Goal: Task Accomplishment & Management: Manage account settings

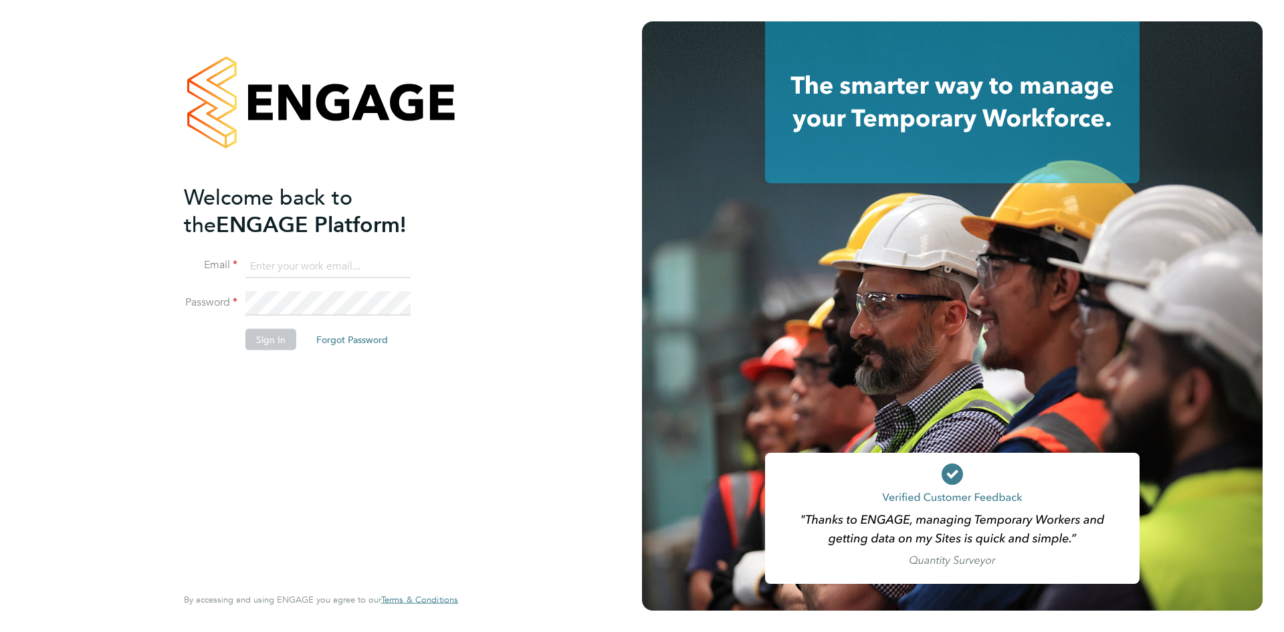
type input "[PERSON_NAME][EMAIL_ADDRESS][DOMAIN_NAME]"
click at [277, 340] on button "Sign In" at bounding box center [270, 338] width 51 height 21
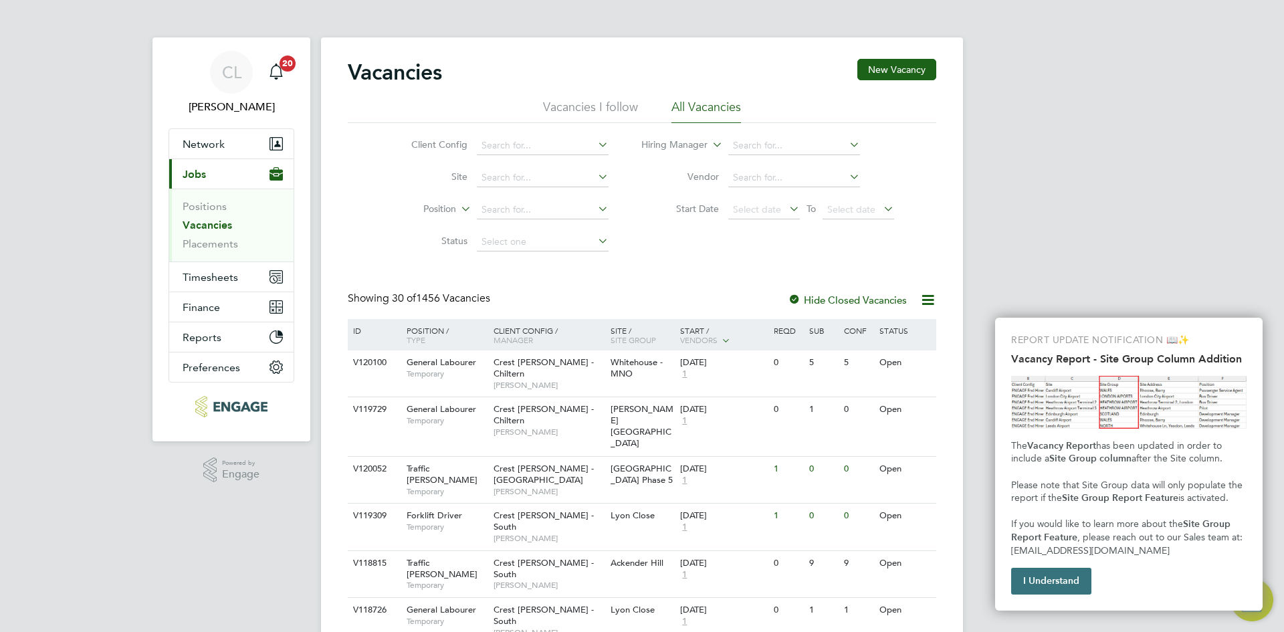
click at [1067, 585] on button "I Understand" at bounding box center [1051, 581] width 80 height 27
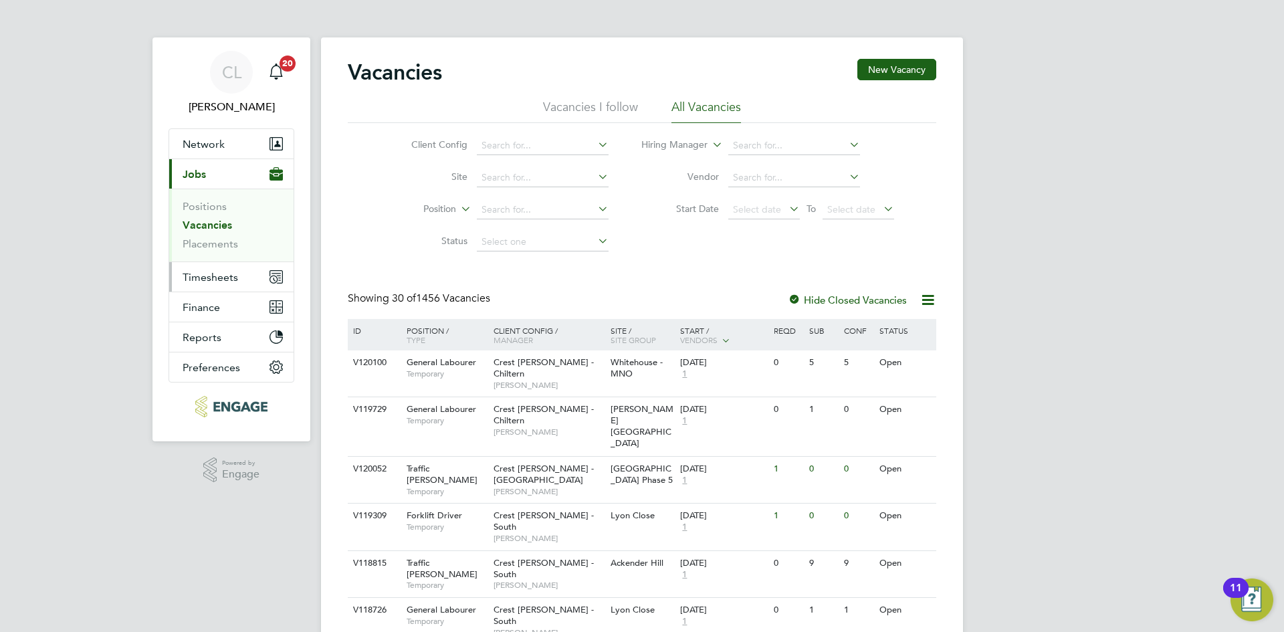
click at [234, 279] on span "Timesheets" at bounding box center [210, 277] width 55 height 13
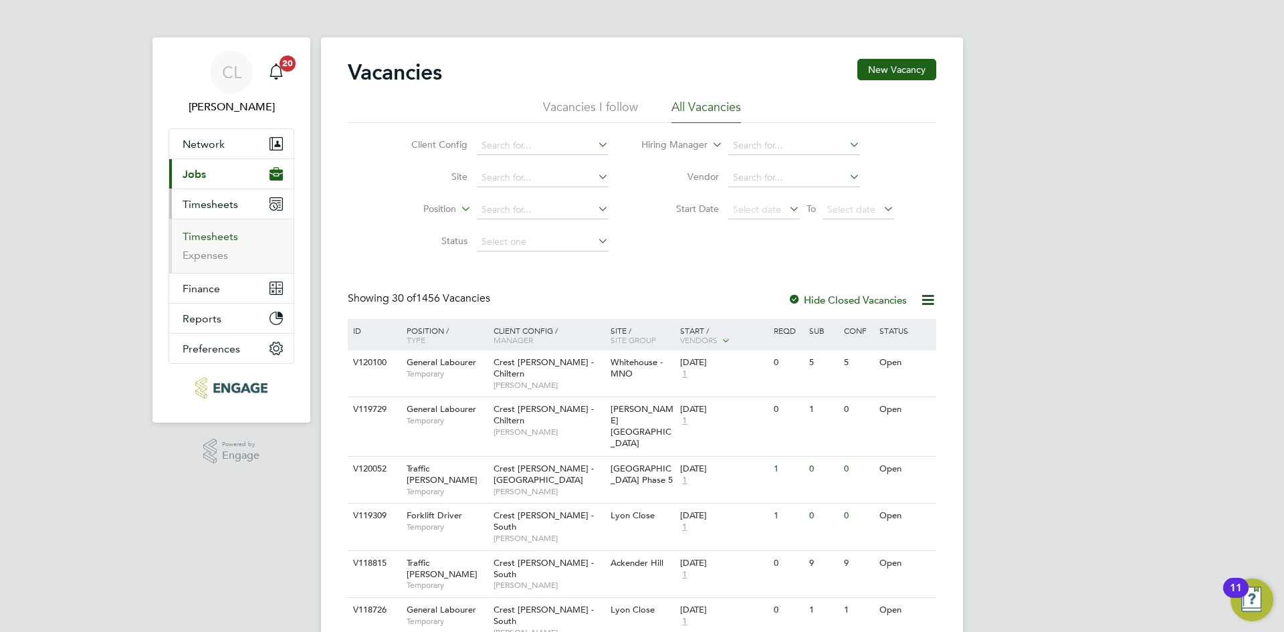
drag, startPoint x: 223, startPoint y: 231, endPoint x: 242, endPoint y: 234, distance: 19.7
click at [223, 231] on link "Timesheets" at bounding box center [210, 236] width 55 height 13
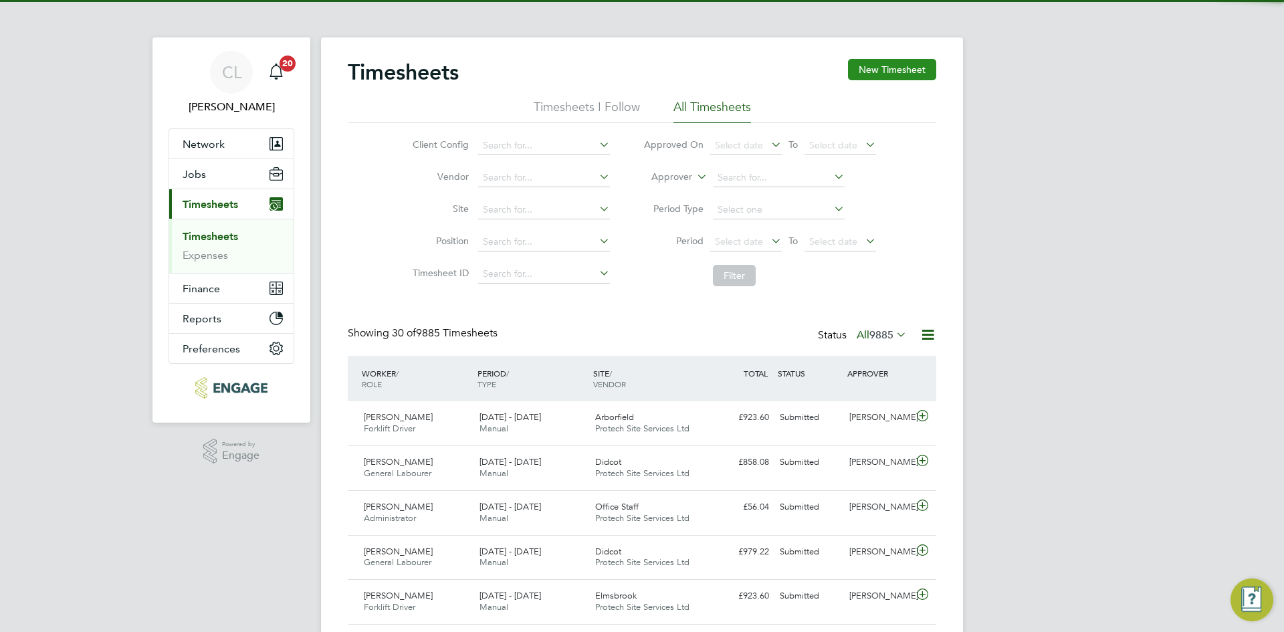
click at [896, 77] on button "New Timesheet" at bounding box center [892, 69] width 88 height 21
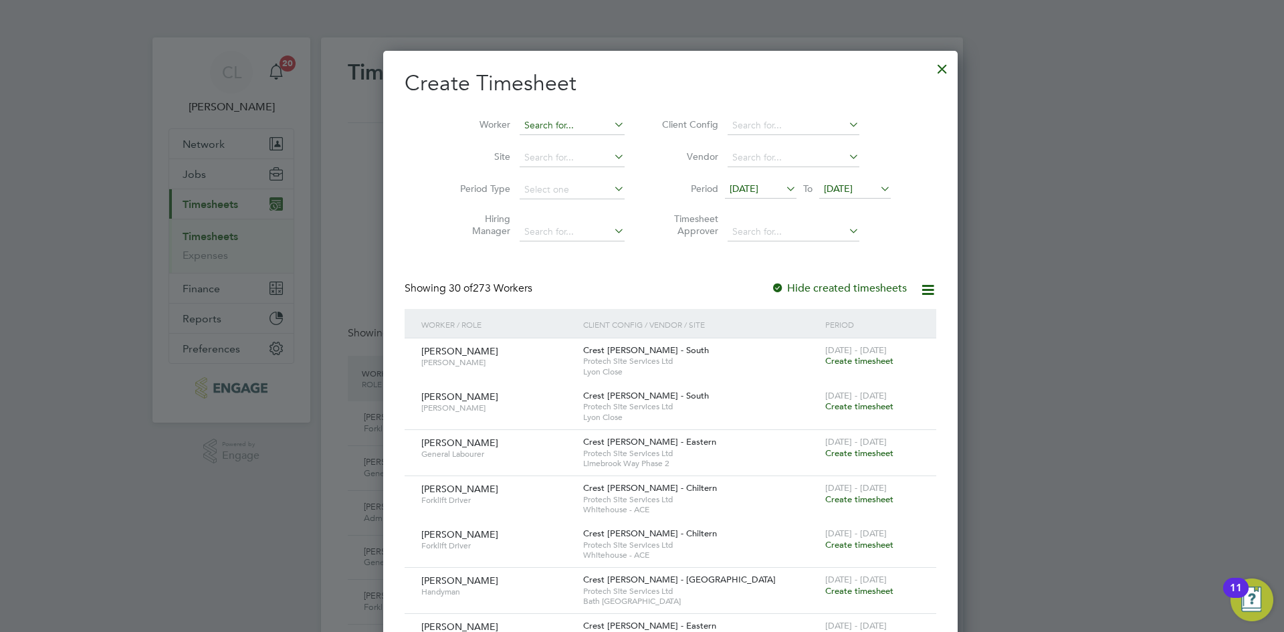
click at [525, 127] on input at bounding box center [571, 125] width 105 height 19
click at [566, 140] on li "[PERSON_NAME]" at bounding box center [543, 143] width 107 height 18
type input "[PERSON_NAME]"
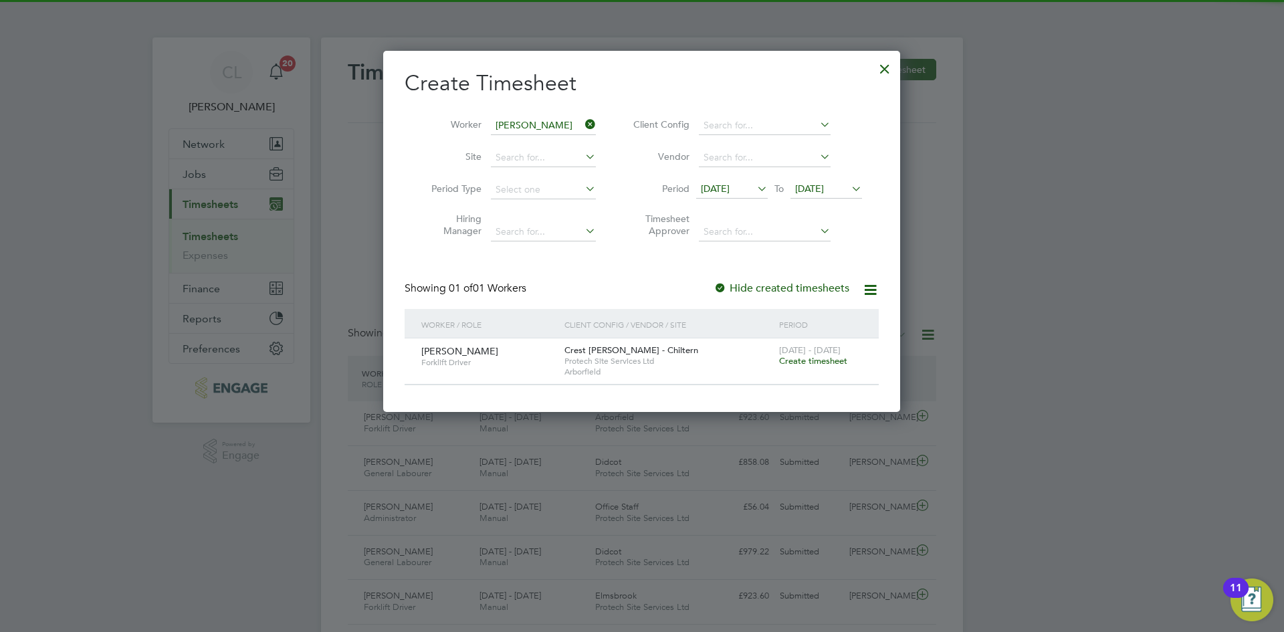
click at [800, 357] on span "Create timesheet" at bounding box center [813, 360] width 68 height 11
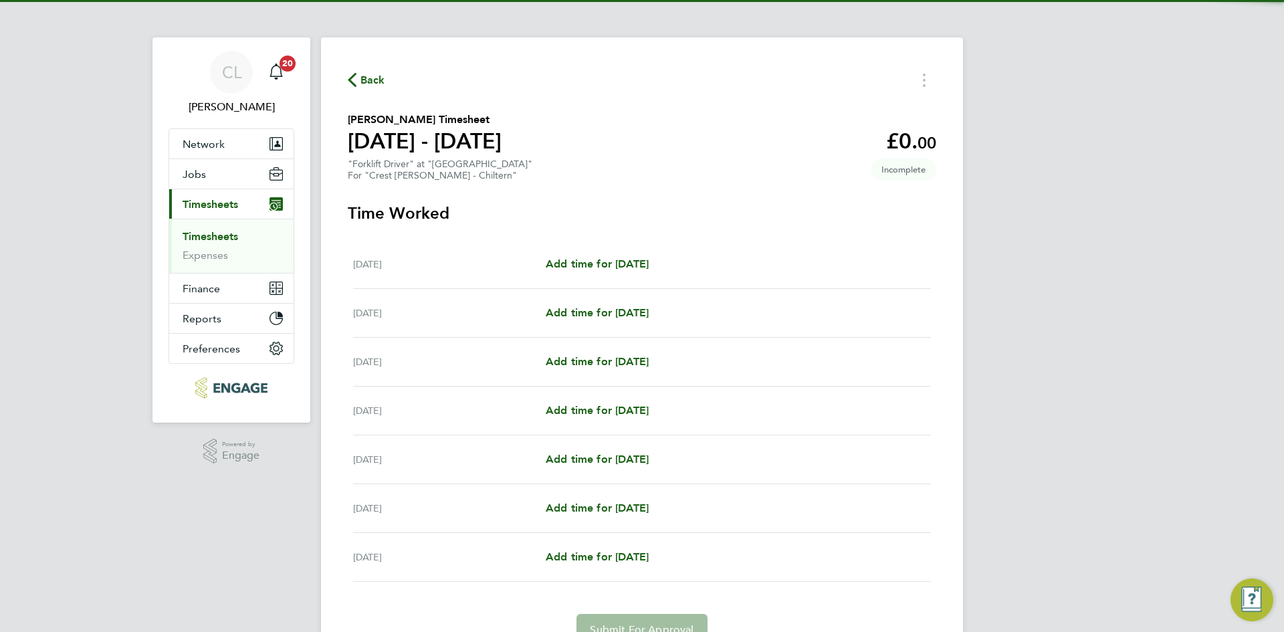
click at [382, 78] on span "Back" at bounding box center [372, 80] width 25 height 16
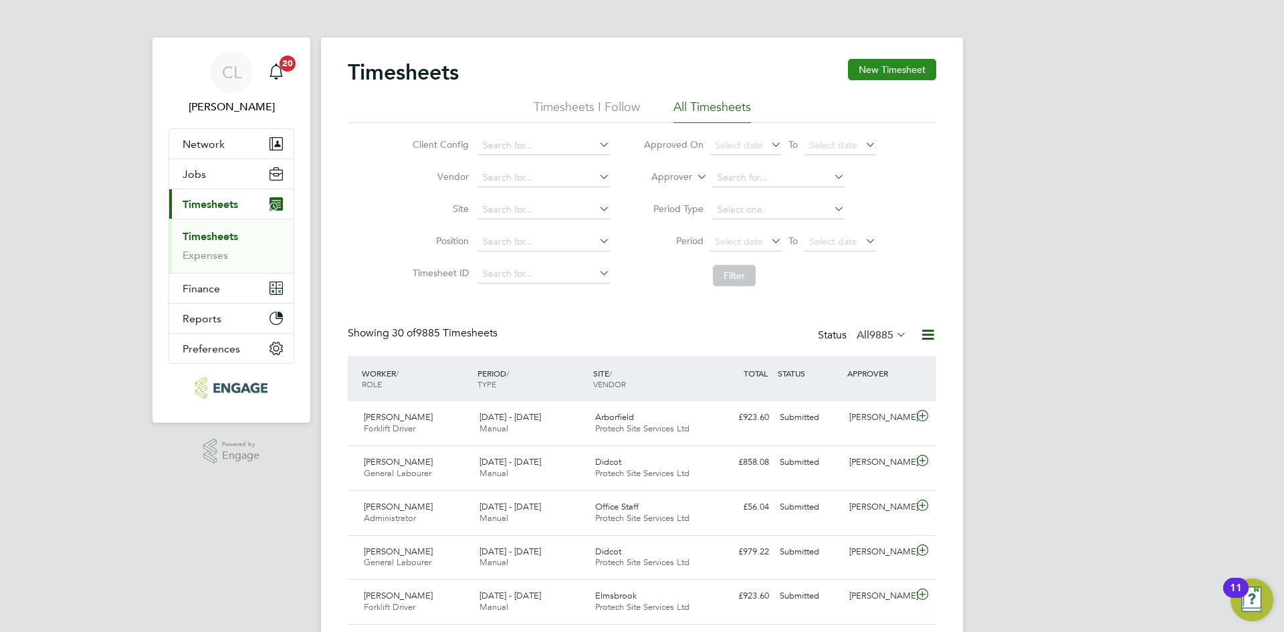
click at [909, 60] on button "New Timesheet" at bounding box center [892, 69] width 88 height 21
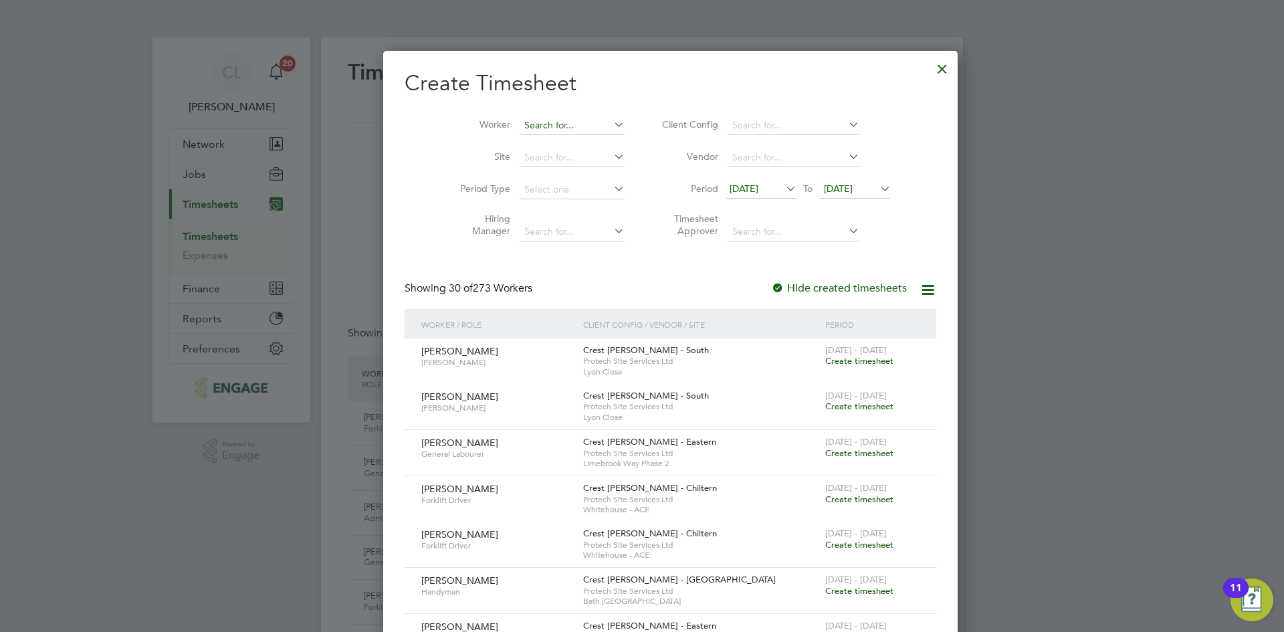
click at [553, 125] on input at bounding box center [571, 125] width 105 height 19
click at [516, 146] on b "Jasur" at bounding box center [506, 143] width 23 height 11
type input "[PERSON_NAME]"
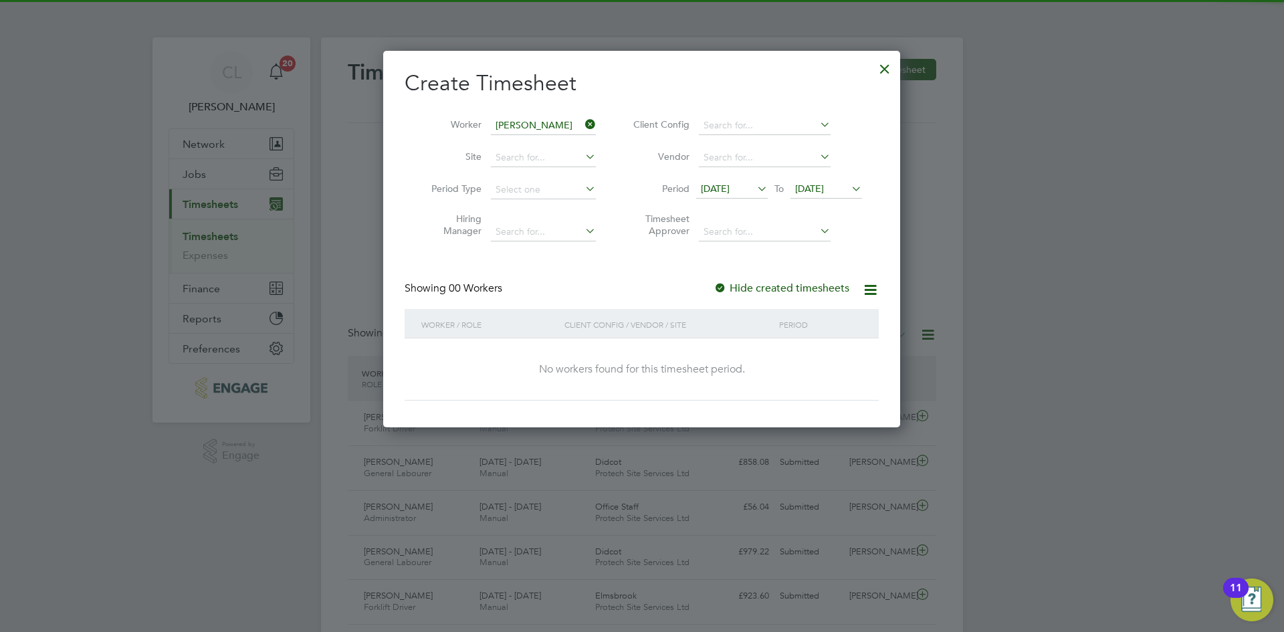
click at [848, 191] on icon at bounding box center [848, 188] width 0 height 19
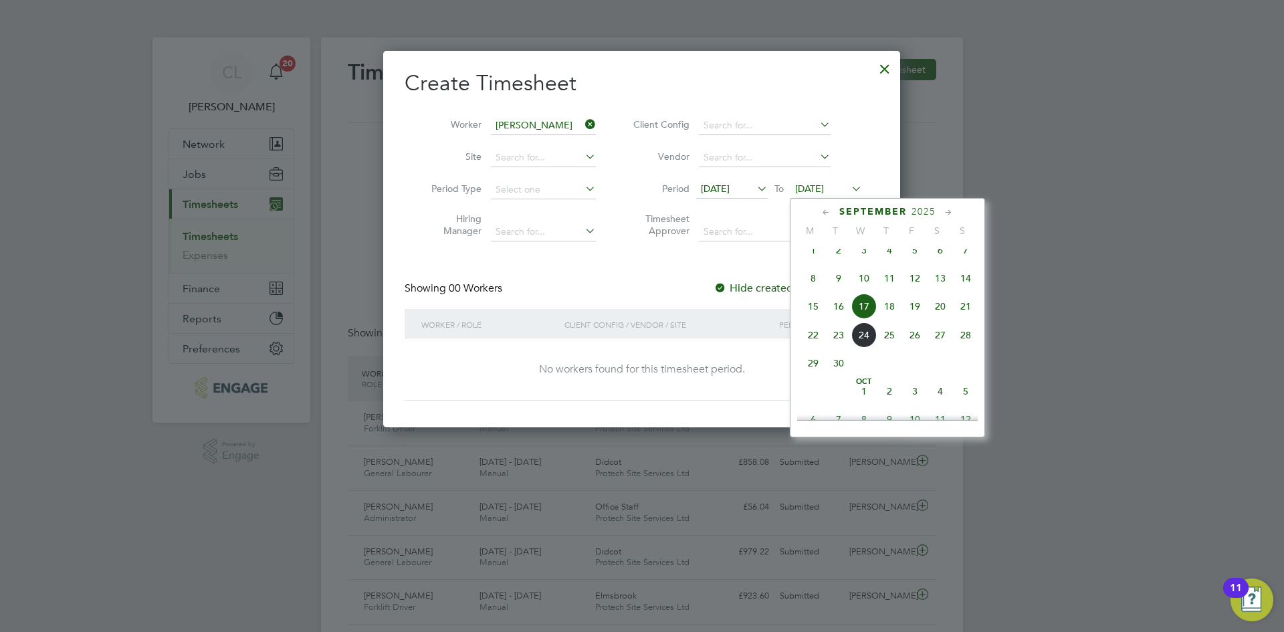
click at [960, 319] on span "21" at bounding box center [965, 306] width 25 height 25
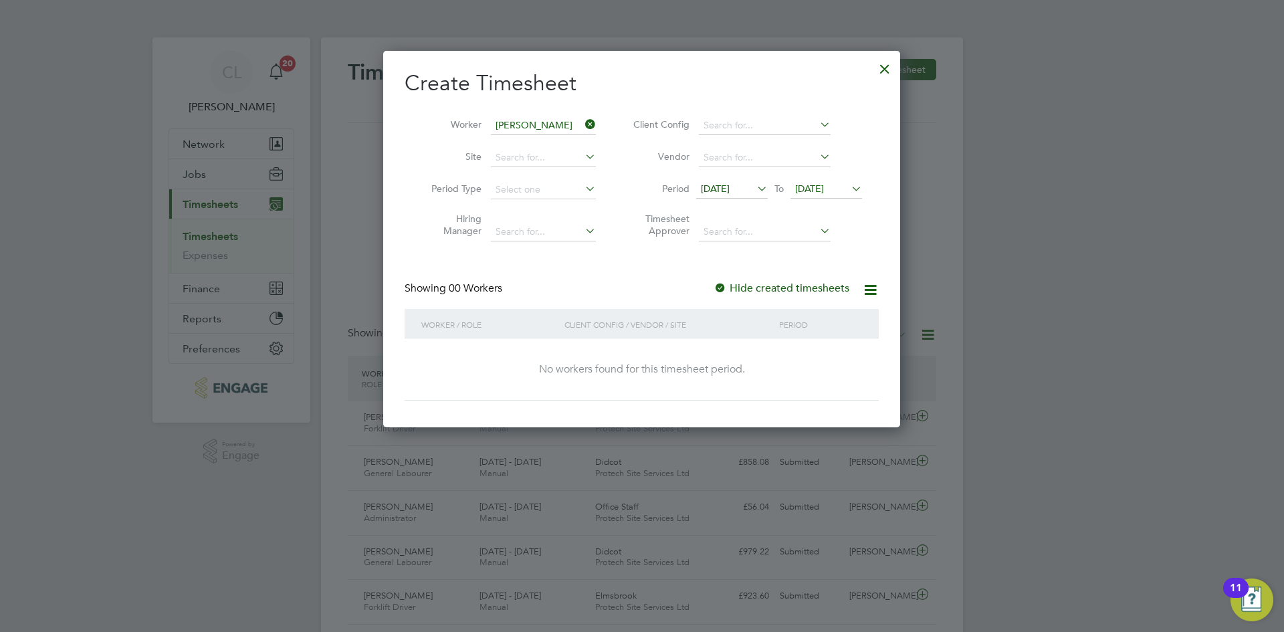
click at [881, 64] on div at bounding box center [884, 65] width 24 height 24
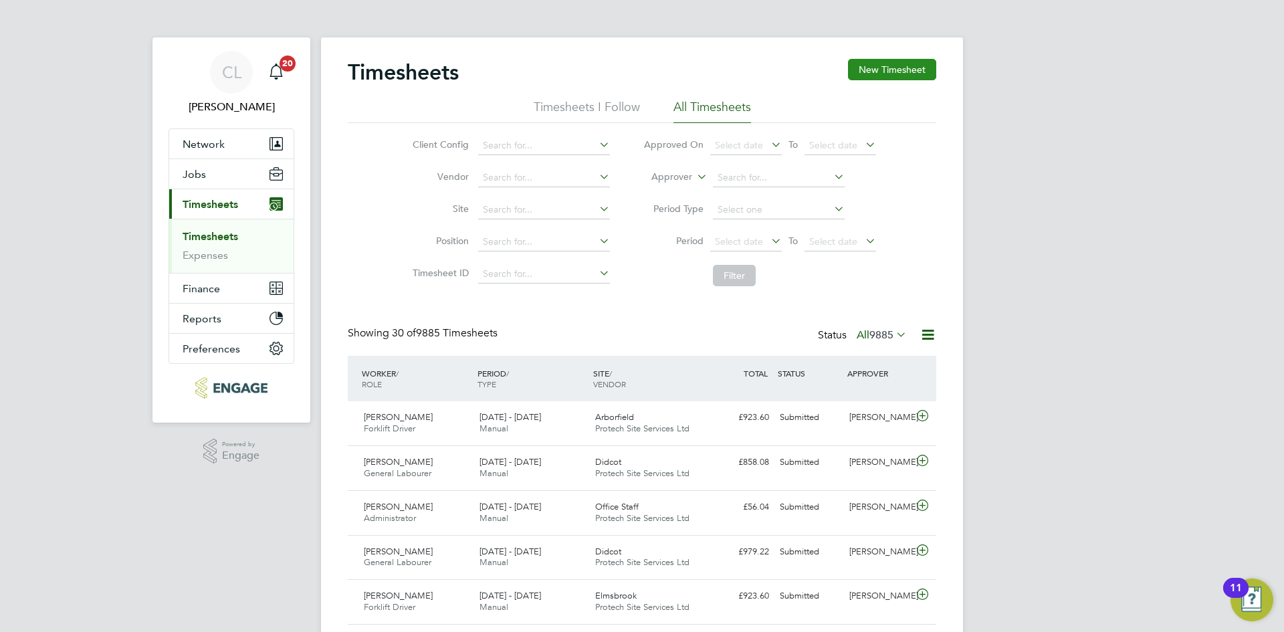
click at [901, 69] on button "New Timesheet" at bounding box center [892, 69] width 88 height 21
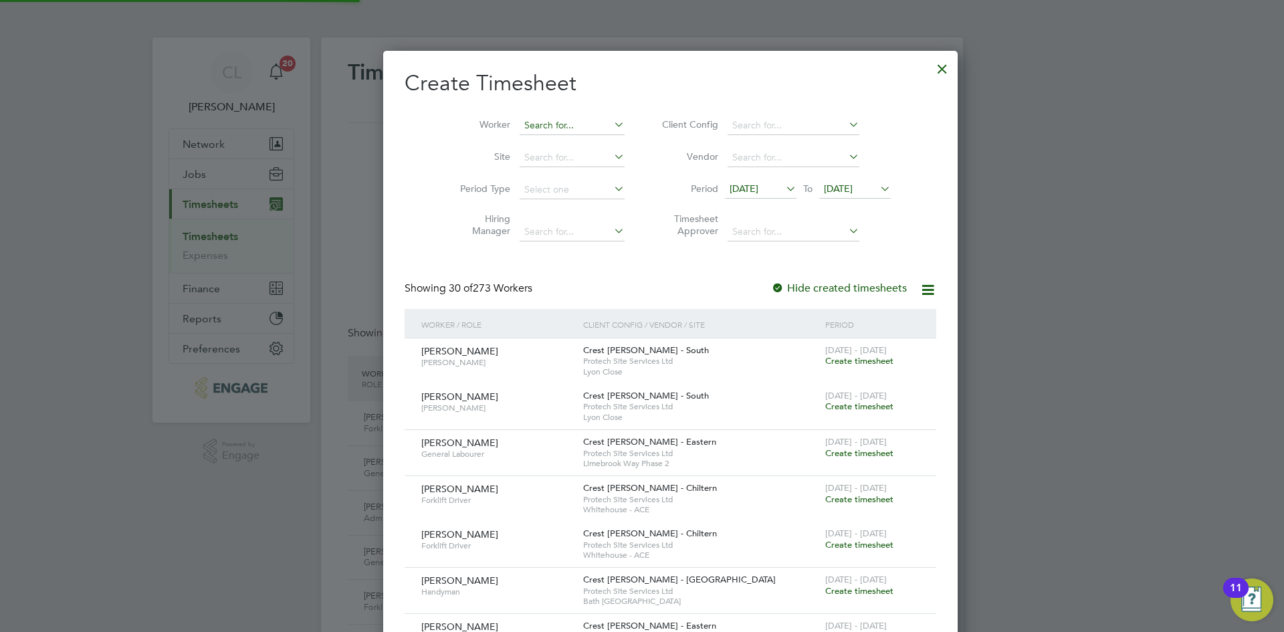
click at [524, 130] on input at bounding box center [571, 125] width 105 height 19
type input "[PERSON_NAME]"
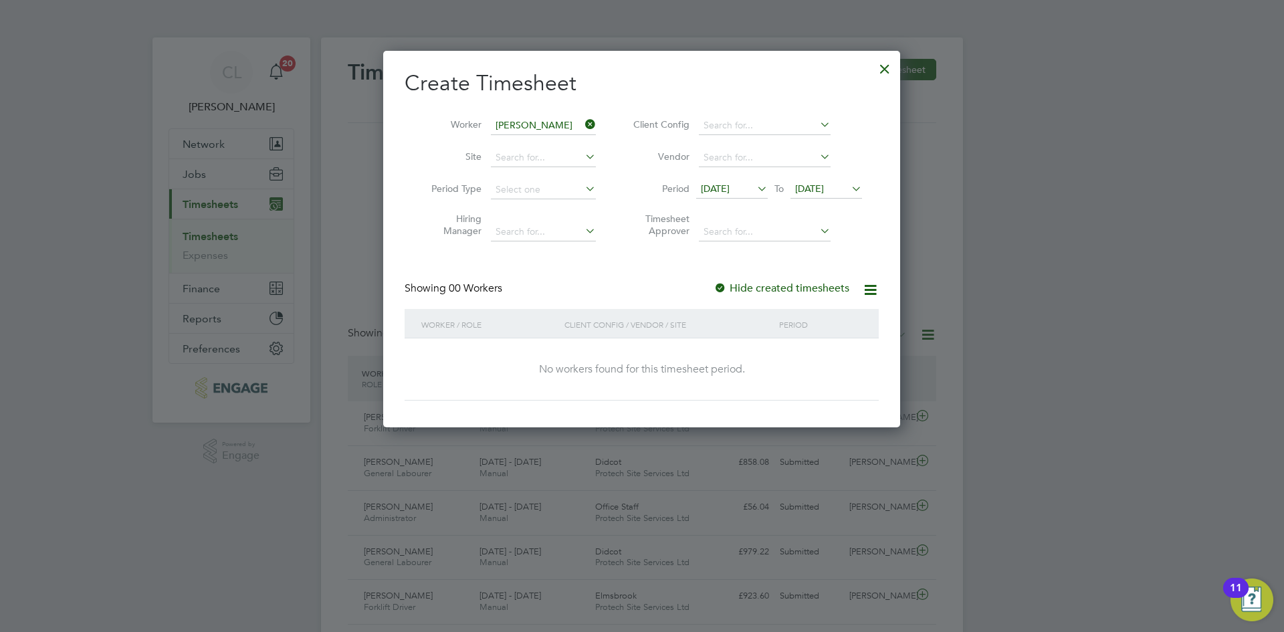
click at [582, 118] on icon at bounding box center [582, 124] width 0 height 19
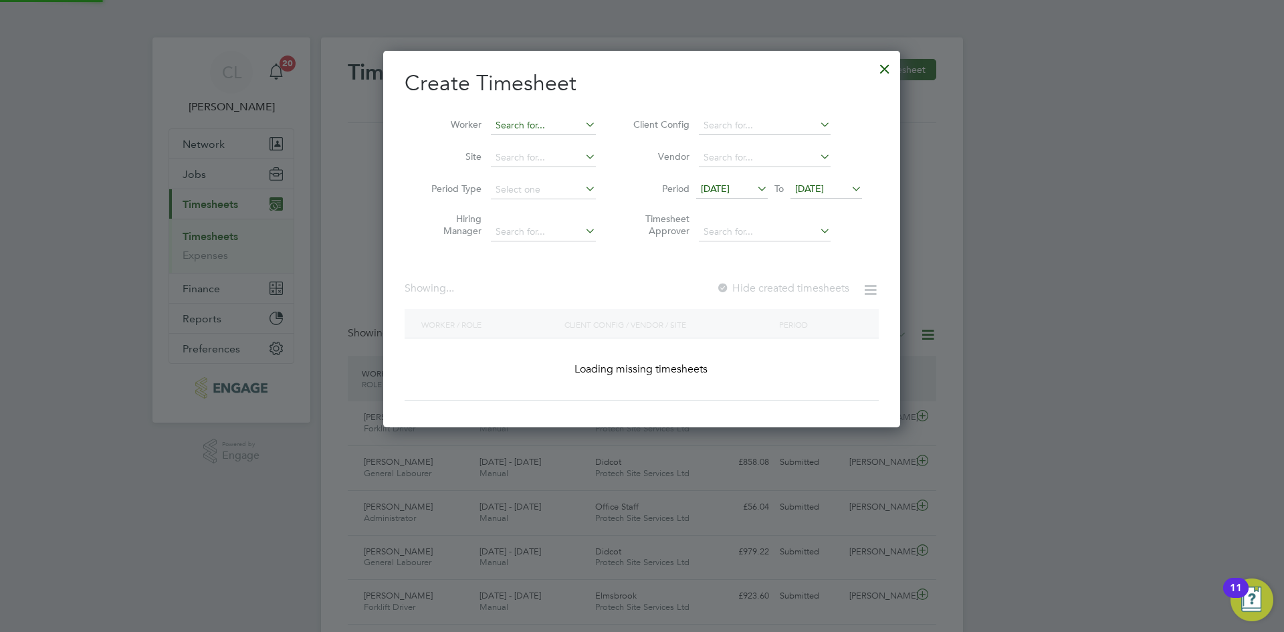
click at [567, 126] on input at bounding box center [543, 125] width 105 height 19
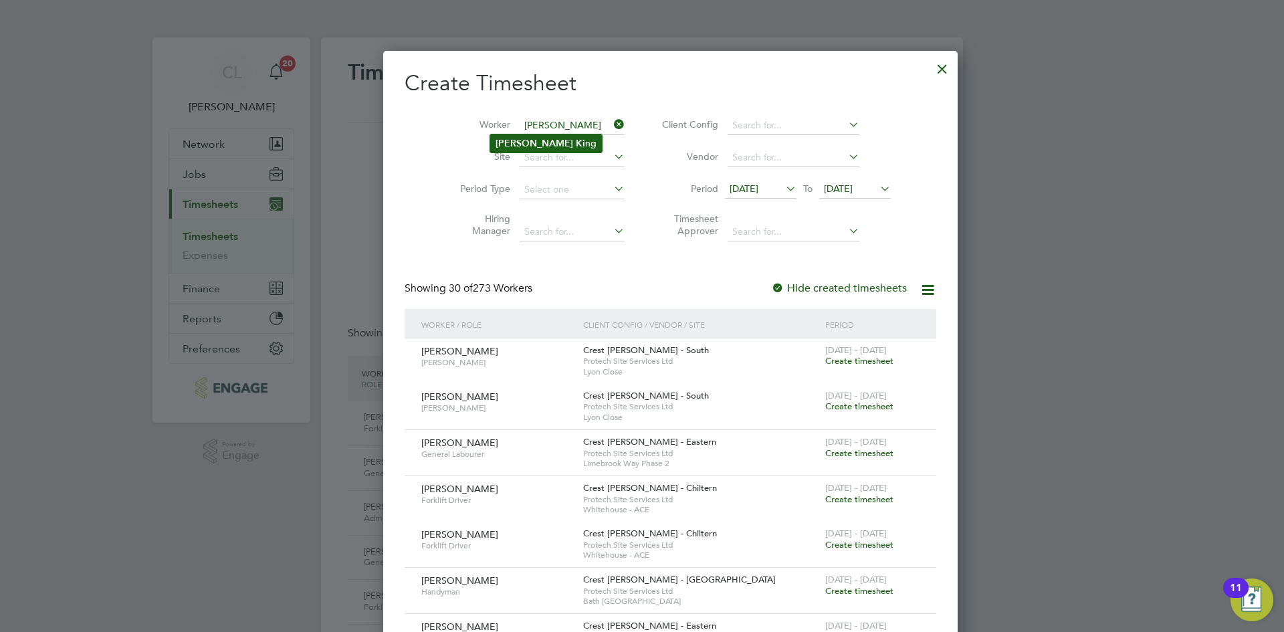
click at [554, 142] on li "[PERSON_NAME] ng" at bounding box center [546, 143] width 112 height 18
type input "[PERSON_NAME]"
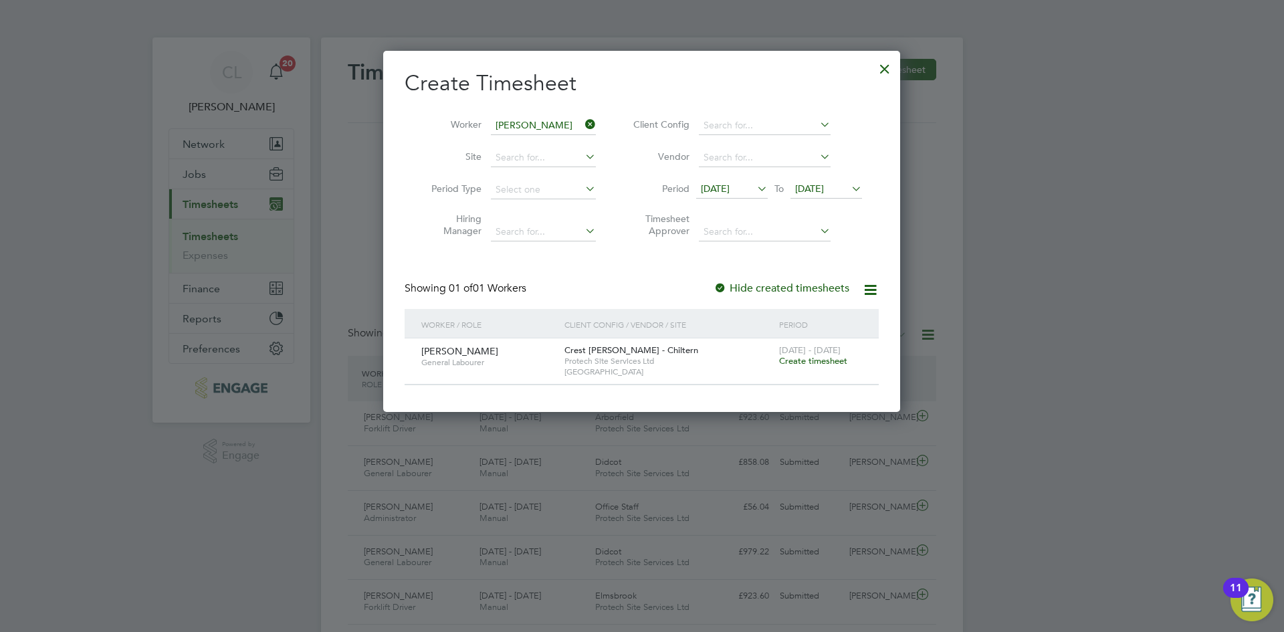
click at [804, 360] on span "Create timesheet" at bounding box center [813, 360] width 68 height 11
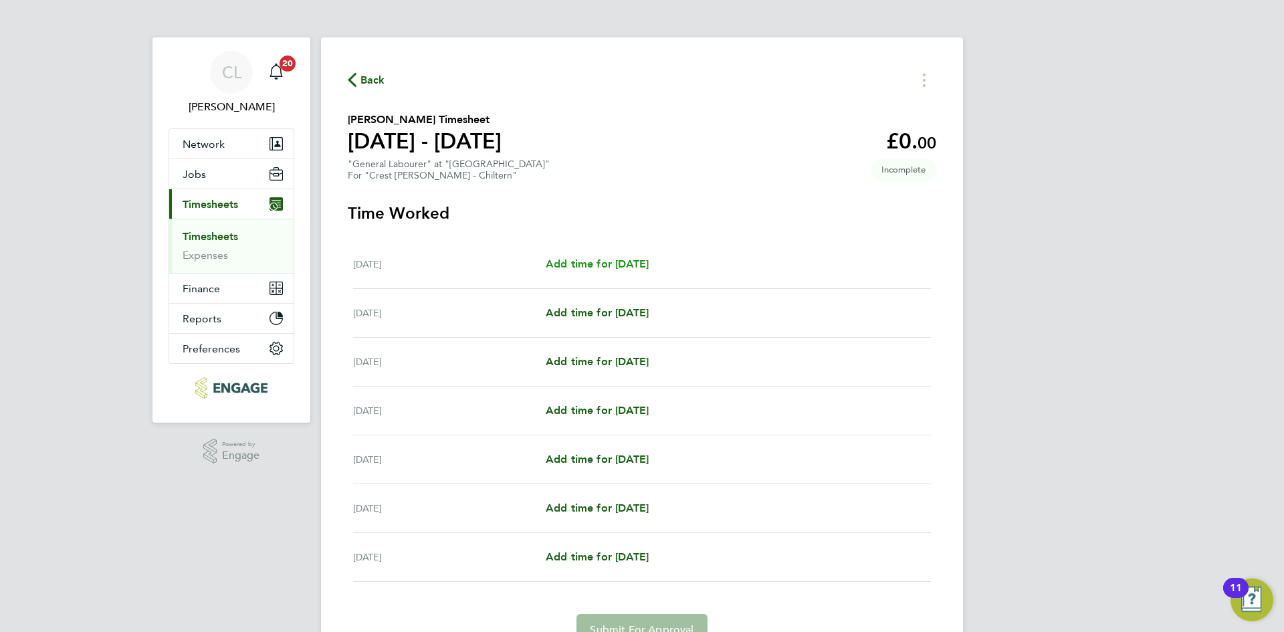
click at [616, 261] on span "Add time for [DATE]" at bounding box center [597, 263] width 103 height 13
select select "60"
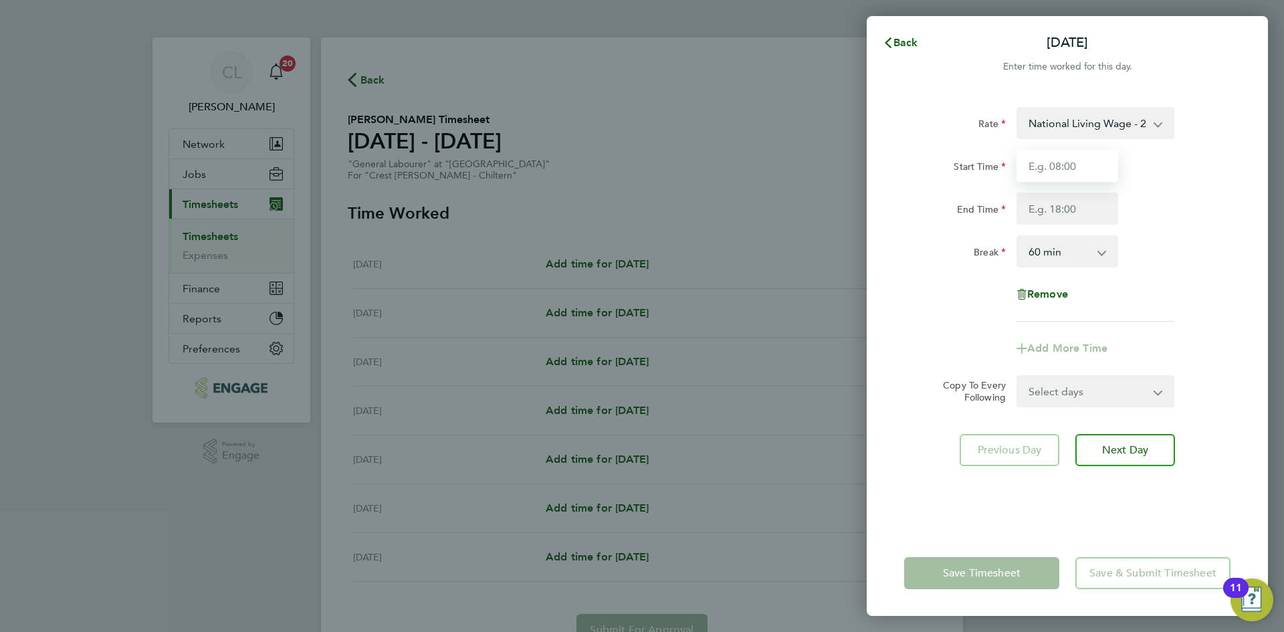
click at [1051, 157] on input "Start Time" at bounding box center [1067, 166] width 102 height 32
type input "07:30"
click at [1072, 205] on input "End Time" at bounding box center [1067, 209] width 102 height 32
type input "16:30"
click at [1117, 256] on div "0 min 15 min 30 min 45 min 60 min 75 min 90 min" at bounding box center [1067, 251] width 102 height 32
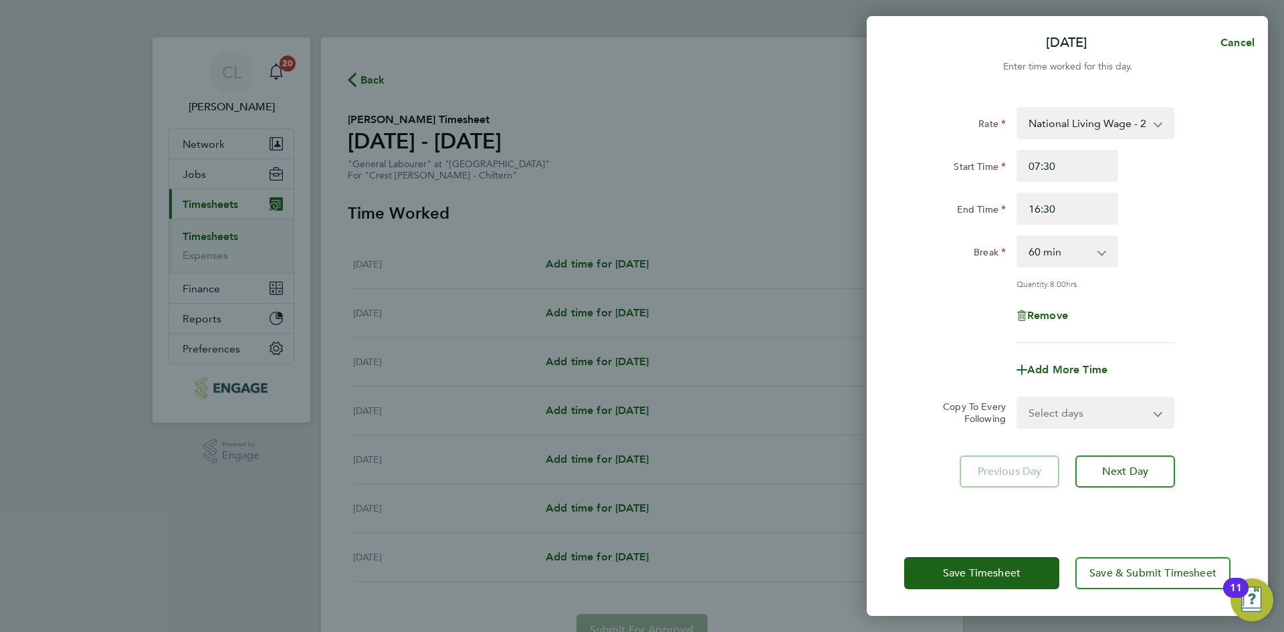
click at [1124, 407] on select "Select days Day Weekday (Mon-Fri) Weekend (Sat-Sun) [DATE] [DATE] [DATE] [DATE]…" at bounding box center [1088, 412] width 140 height 29
select select "WEEKDAY"
click at [1018, 398] on select "Select days Day Weekday (Mon-Fri) Weekend (Sat-Sun) [DATE] [DATE] [DATE] [DATE]…" at bounding box center [1088, 412] width 140 height 29
select select "[DATE]"
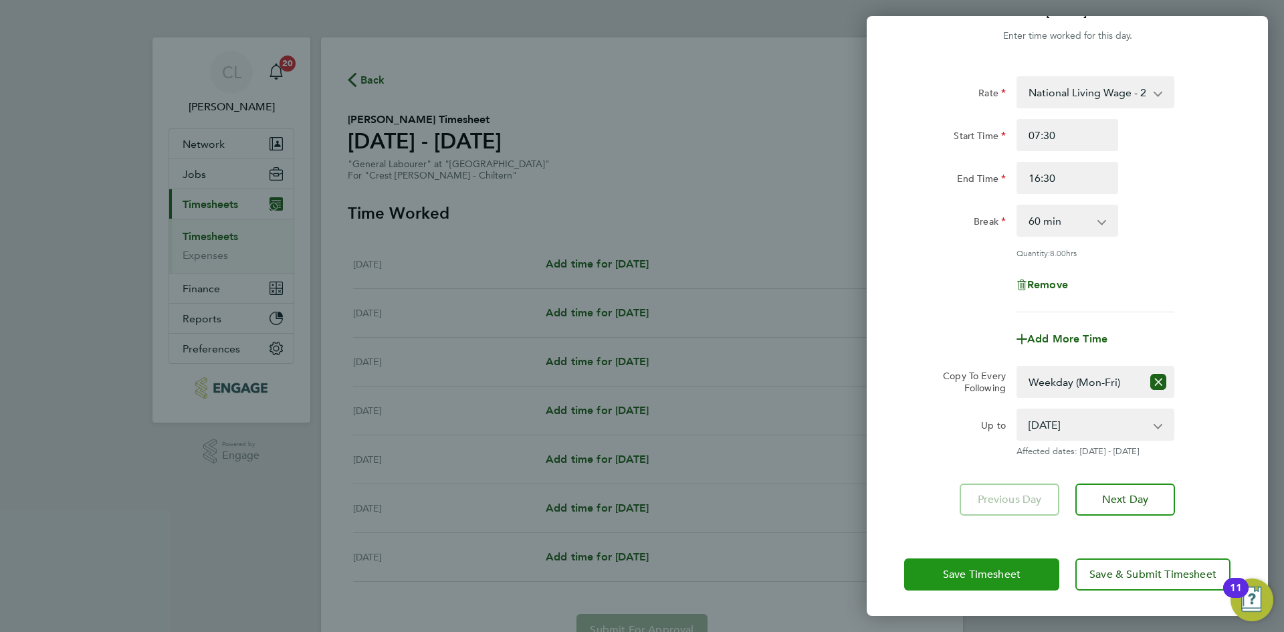
click at [972, 574] on span "Save Timesheet" at bounding box center [982, 574] width 78 height 13
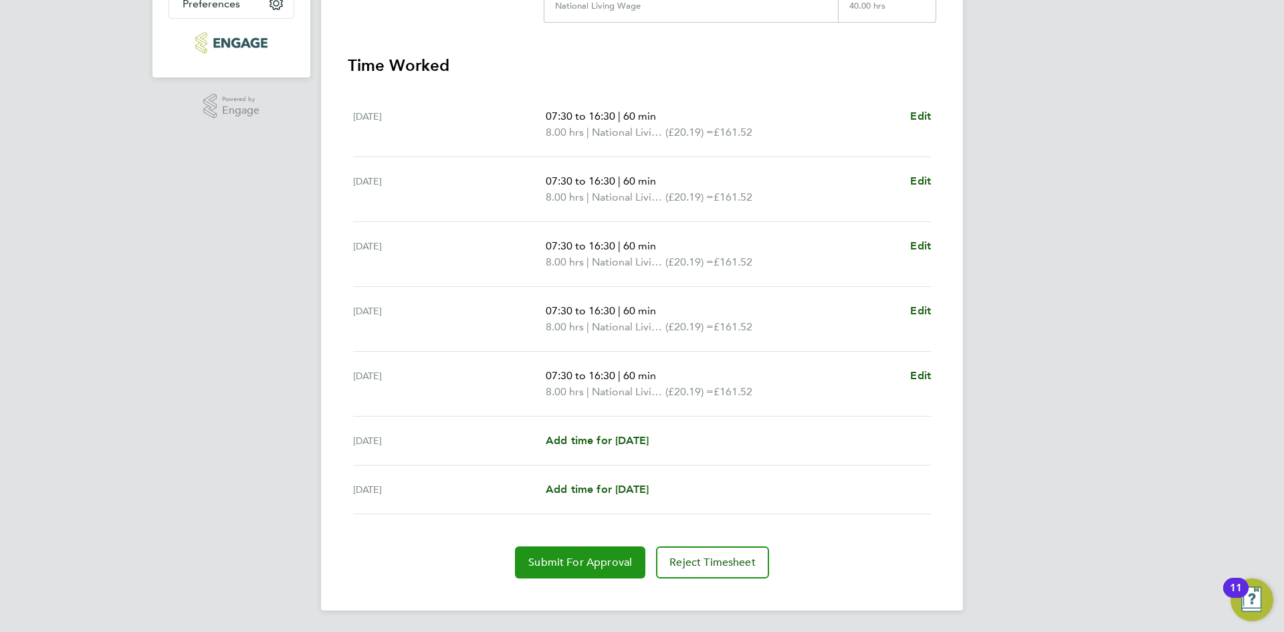
click at [564, 556] on span "Submit For Approval" at bounding box center [580, 562] width 104 height 13
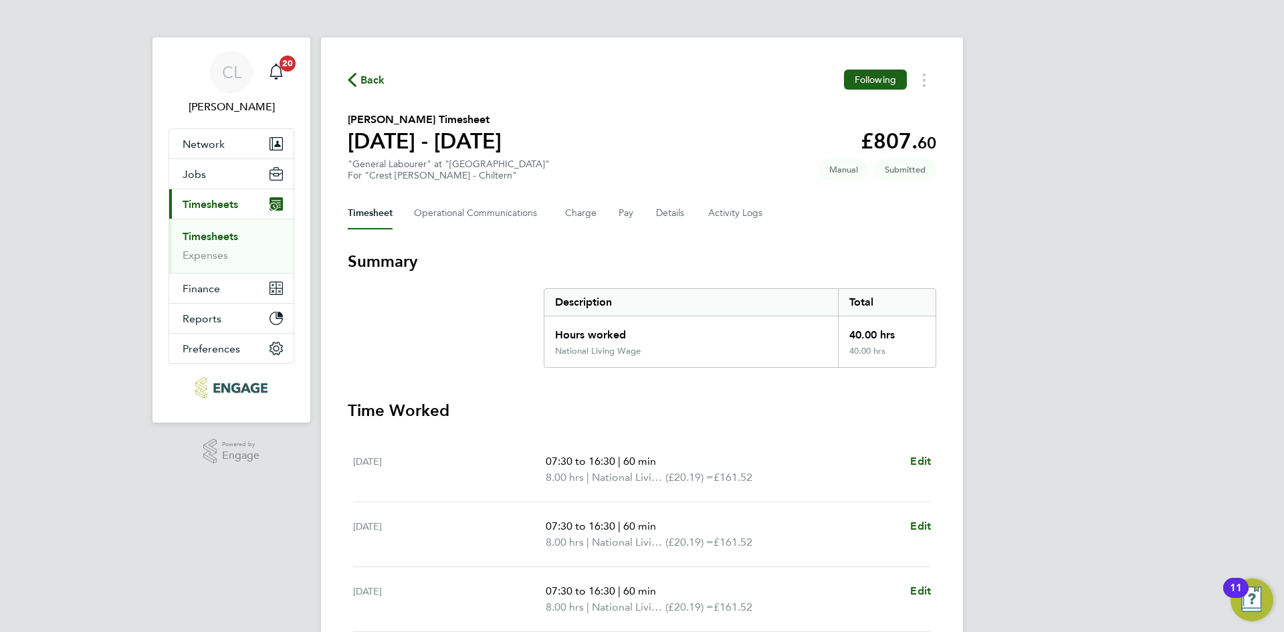
click at [362, 82] on span "Back" at bounding box center [372, 80] width 25 height 16
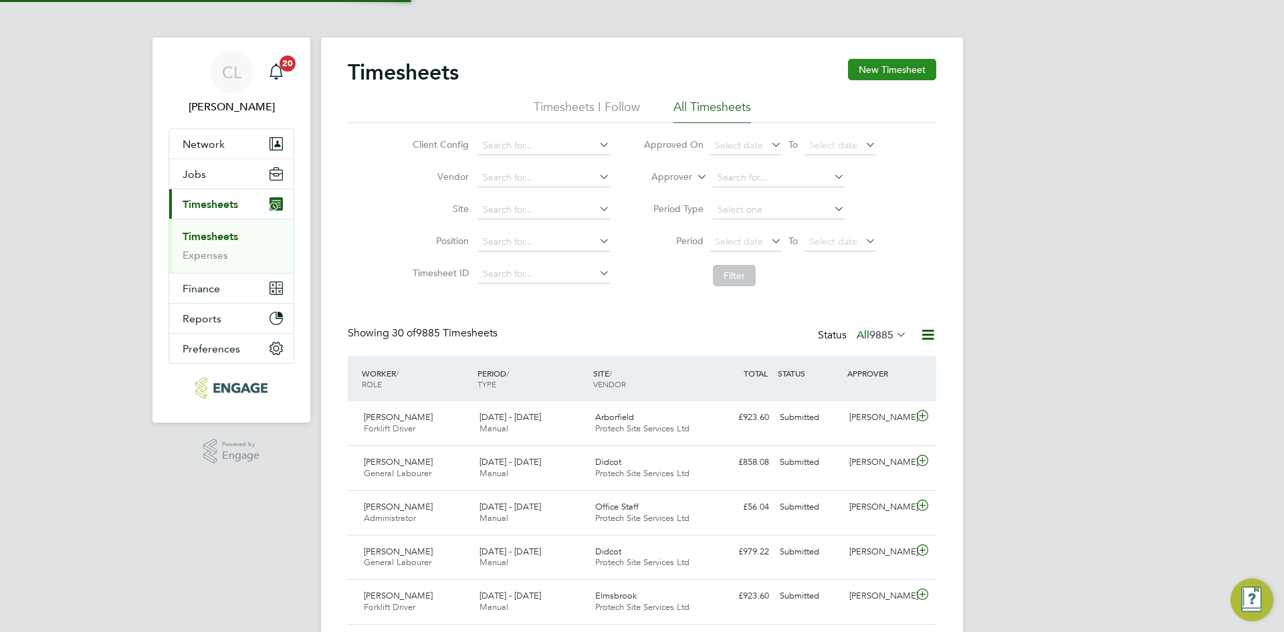
scroll to position [34, 116]
click at [902, 76] on button "New Timesheet" at bounding box center [892, 69] width 88 height 21
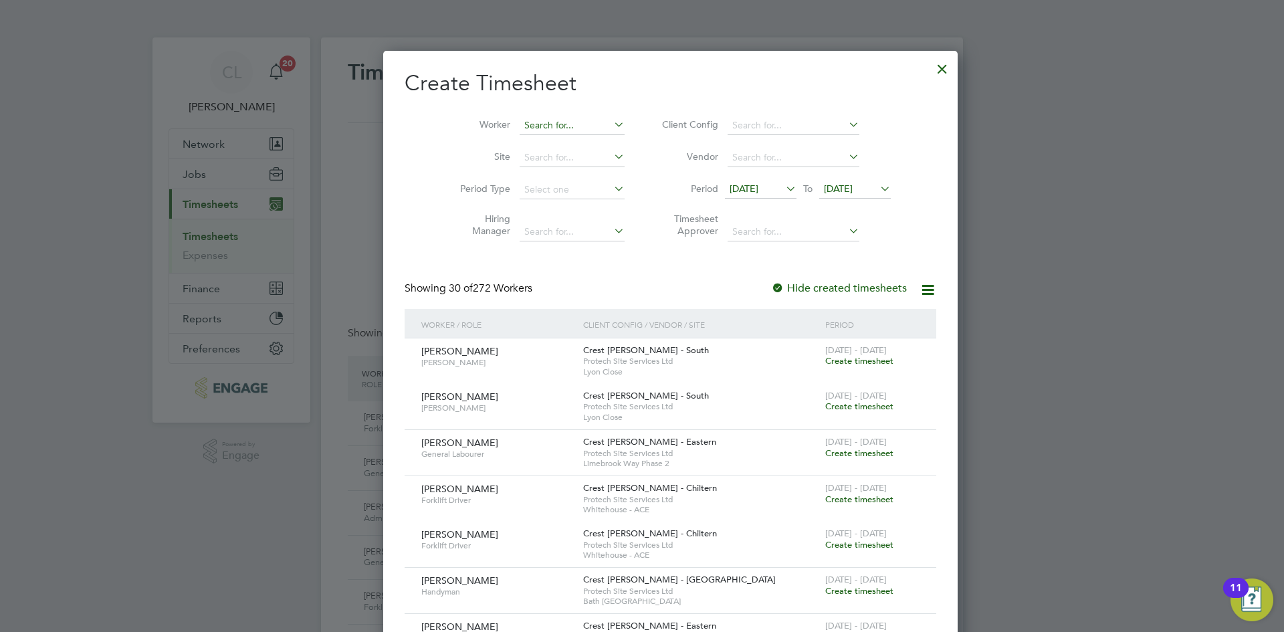
click at [533, 118] on input at bounding box center [571, 125] width 105 height 19
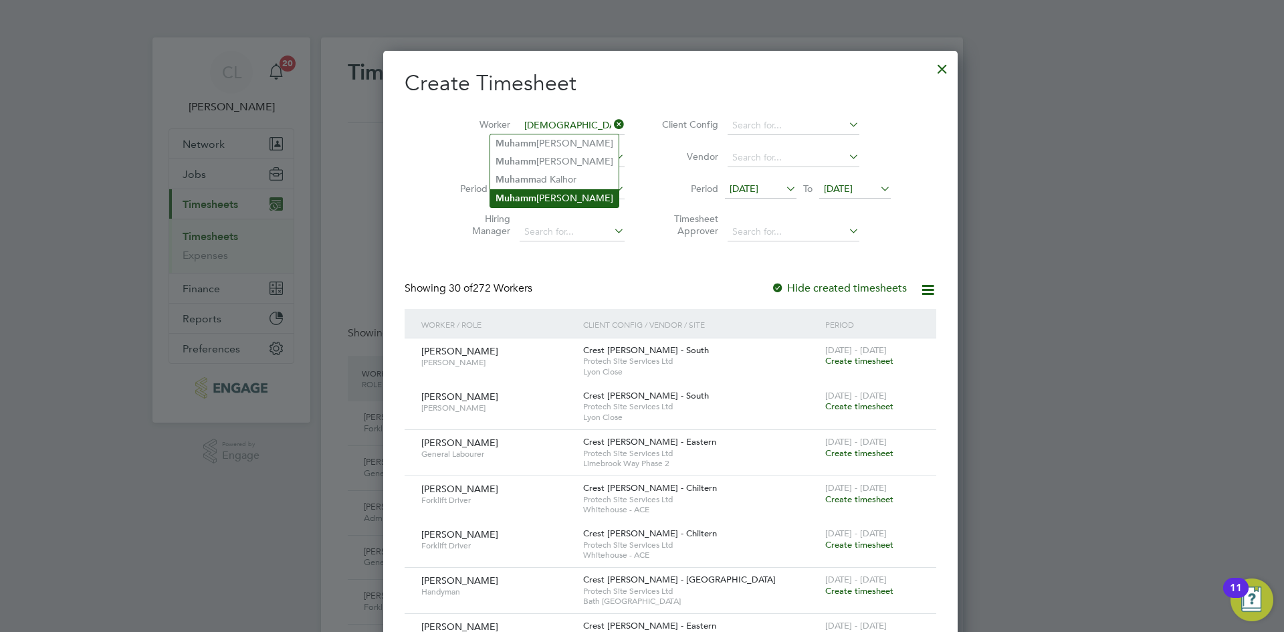
click at [573, 200] on li "Muhamm [PERSON_NAME]" at bounding box center [554, 198] width 128 height 18
type input "[PERSON_NAME][DEMOGRAPHIC_DATA]"
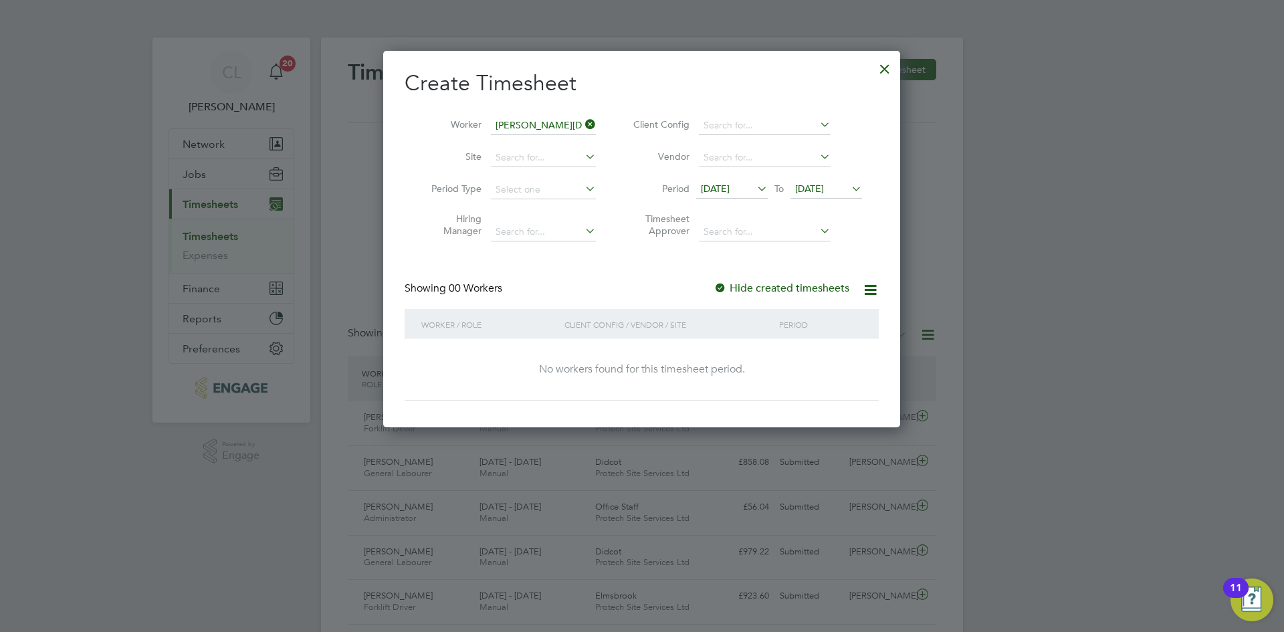
click at [848, 190] on icon at bounding box center [848, 188] width 0 height 19
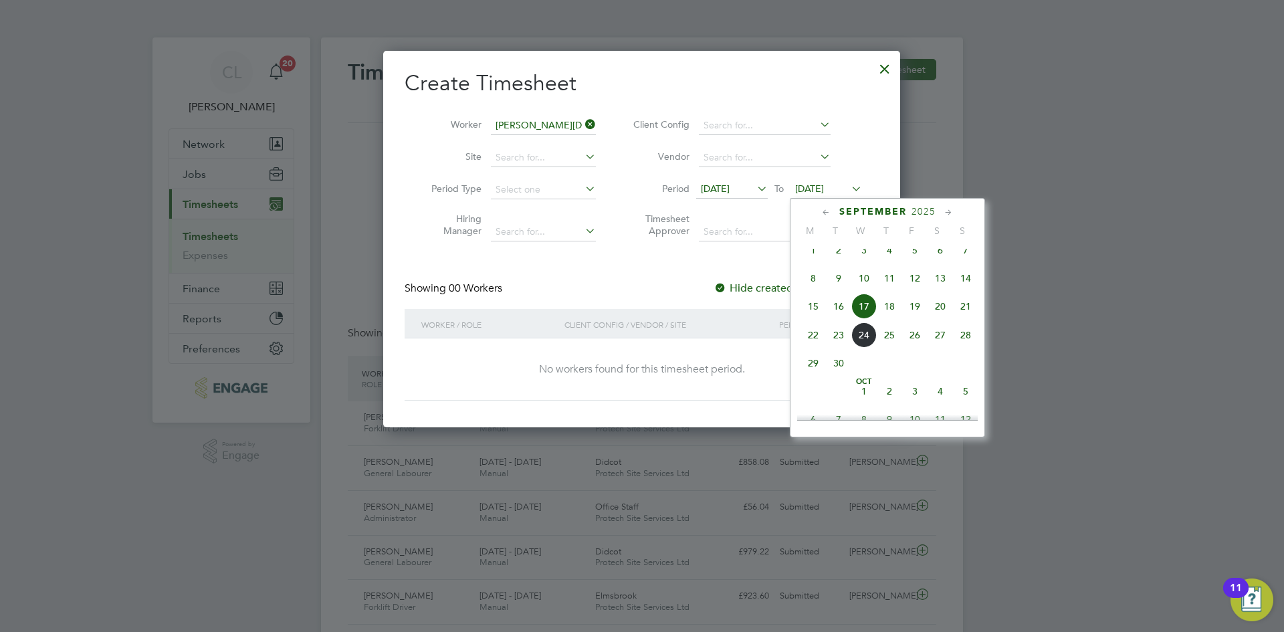
click at [972, 319] on span "21" at bounding box center [965, 306] width 25 height 25
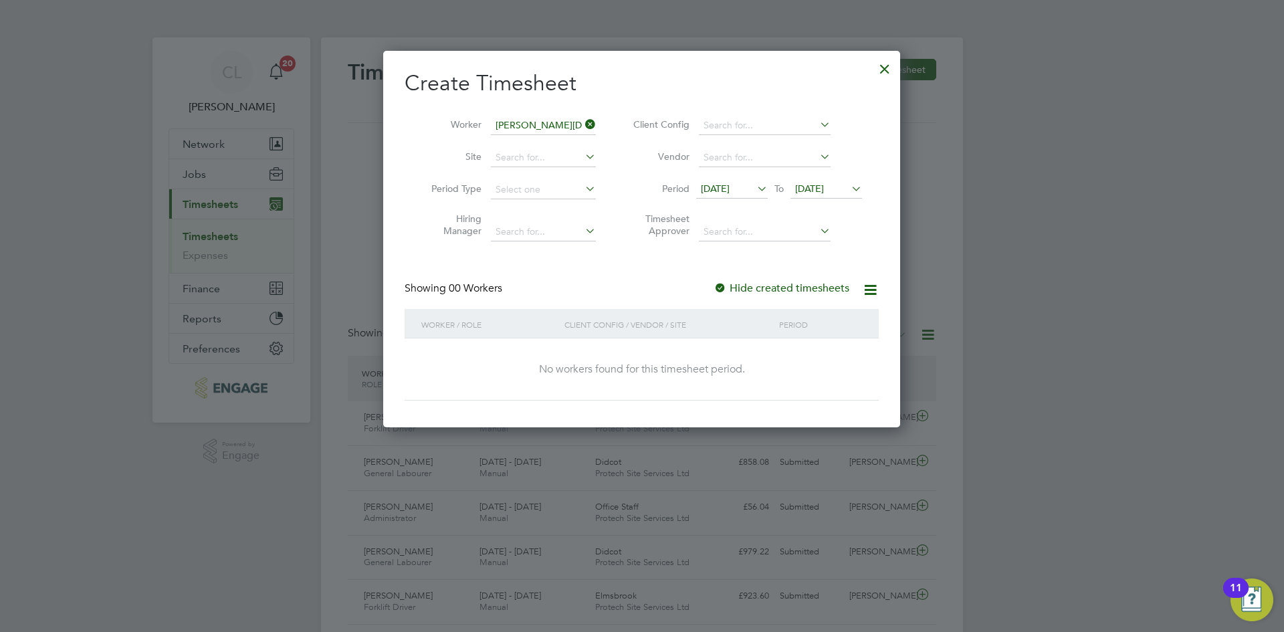
click at [821, 187] on span "[DATE]" at bounding box center [809, 189] width 29 height 12
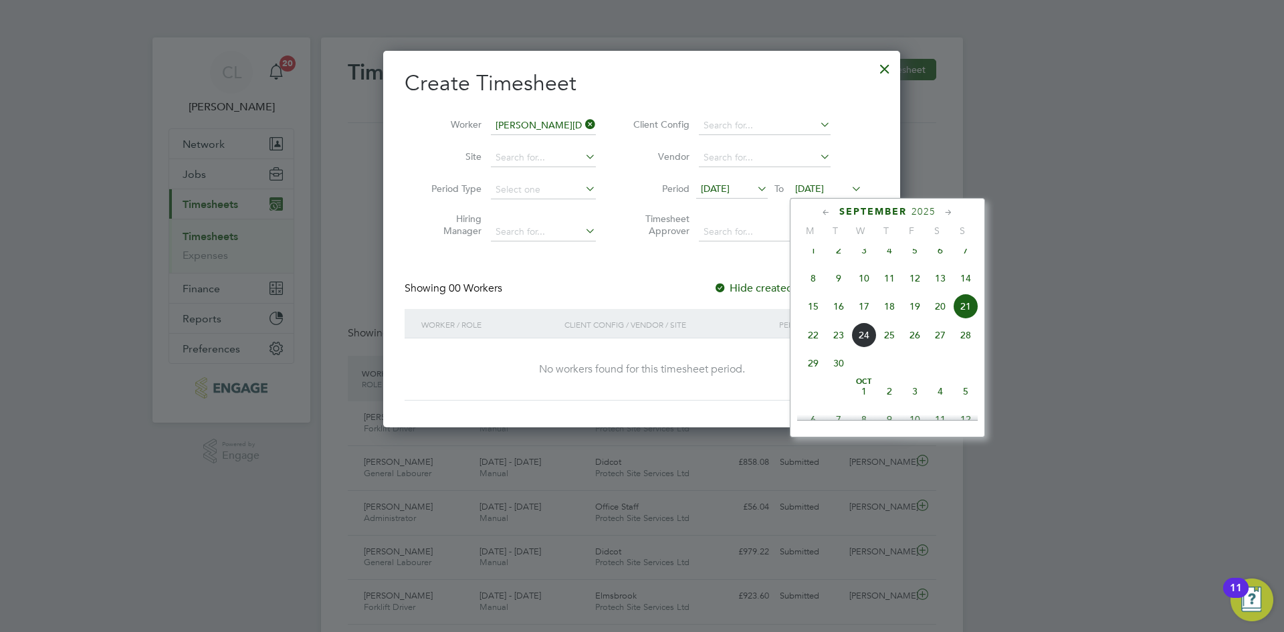
click at [969, 346] on span "28" at bounding box center [965, 334] width 25 height 25
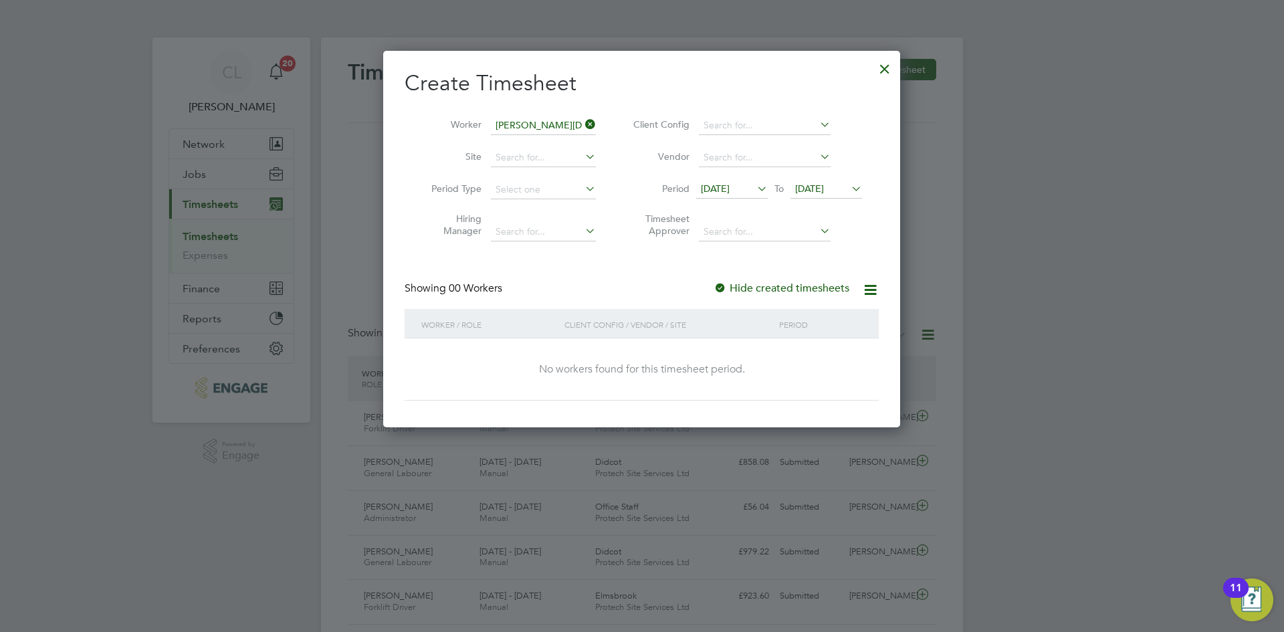
click at [582, 122] on icon at bounding box center [582, 124] width 0 height 19
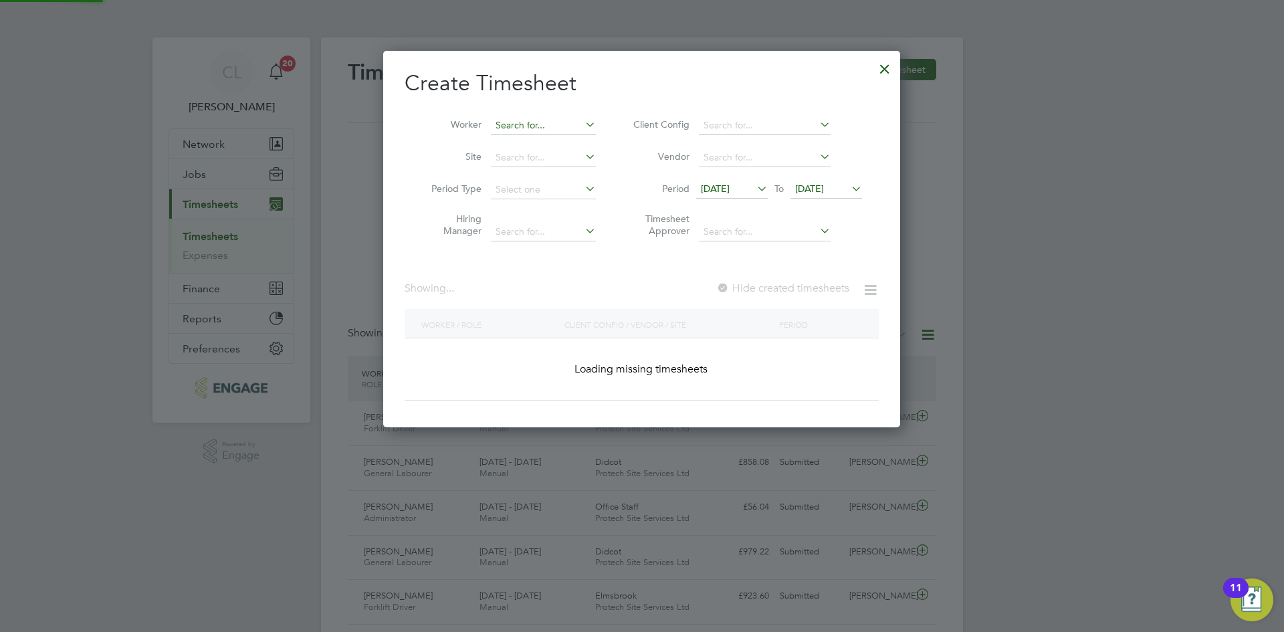
click at [569, 124] on input at bounding box center [543, 125] width 105 height 19
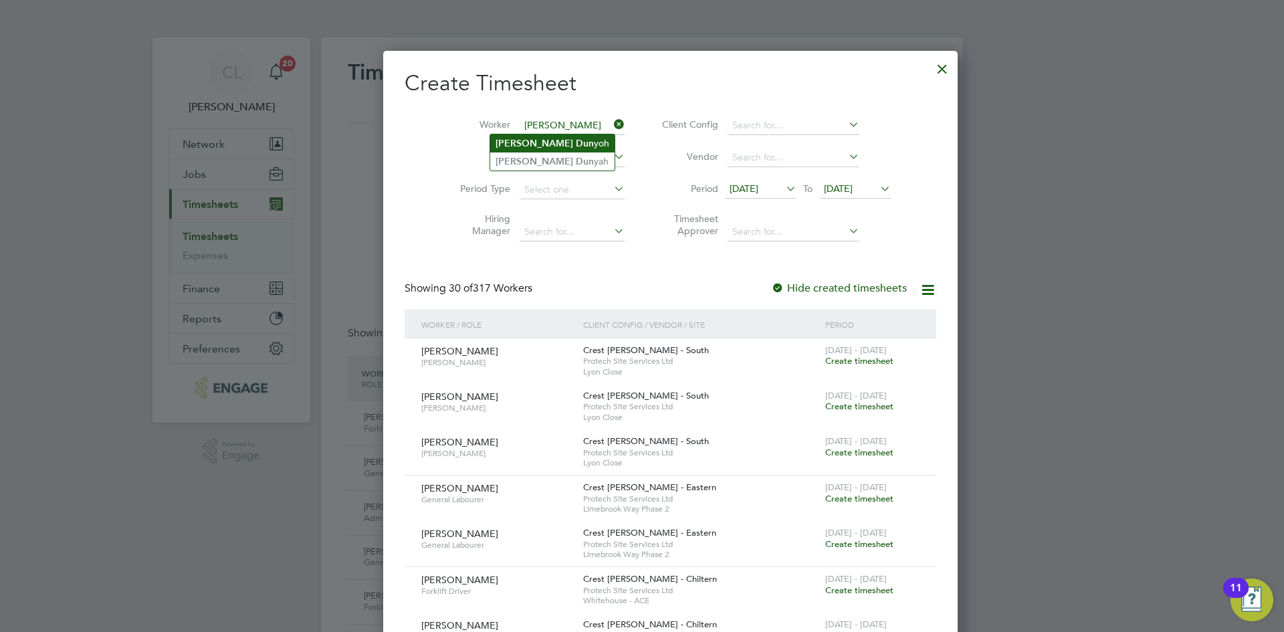
click at [564, 141] on li "[PERSON_NAME] yoh" at bounding box center [552, 143] width 124 height 18
type input "[PERSON_NAME]"
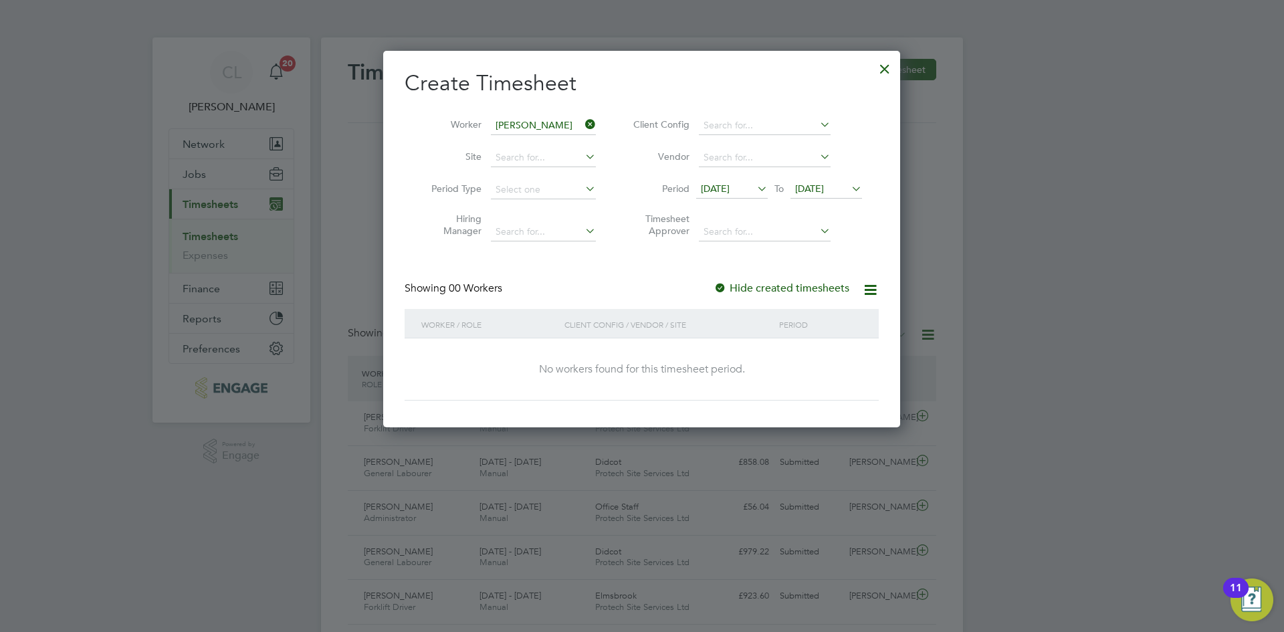
click at [824, 193] on span "[DATE]" at bounding box center [809, 189] width 29 height 12
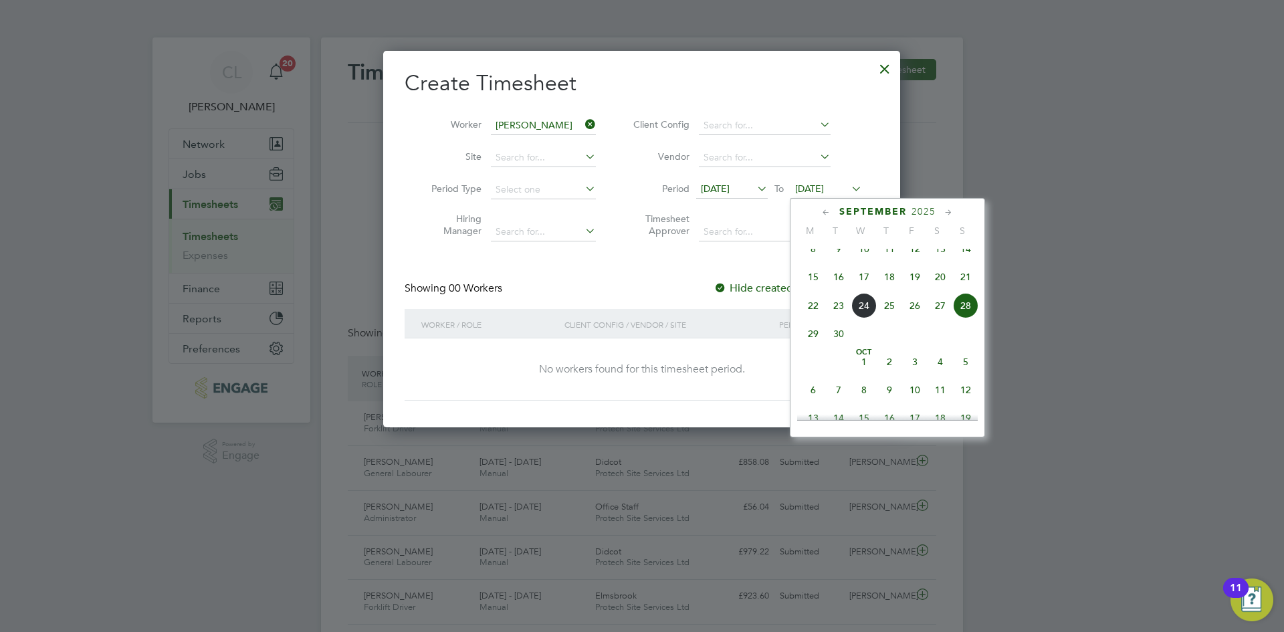
click at [582, 125] on icon at bounding box center [582, 124] width 0 height 19
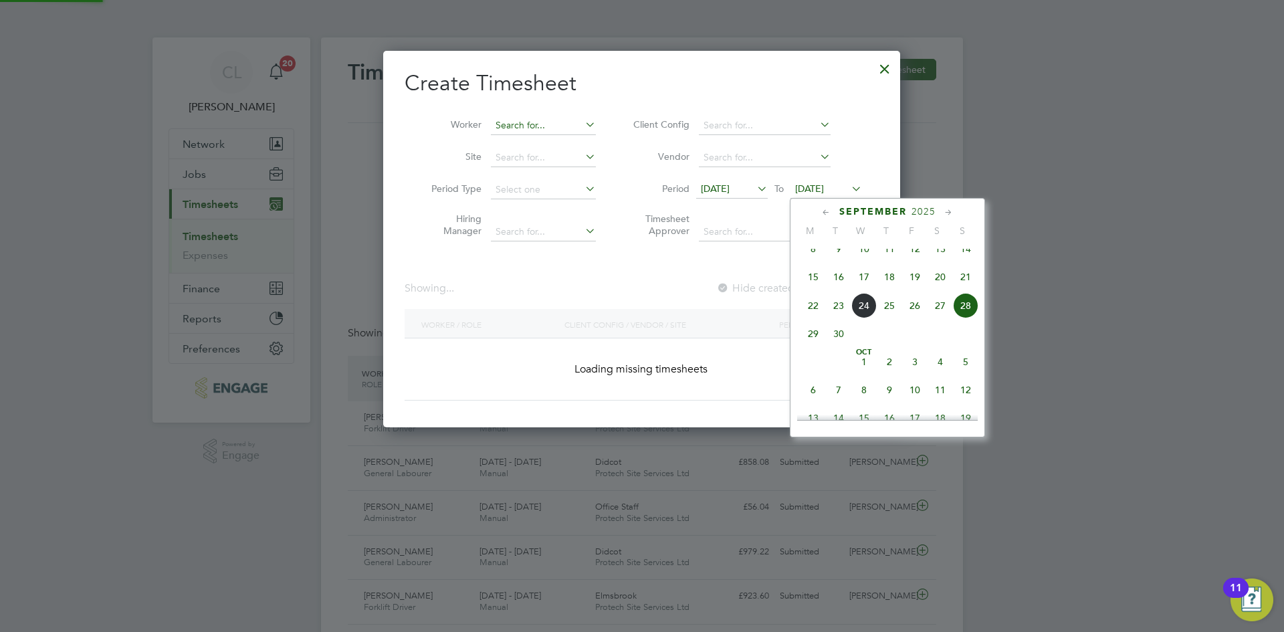
click at [522, 128] on input at bounding box center [543, 125] width 105 height 19
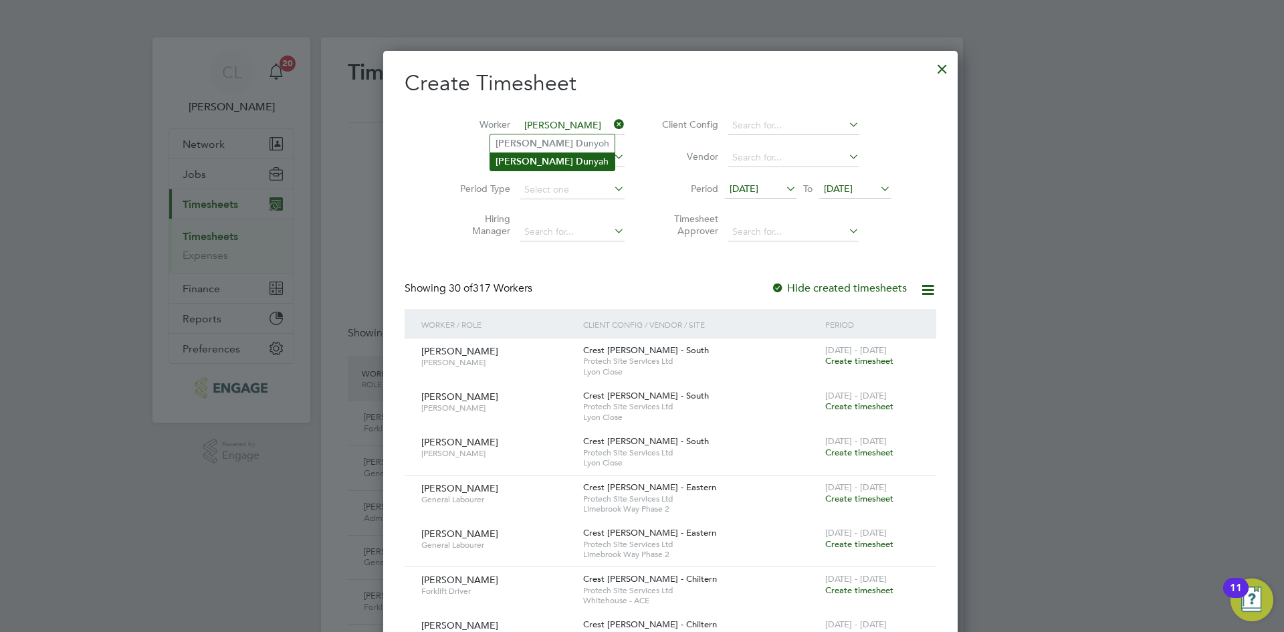
click at [548, 155] on li "[PERSON_NAME]" at bounding box center [552, 161] width 124 height 18
type input "[PERSON_NAME]"
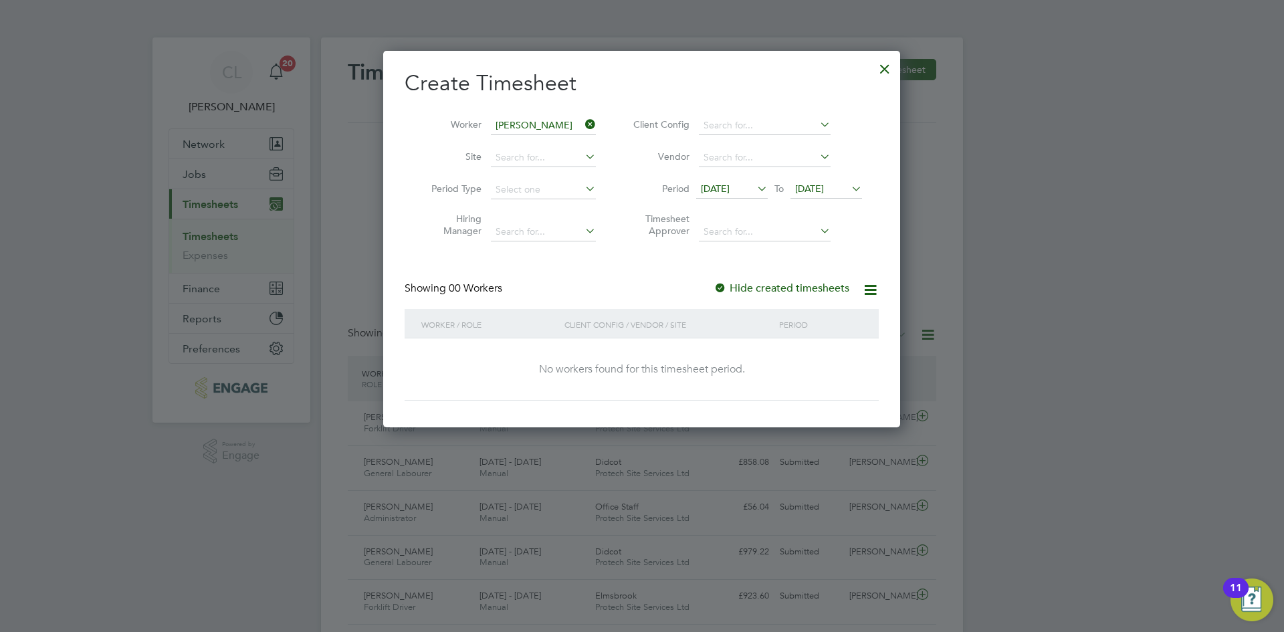
click at [582, 120] on icon at bounding box center [582, 124] width 0 height 19
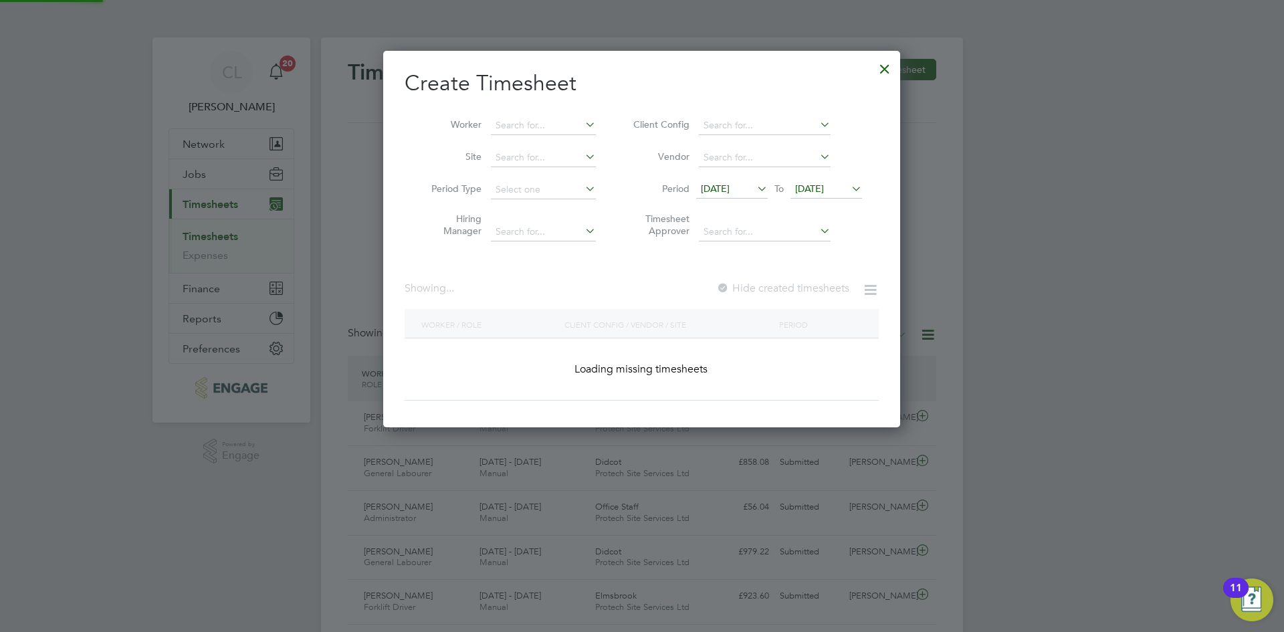
click at [560, 114] on li "Worker" at bounding box center [508, 126] width 208 height 32
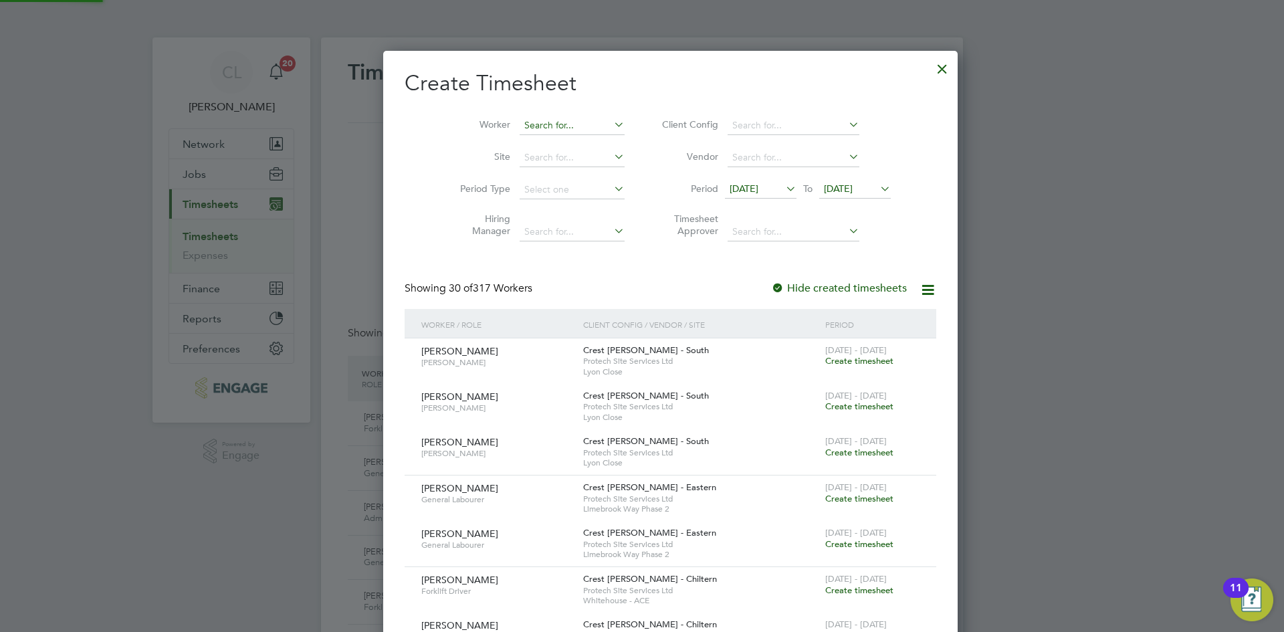
click at [558, 122] on input at bounding box center [571, 125] width 105 height 19
click at [560, 147] on li "[PERSON_NAME] yoh" at bounding box center [552, 143] width 124 height 18
type input "[PERSON_NAME]"
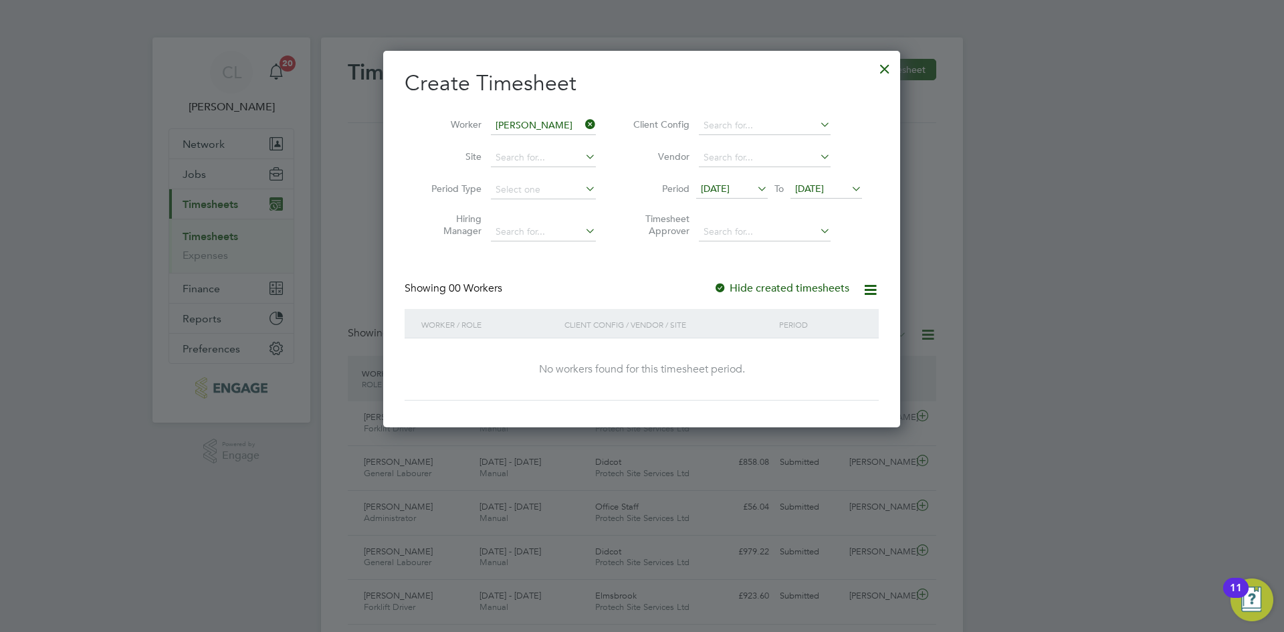
click at [848, 191] on icon at bounding box center [848, 188] width 0 height 19
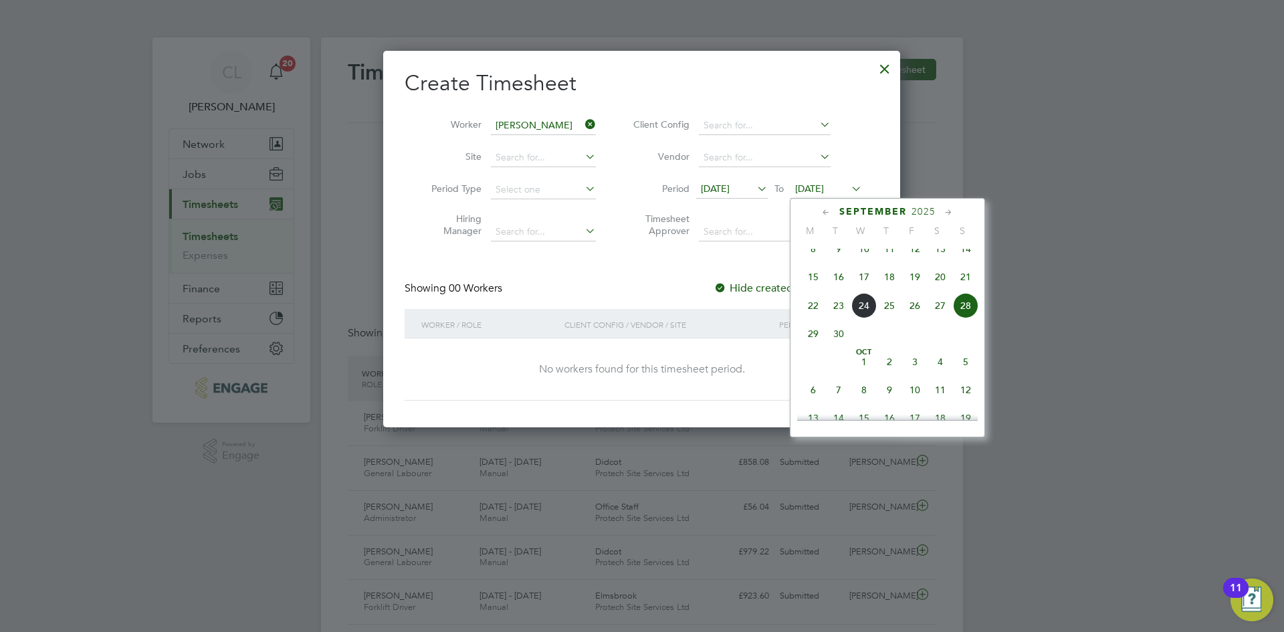
drag, startPoint x: 620, startPoint y: 297, endPoint x: 628, endPoint y: 168, distance: 129.3
click at [620, 296] on div "Showing 00 Workers Hide created timesheets" at bounding box center [641, 294] width 474 height 27
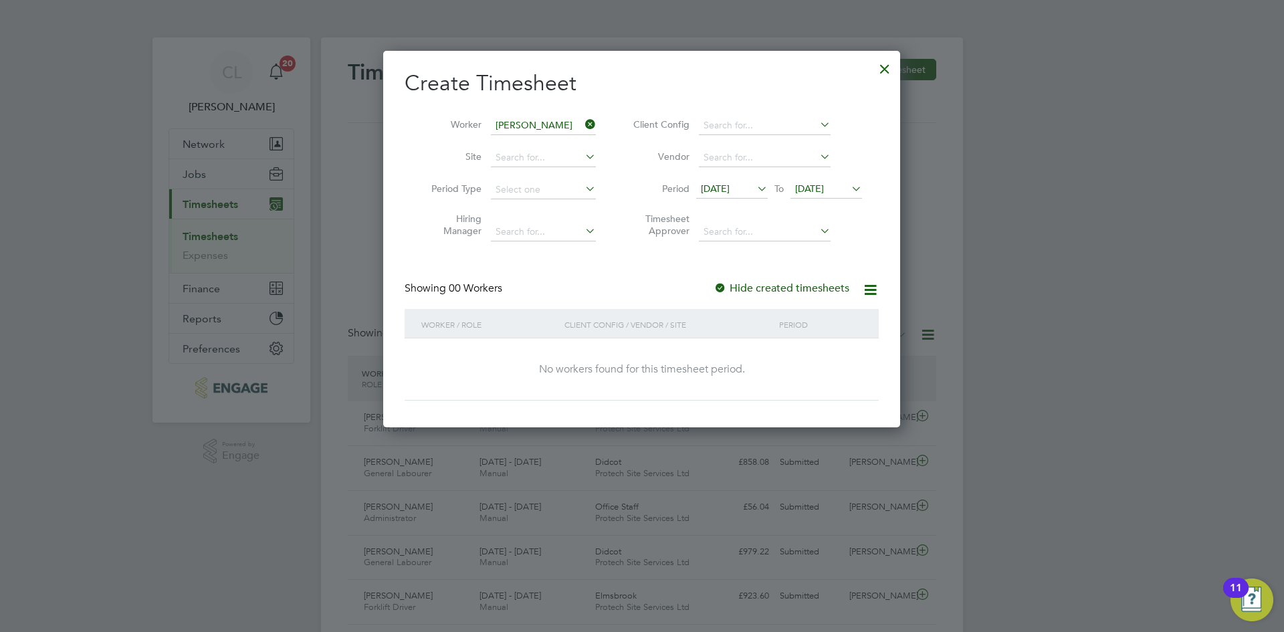
click at [602, 126] on li "Worker [PERSON_NAME]" at bounding box center [508, 126] width 208 height 32
click at [582, 118] on icon at bounding box center [582, 124] width 0 height 19
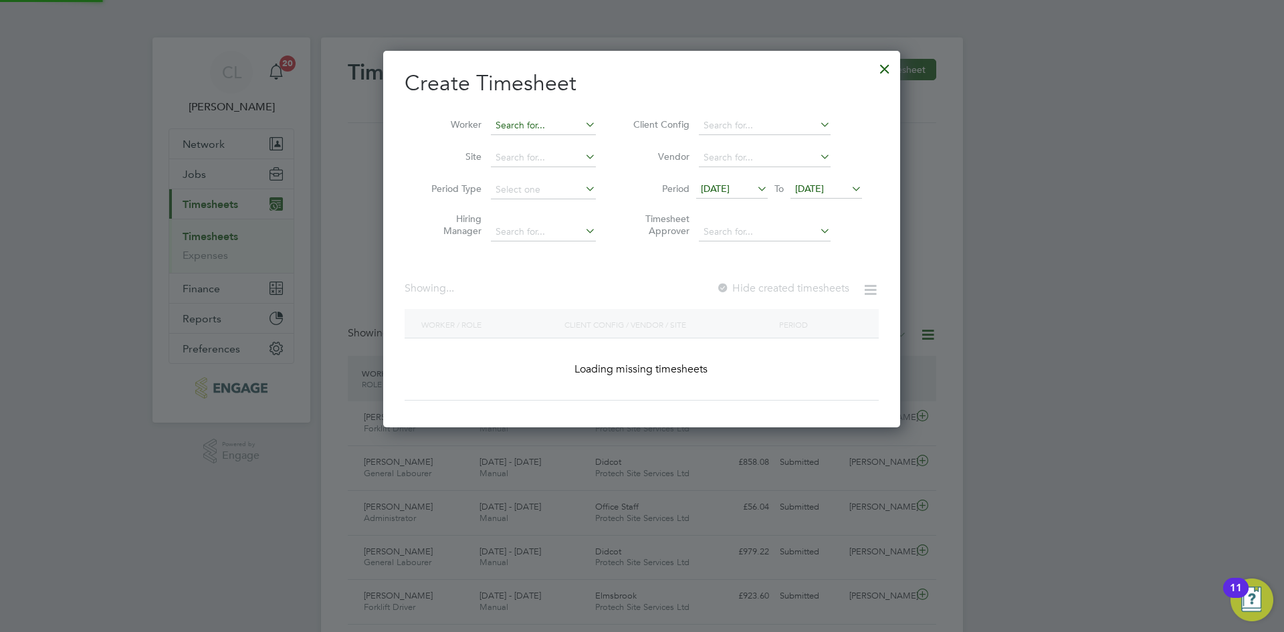
click at [526, 122] on input at bounding box center [543, 125] width 105 height 19
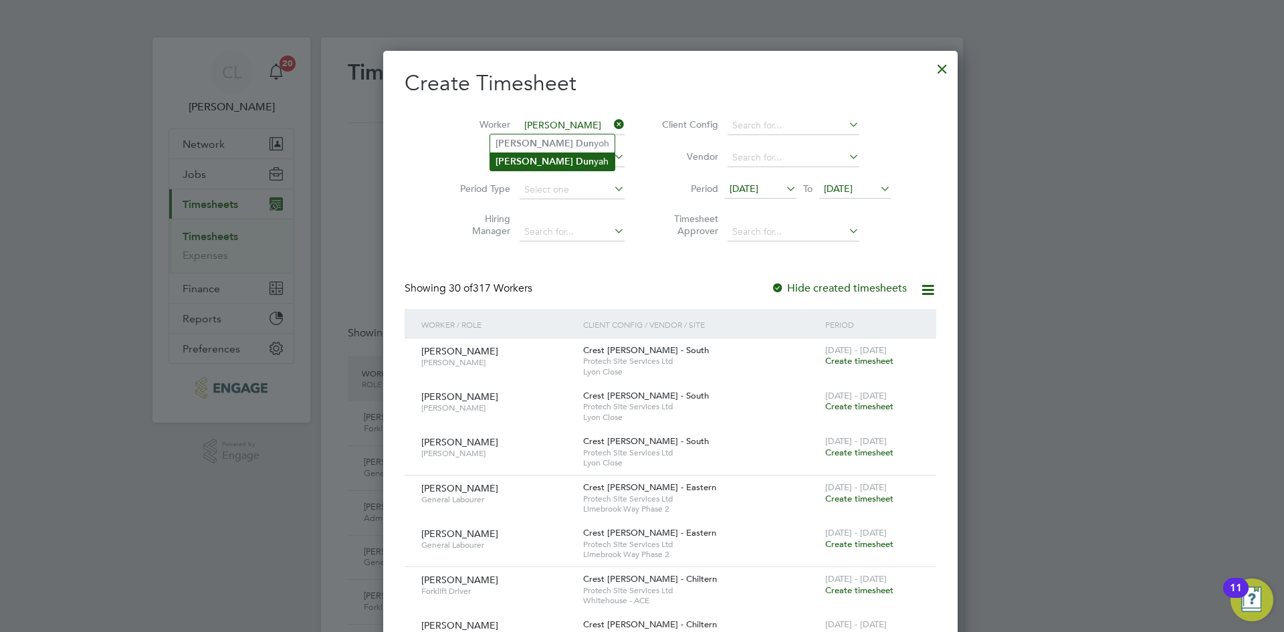
click at [576, 160] on b "Dun" at bounding box center [585, 161] width 18 height 11
type input "[PERSON_NAME]"
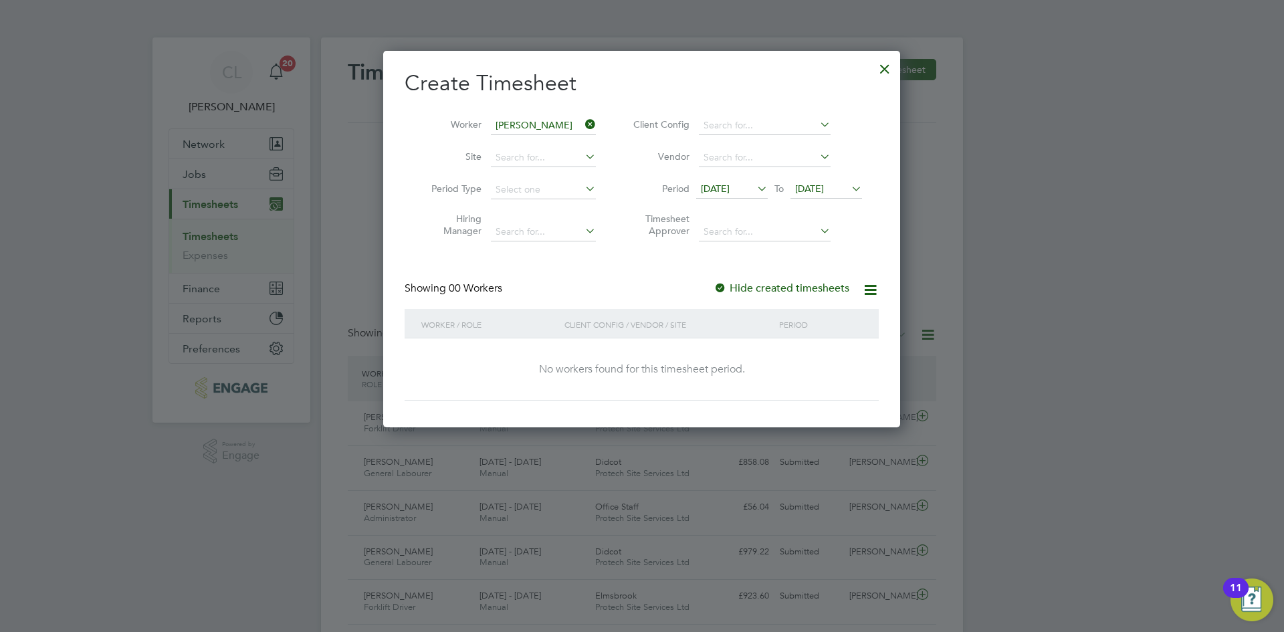
click at [582, 127] on icon at bounding box center [582, 124] width 0 height 19
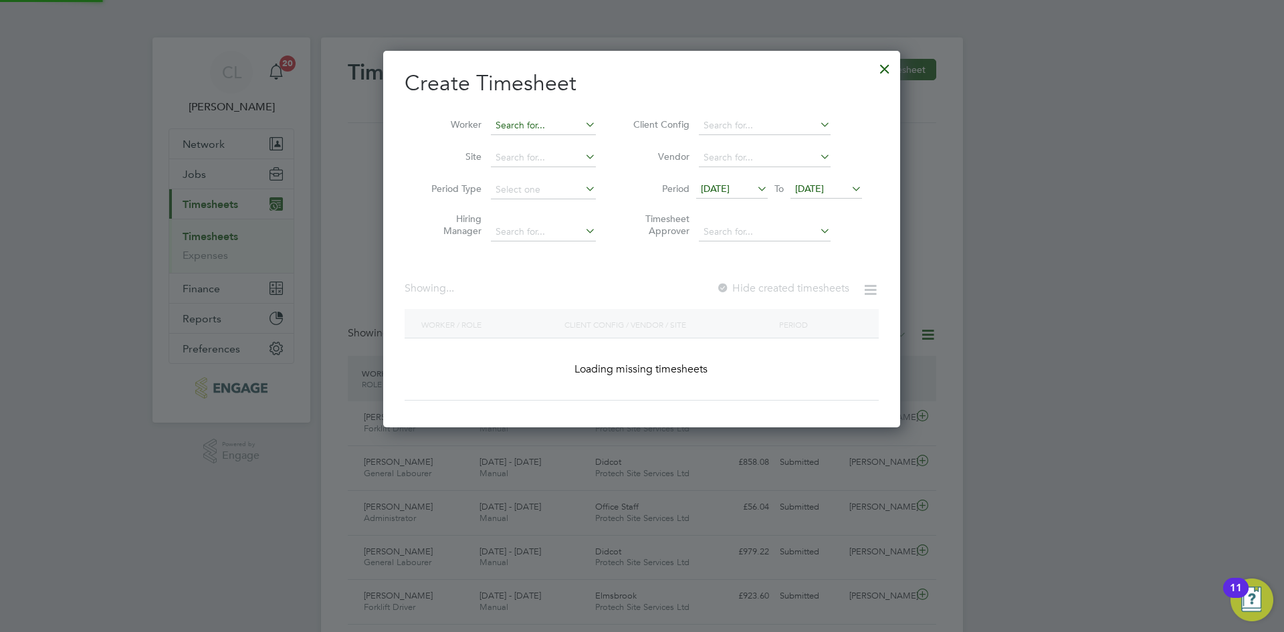
click at [553, 126] on input at bounding box center [543, 125] width 105 height 19
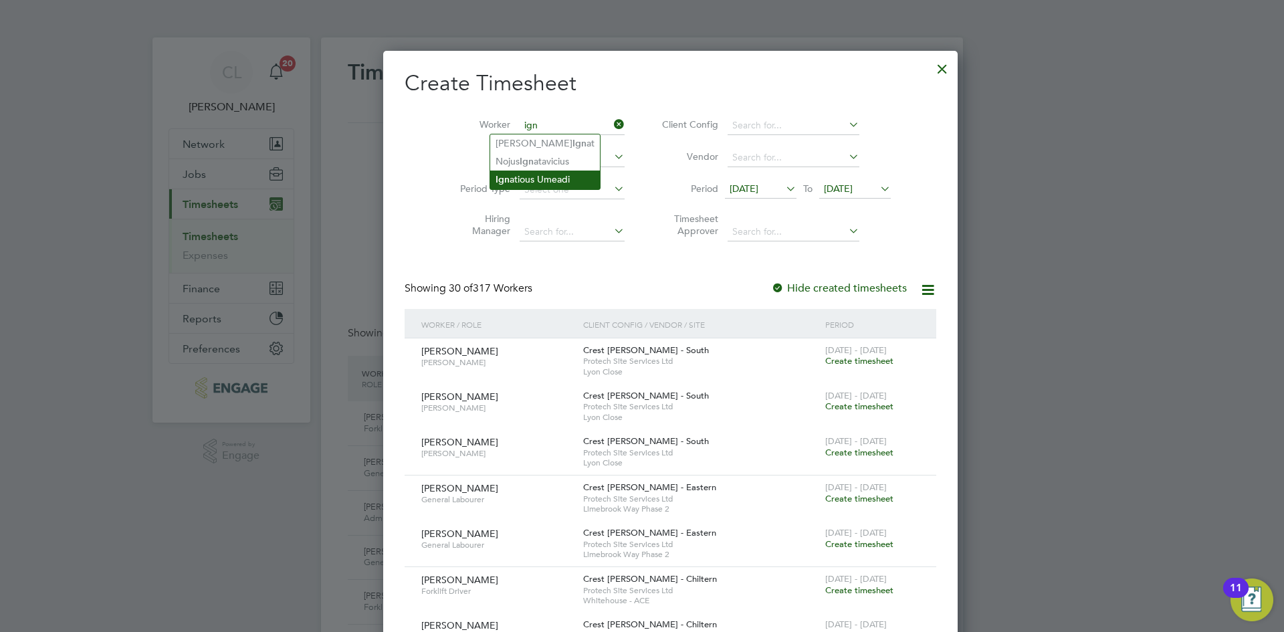
click at [542, 177] on li "Ign atious Umeadi" at bounding box center [545, 179] width 110 height 18
type input "[PERSON_NAME]"
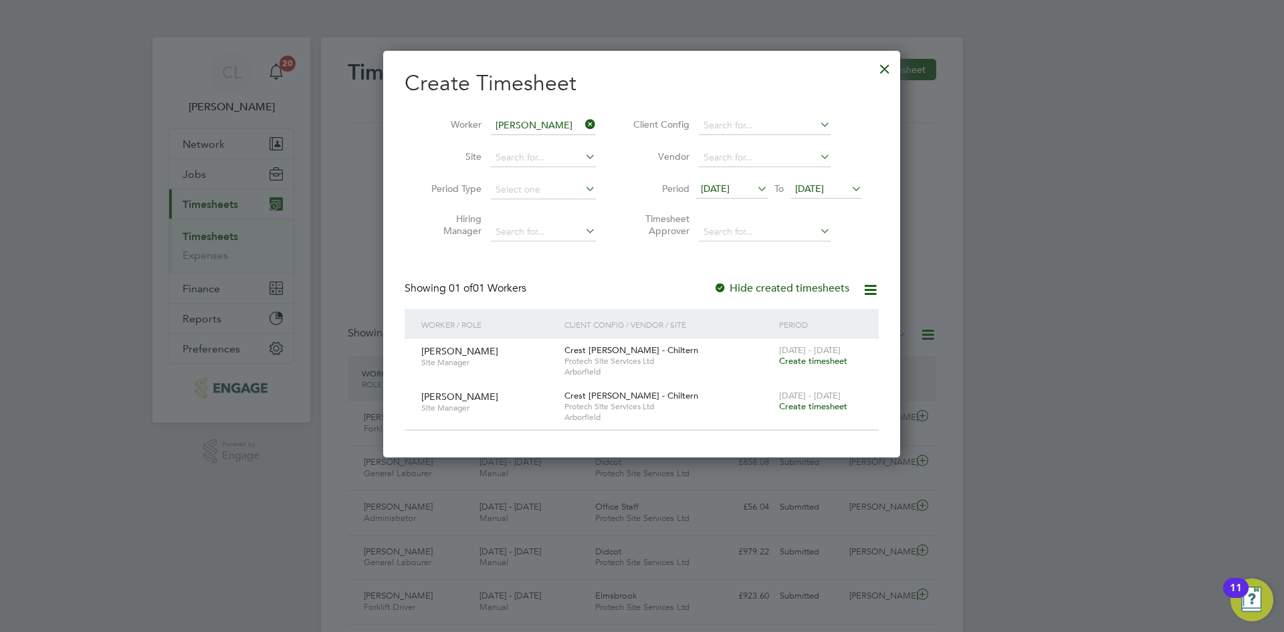
click at [582, 119] on icon at bounding box center [582, 124] width 0 height 19
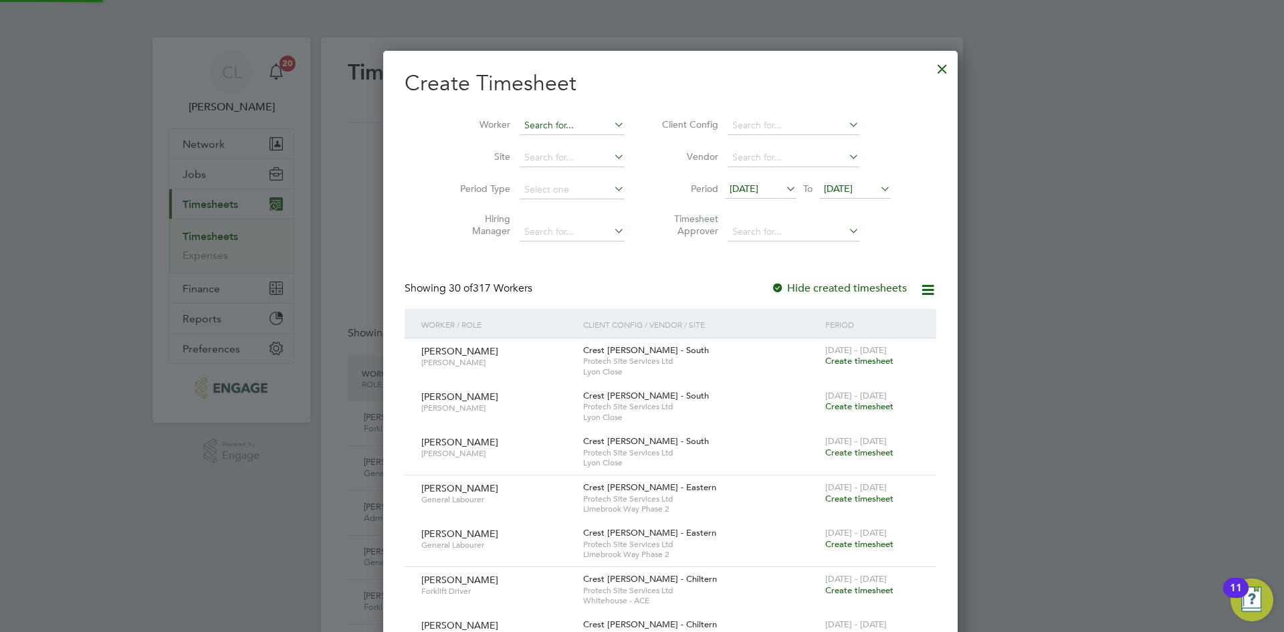
click at [547, 122] on input at bounding box center [571, 125] width 105 height 19
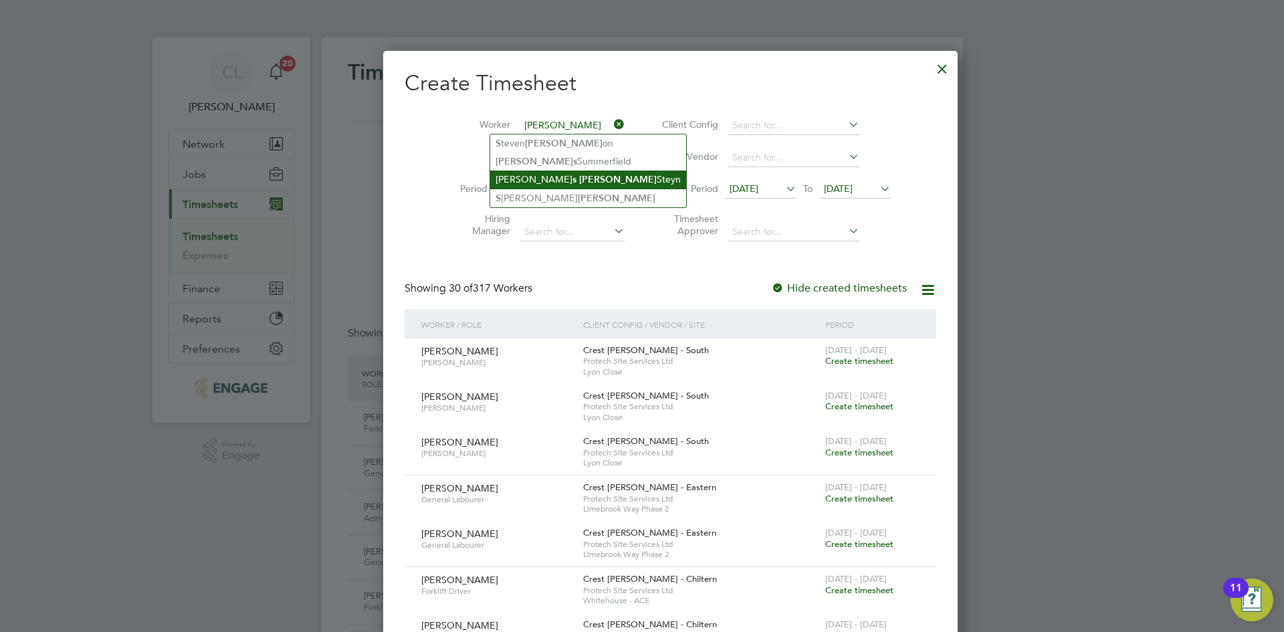
click at [579, 179] on b "[PERSON_NAME]" at bounding box center [618, 179] width 78 height 11
type input "[PERSON_NAME]"
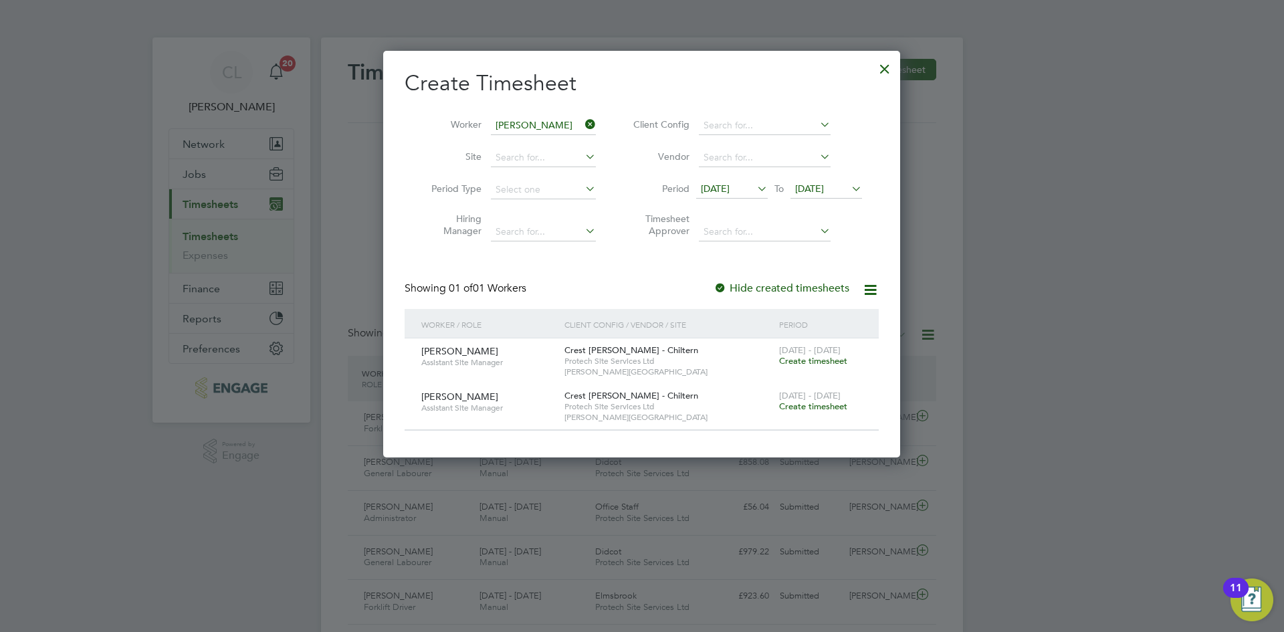
click at [827, 357] on span "Create timesheet" at bounding box center [813, 360] width 68 height 11
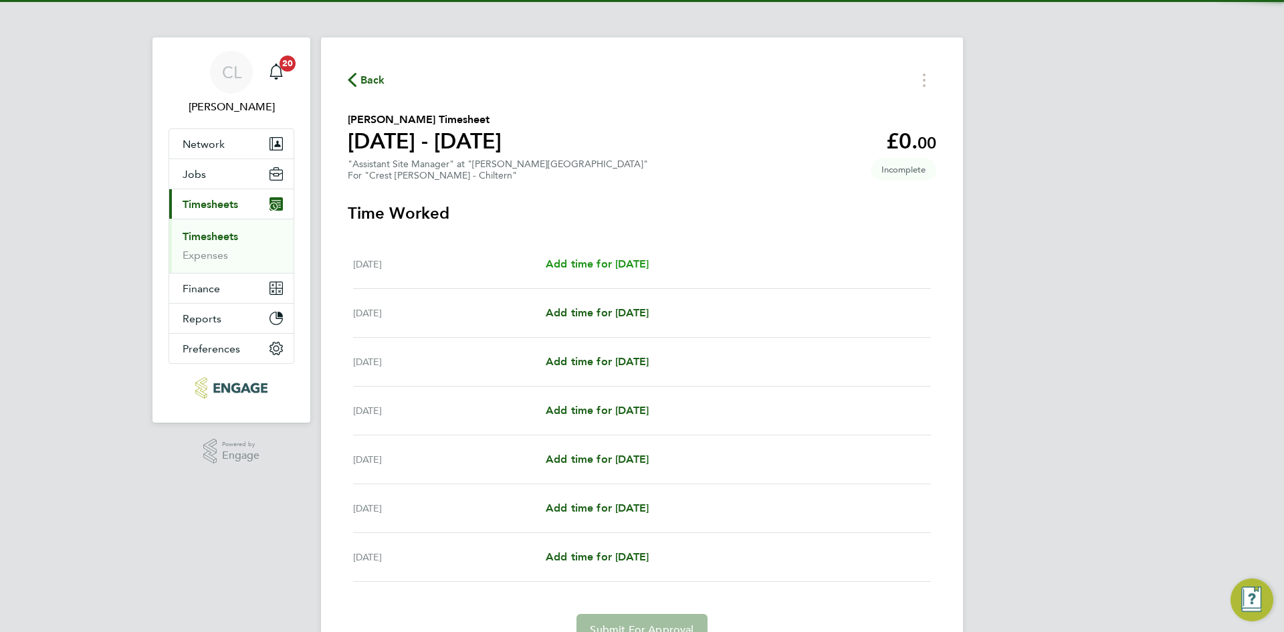
click at [612, 269] on span "Add time for [DATE]" at bounding box center [597, 263] width 103 height 13
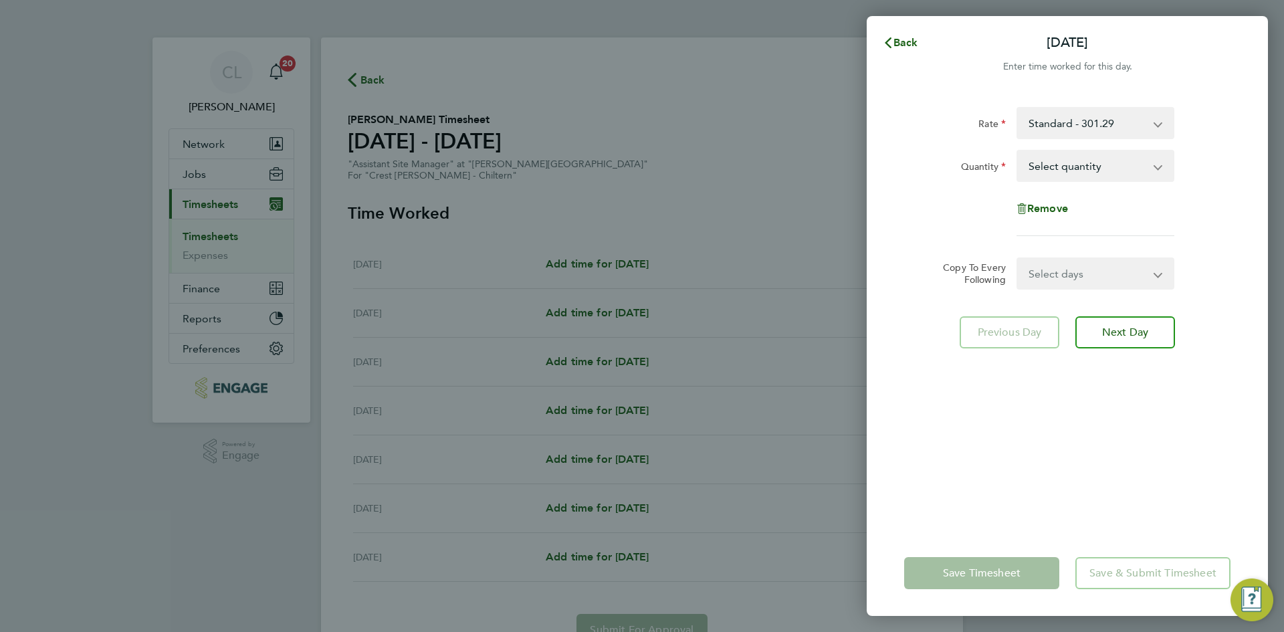
click at [1063, 170] on select "Select quantity 0.5 1" at bounding box center [1087, 165] width 139 height 29
select select "1"
click at [1018, 151] on select "Select quantity 0.5 1" at bounding box center [1087, 165] width 139 height 29
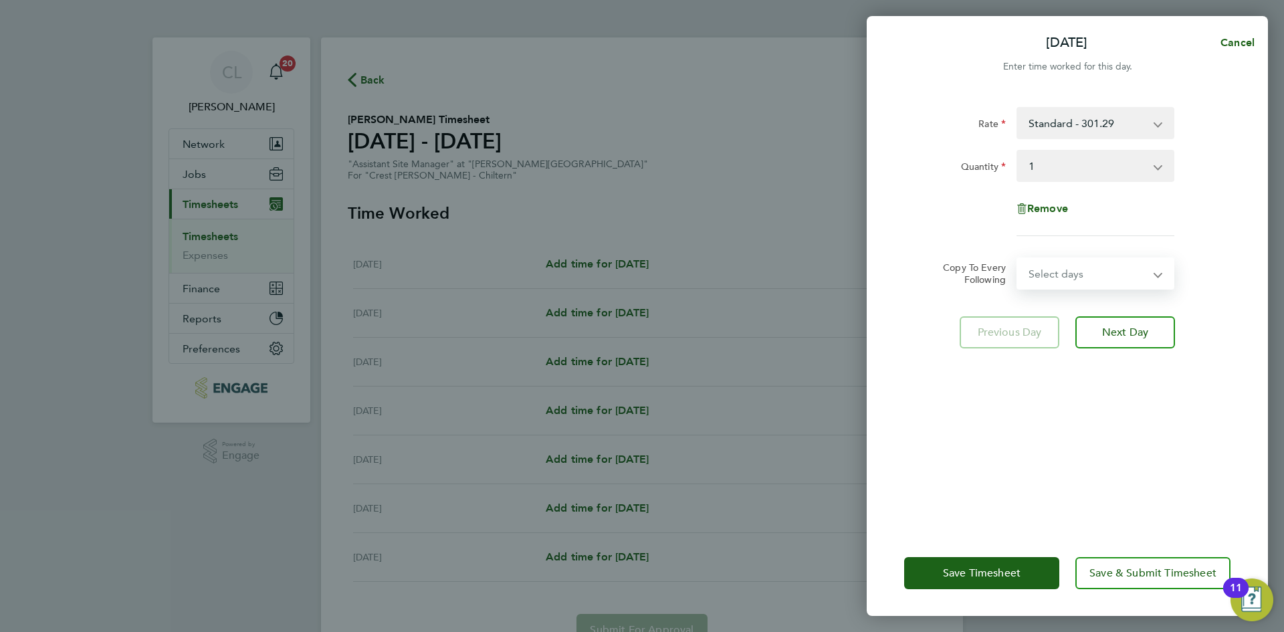
click at [1072, 271] on select "Select days Day Weekday (Mon-Fri) Weekend (Sat-Sun) [DATE] [DATE] [DATE] [DATE]…" at bounding box center [1088, 273] width 140 height 29
select select "TUE"
click at [1018, 259] on select "Select days Day Weekday (Mon-Fri) Weekend (Sat-Sun) [DATE] [DATE] [DATE] [DATE]…" at bounding box center [1088, 273] width 140 height 29
select select "[DATE]"
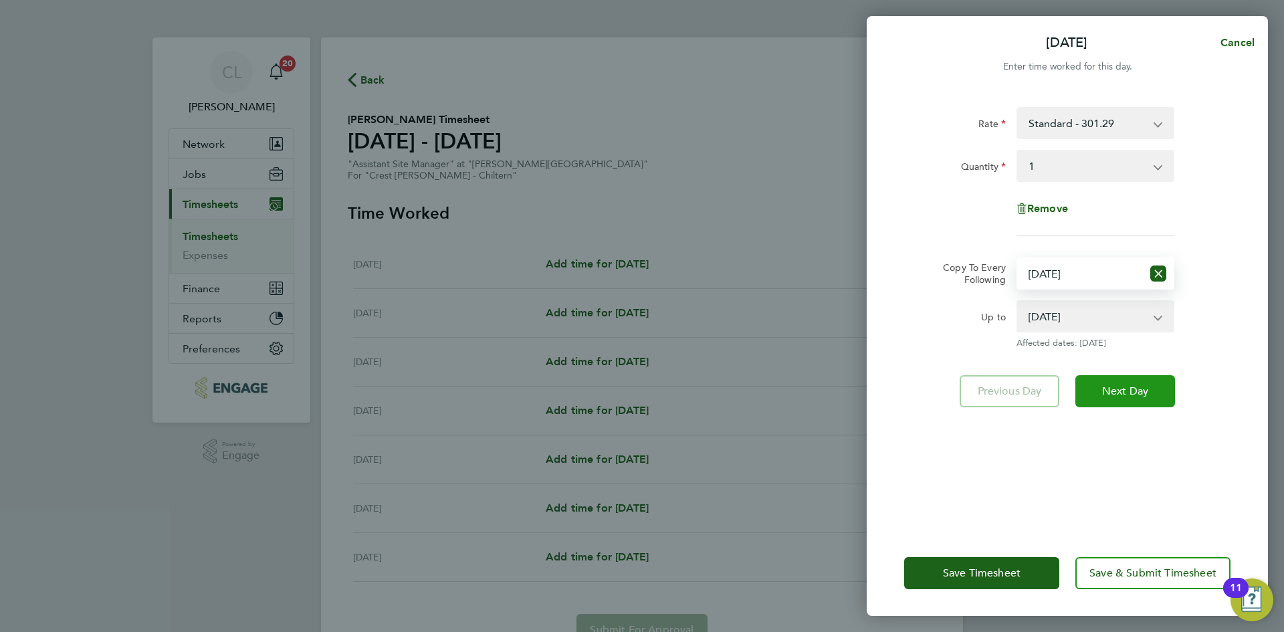
click at [1155, 382] on button "Next Day" at bounding box center [1125, 391] width 100 height 32
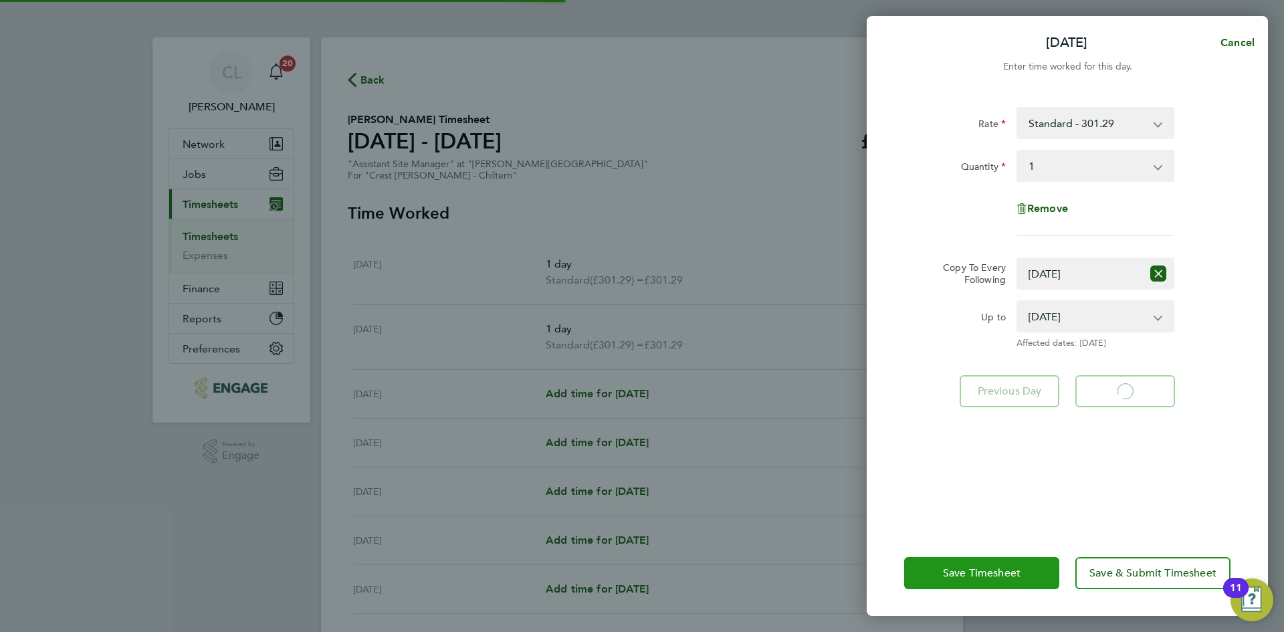
select select "1"
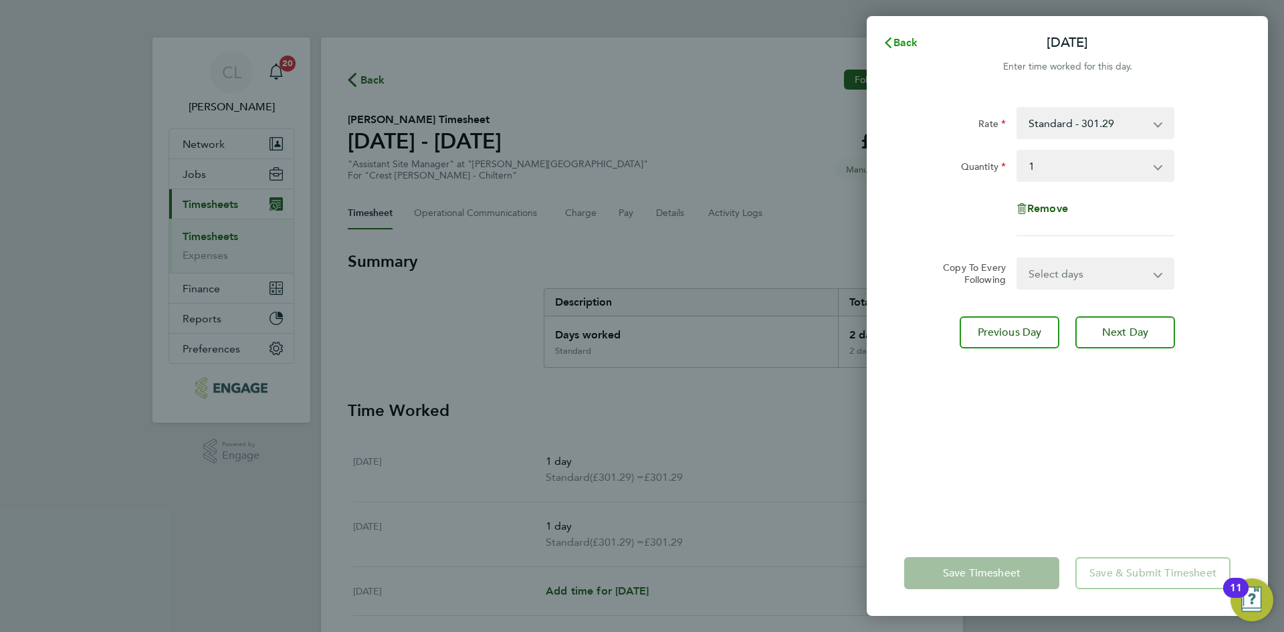
click at [910, 35] on button "Back" at bounding box center [900, 42] width 62 height 27
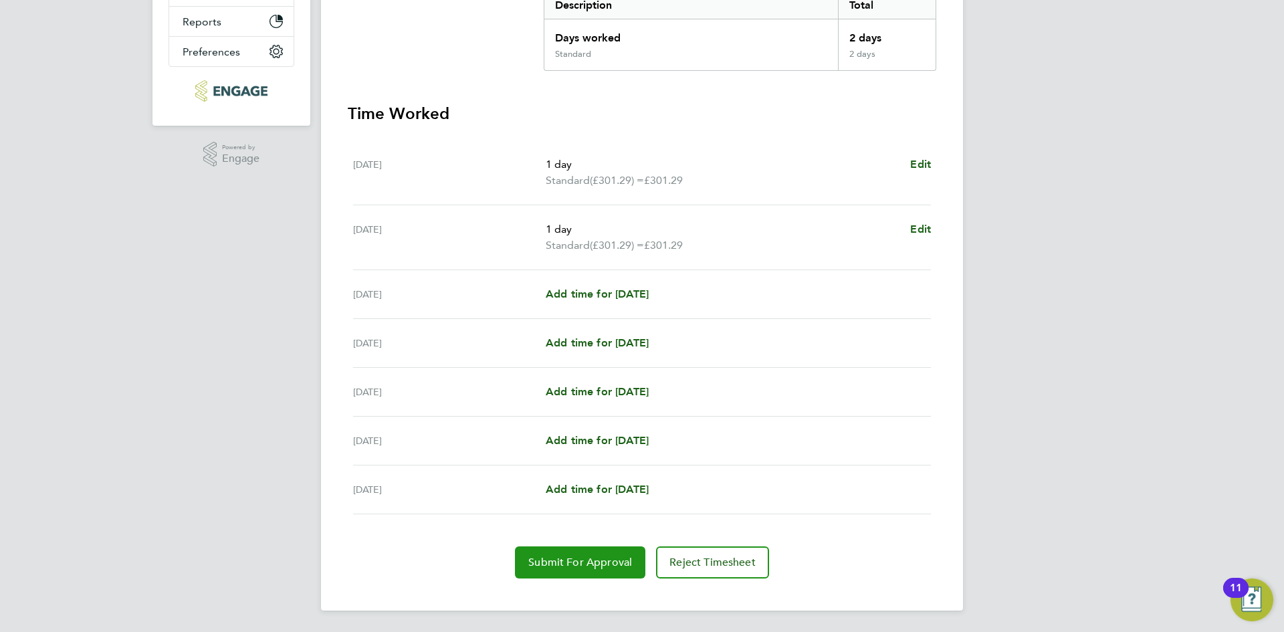
click at [584, 549] on button "Submit For Approval" at bounding box center [580, 562] width 130 height 32
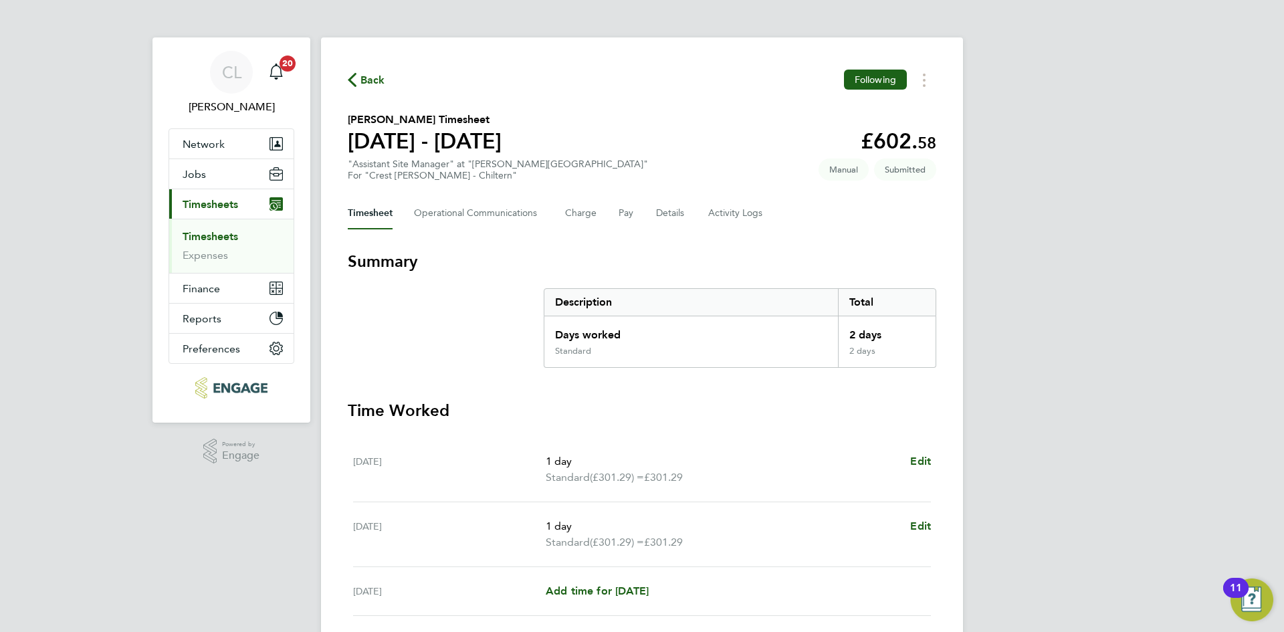
click at [366, 76] on span "Back" at bounding box center [372, 80] width 25 height 16
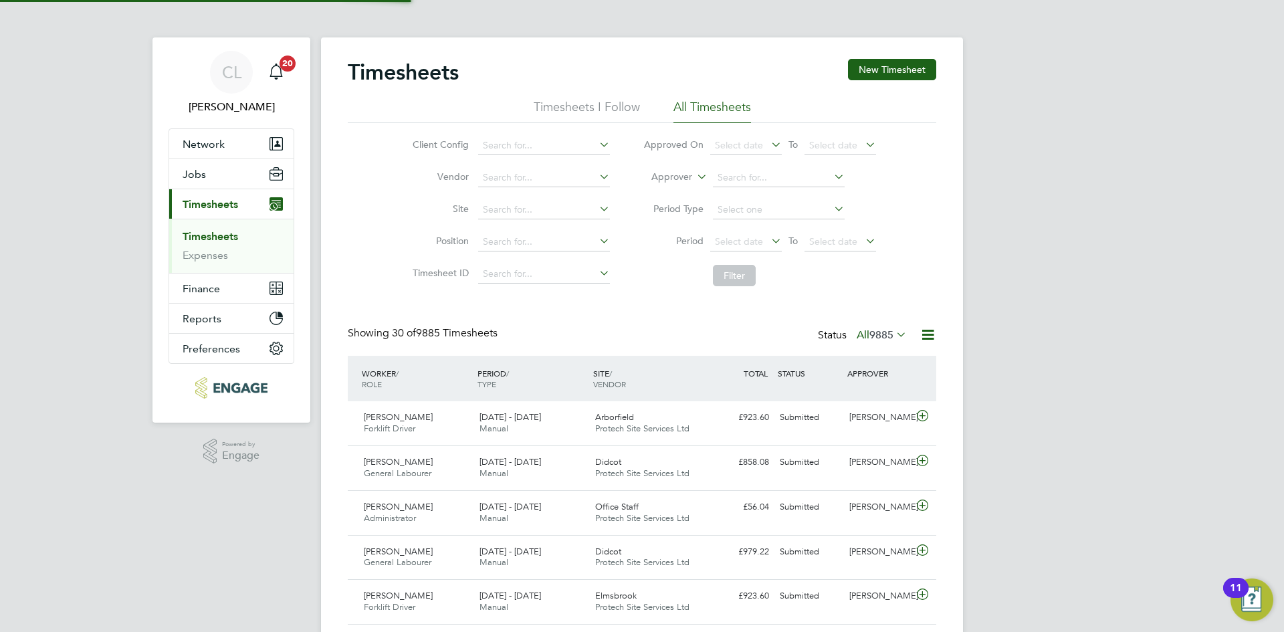
scroll to position [7, 7]
click at [876, 67] on button "New Timesheet" at bounding box center [892, 69] width 88 height 21
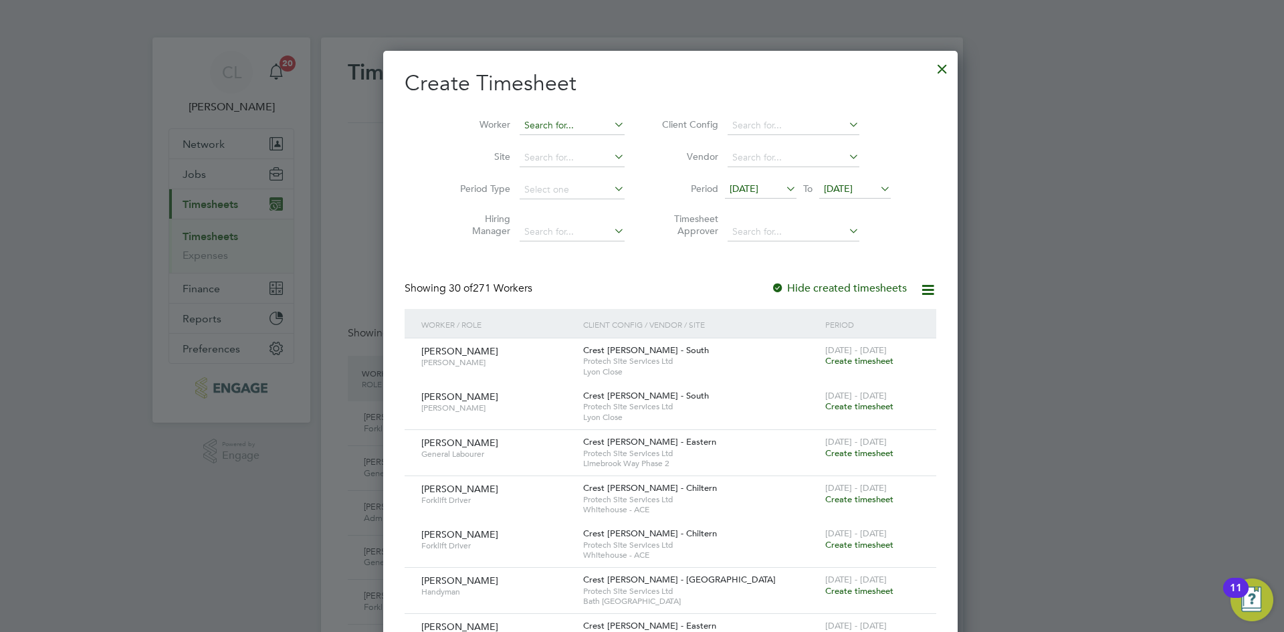
click at [534, 124] on input at bounding box center [571, 125] width 105 height 19
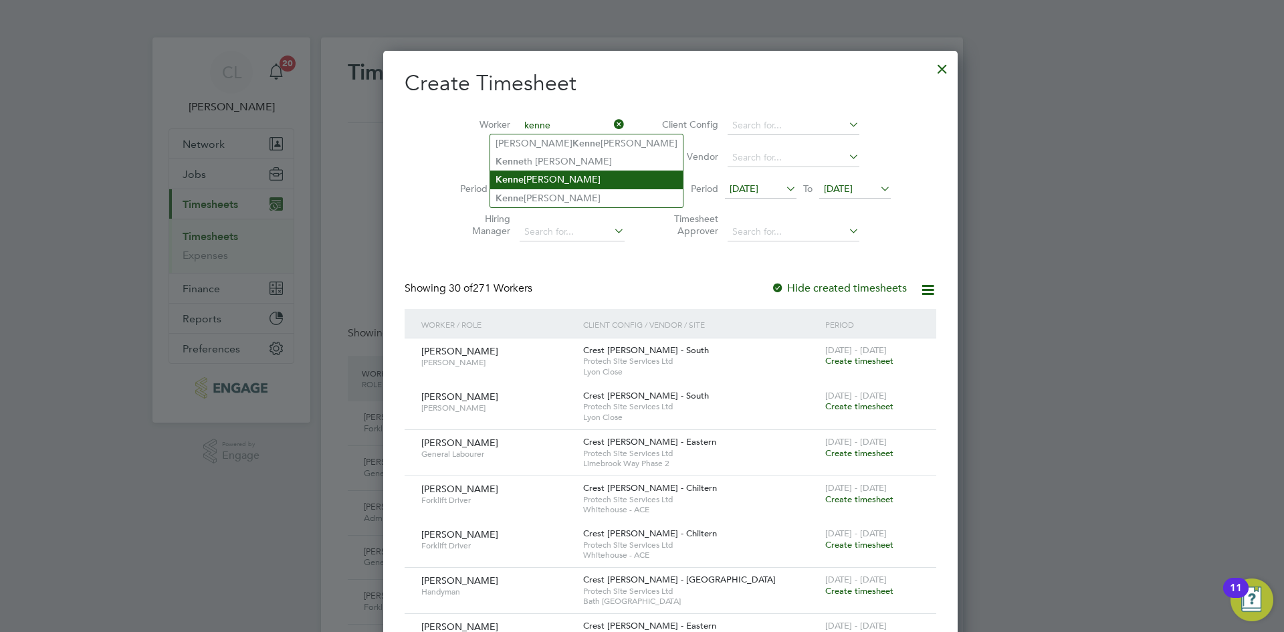
click at [556, 185] on li "Kenne [PERSON_NAME]" at bounding box center [586, 179] width 193 height 18
type input "[PERSON_NAME]"
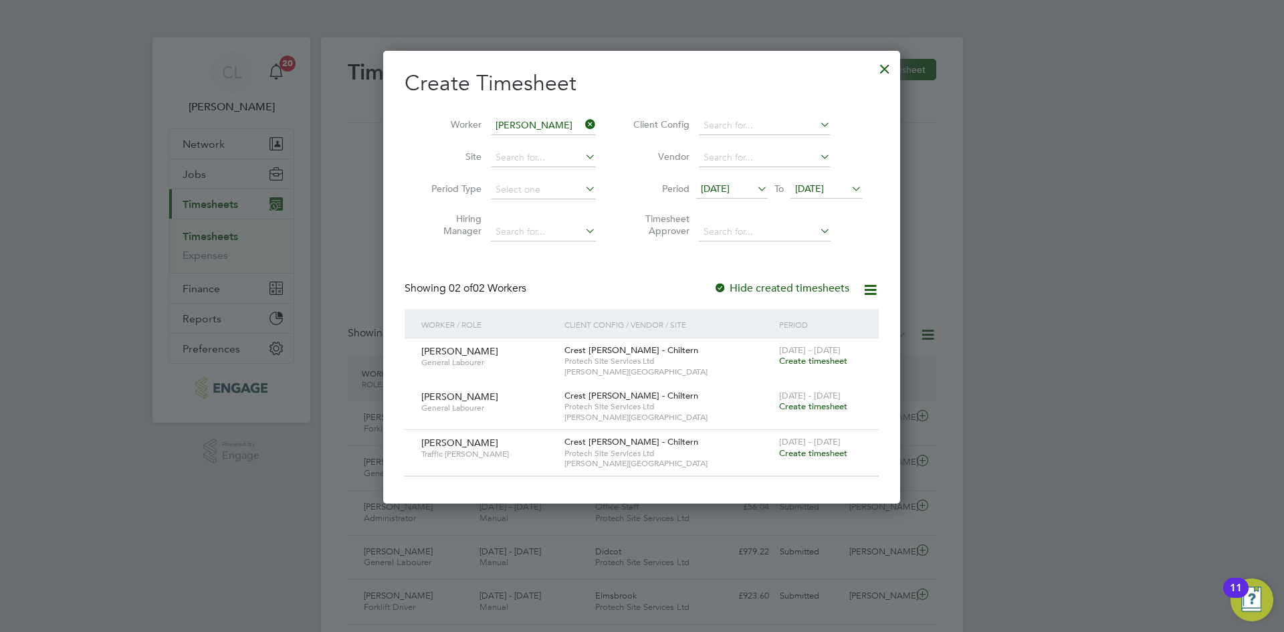
click at [822, 405] on span "Create timesheet" at bounding box center [813, 405] width 68 height 11
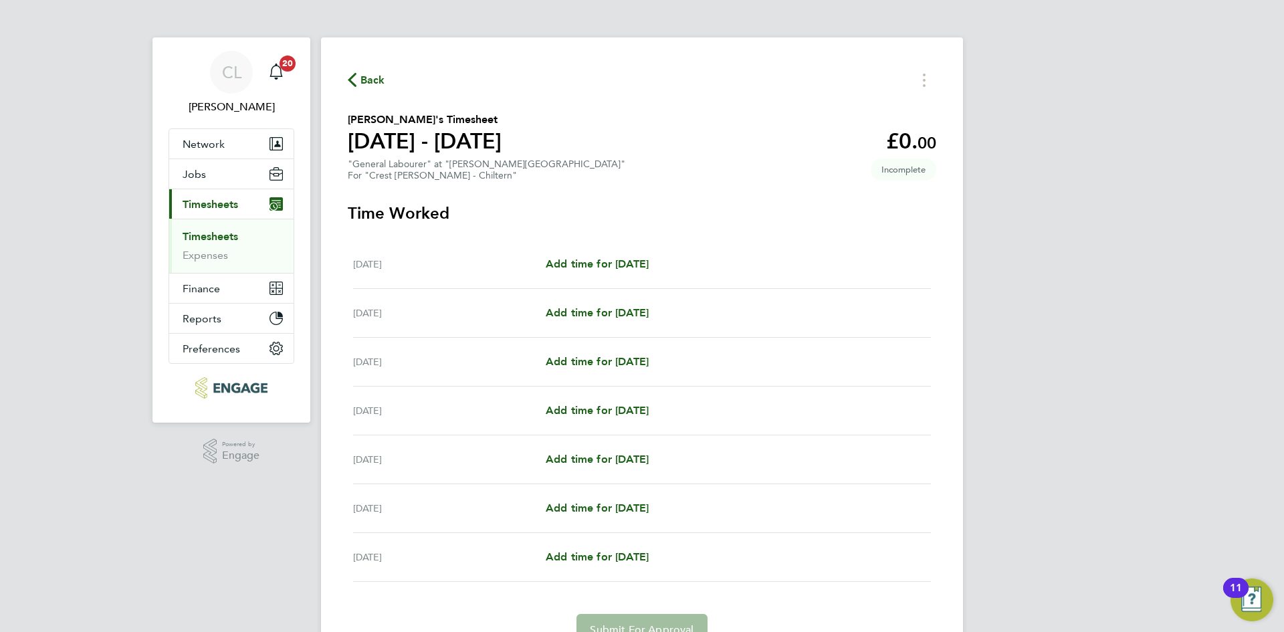
click at [375, 80] on span "Back" at bounding box center [372, 80] width 25 height 16
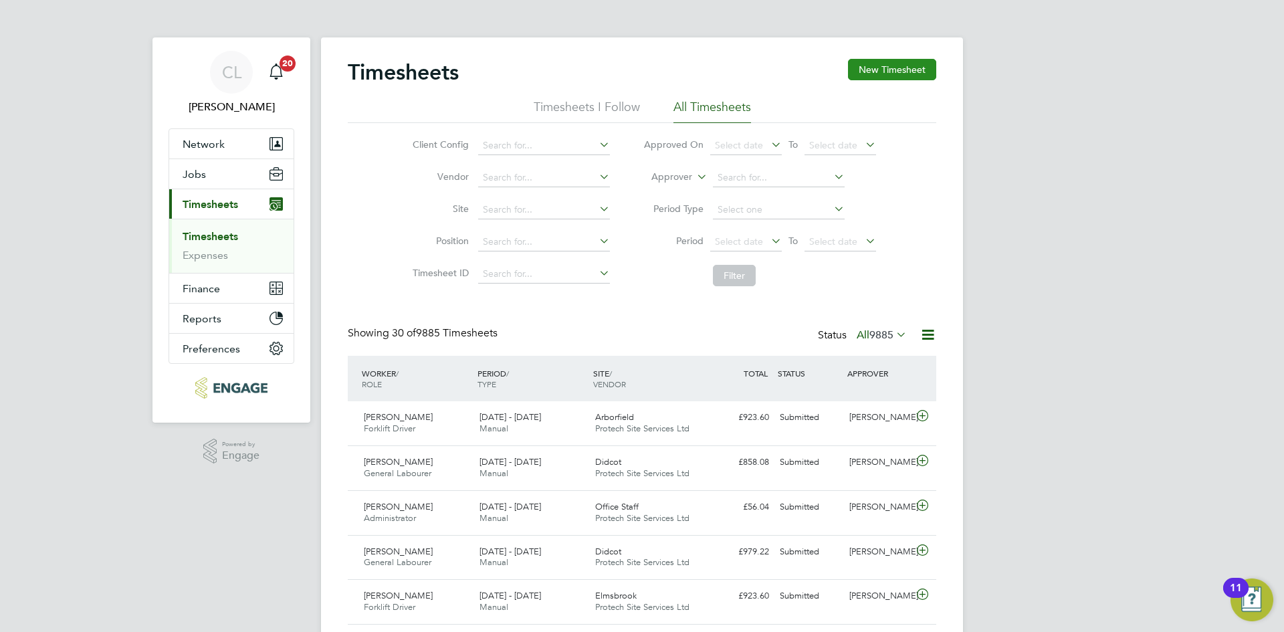
click at [916, 75] on button "New Timesheet" at bounding box center [892, 69] width 88 height 21
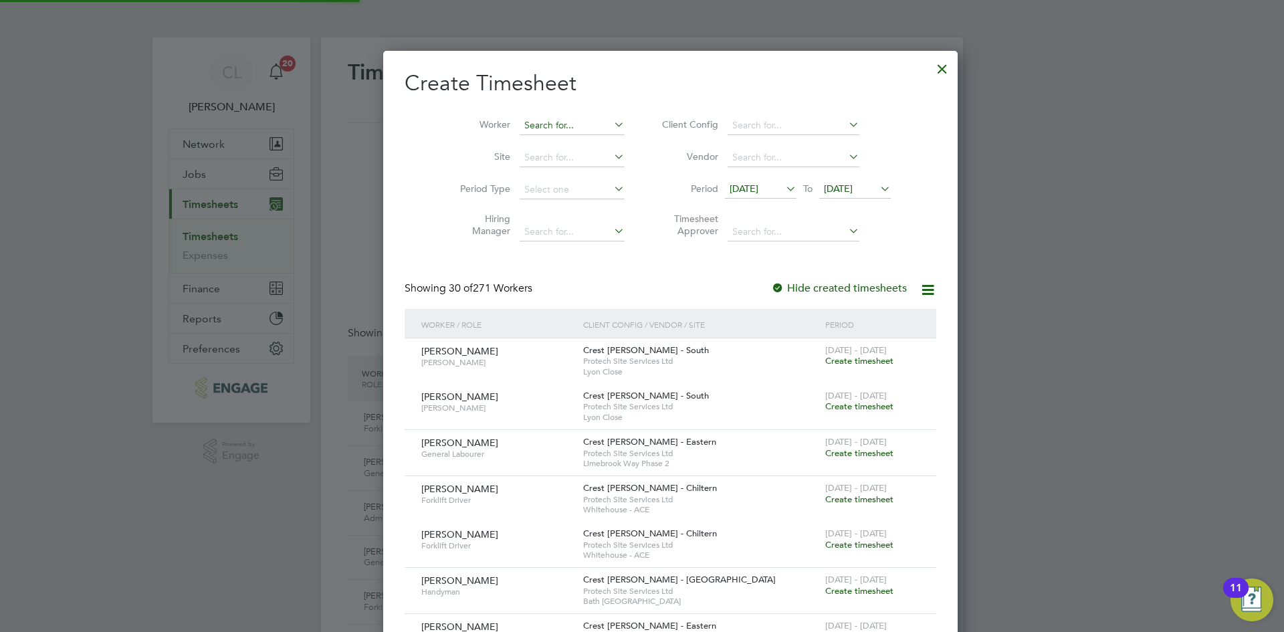
click at [532, 120] on input at bounding box center [571, 125] width 105 height 19
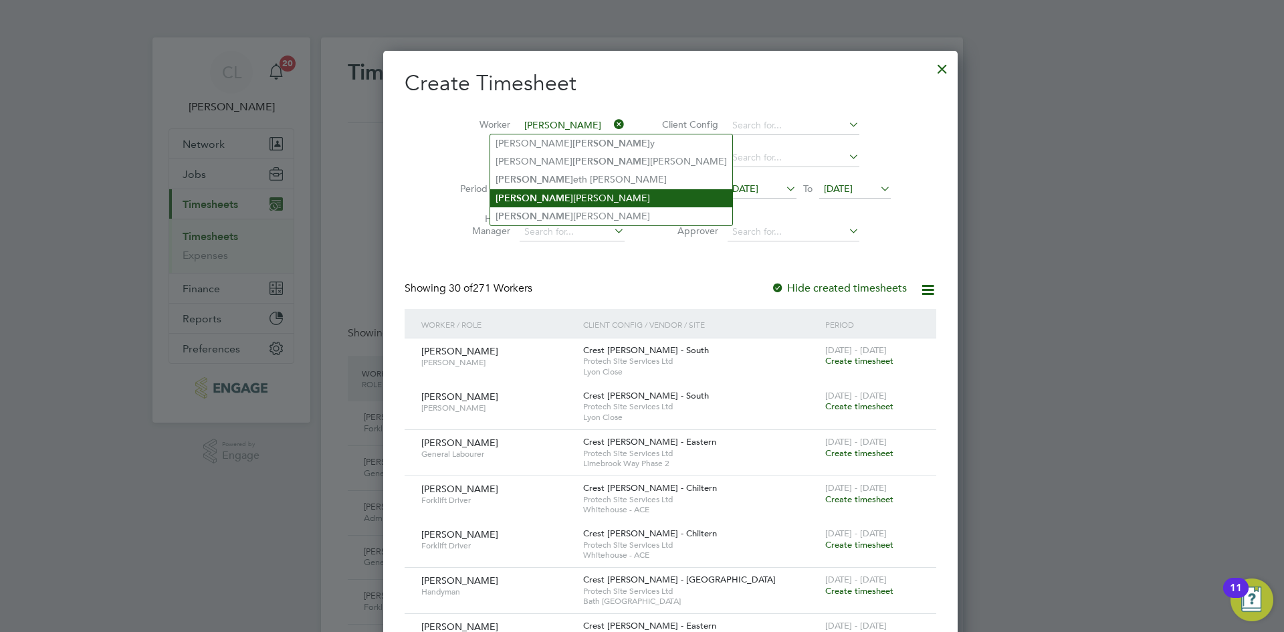
click at [551, 189] on li "[PERSON_NAME]" at bounding box center [611, 198] width 242 height 18
type input "[PERSON_NAME]"
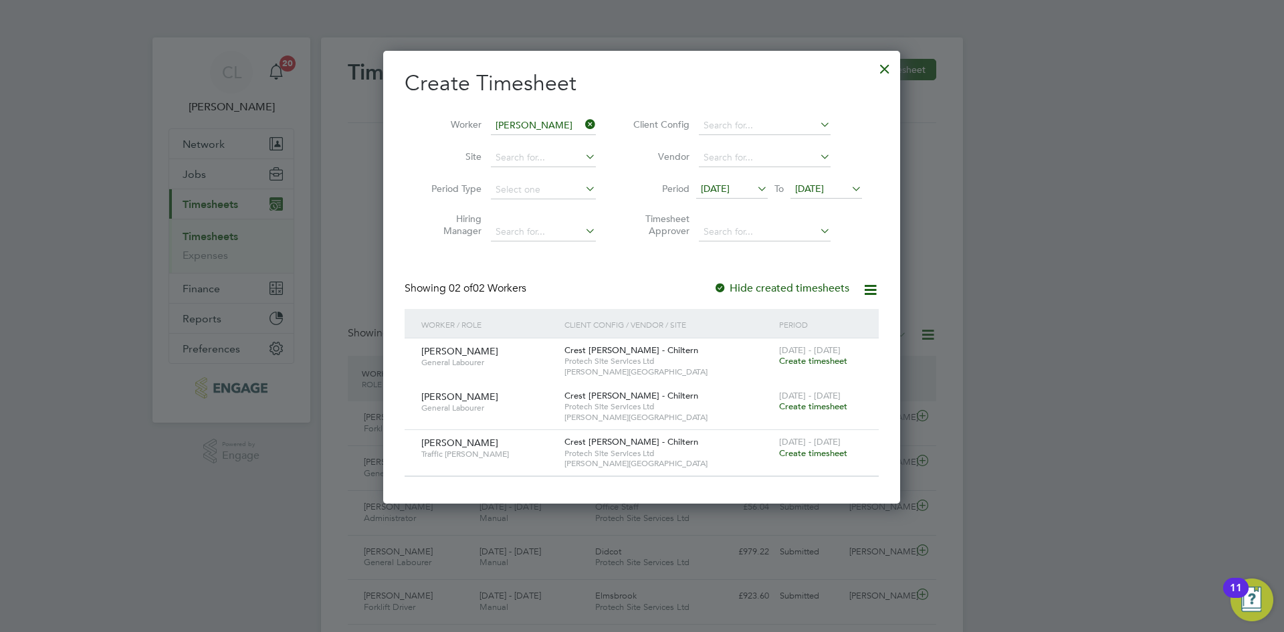
click at [800, 454] on span "Create timesheet" at bounding box center [813, 452] width 68 height 11
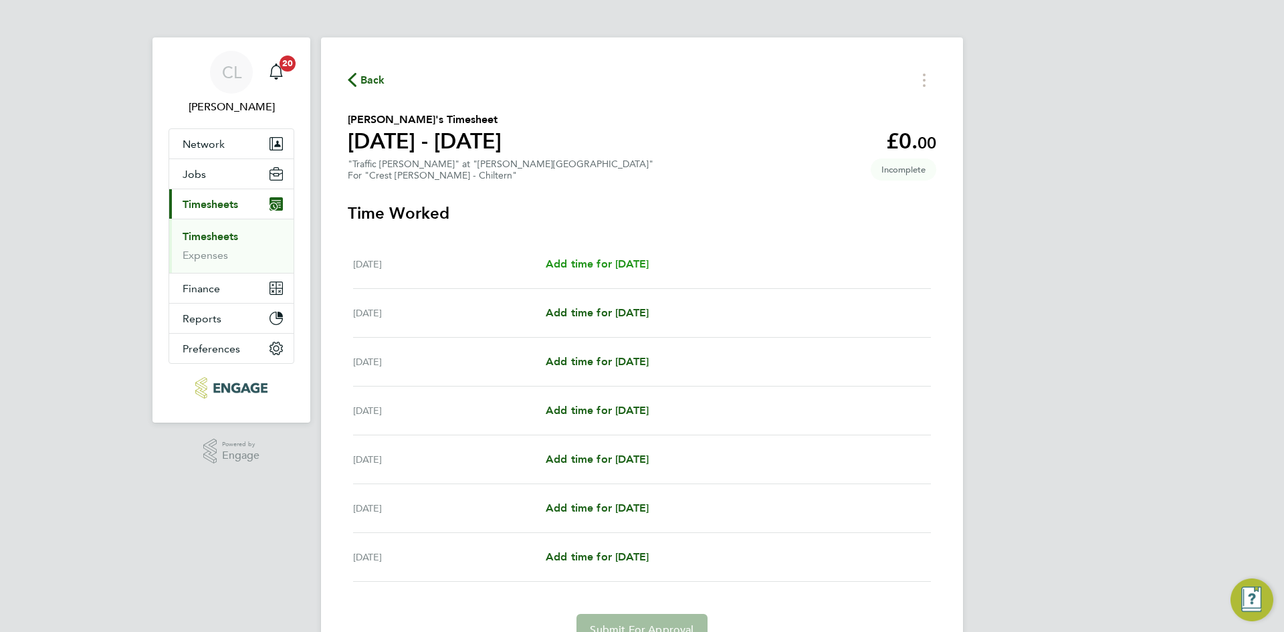
click at [575, 267] on span "Add time for [DATE]" at bounding box center [597, 263] width 103 height 13
select select "60"
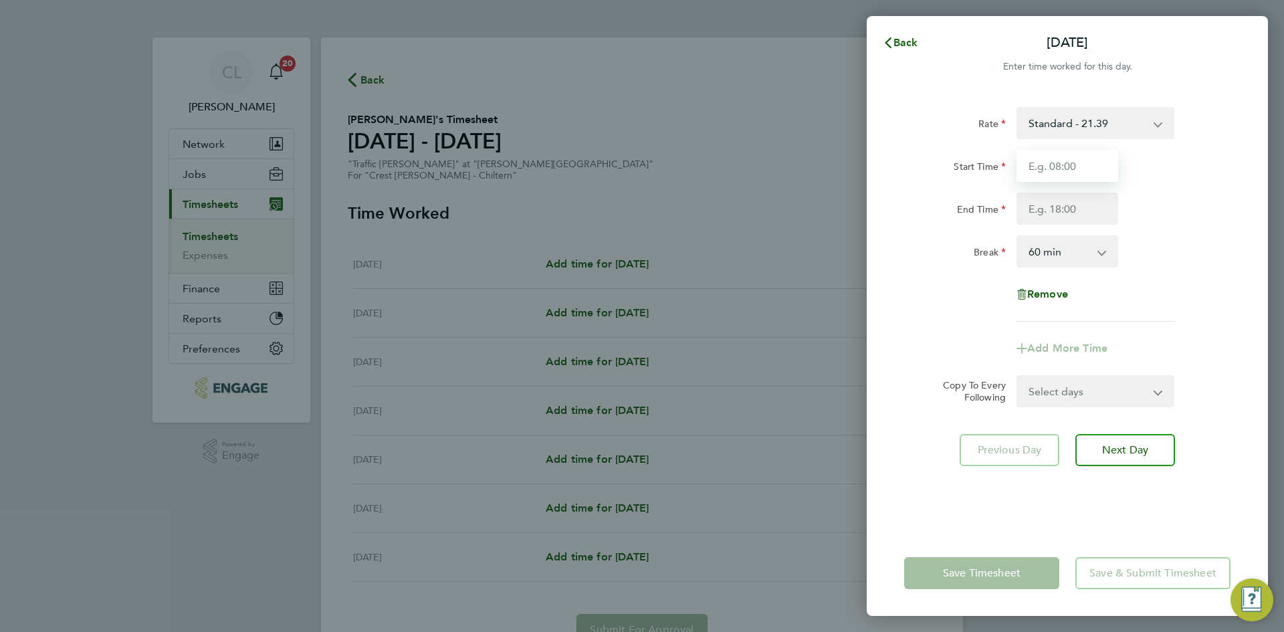
drag, startPoint x: 1059, startPoint y: 161, endPoint x: 1058, endPoint y: 181, distance: 20.1
click at [1059, 161] on input "Start Time" at bounding box center [1067, 166] width 102 height 32
type input "07:30"
click at [1056, 207] on input "End Time" at bounding box center [1067, 209] width 102 height 32
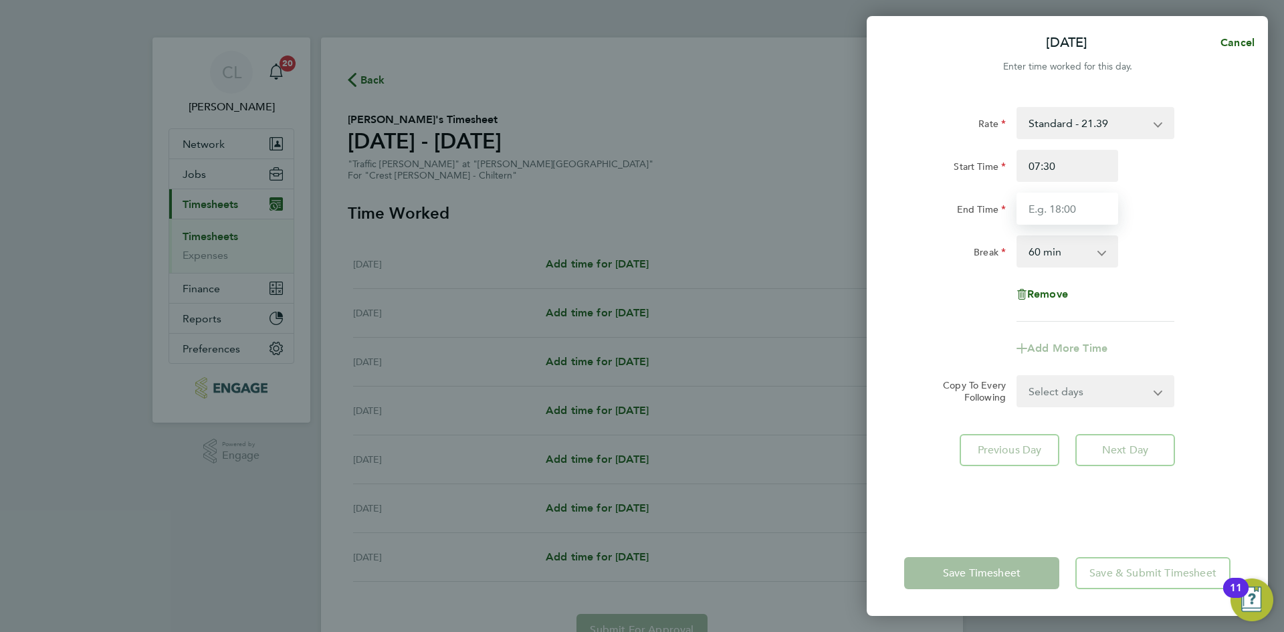
type input "16:30"
drag, startPoint x: 1202, startPoint y: 241, endPoint x: 1190, endPoint y: 265, distance: 26.9
click at [1202, 241] on div "Break 0 min 15 min 30 min 45 min 60 min 75 min 90 min" at bounding box center [1067, 251] width 337 height 32
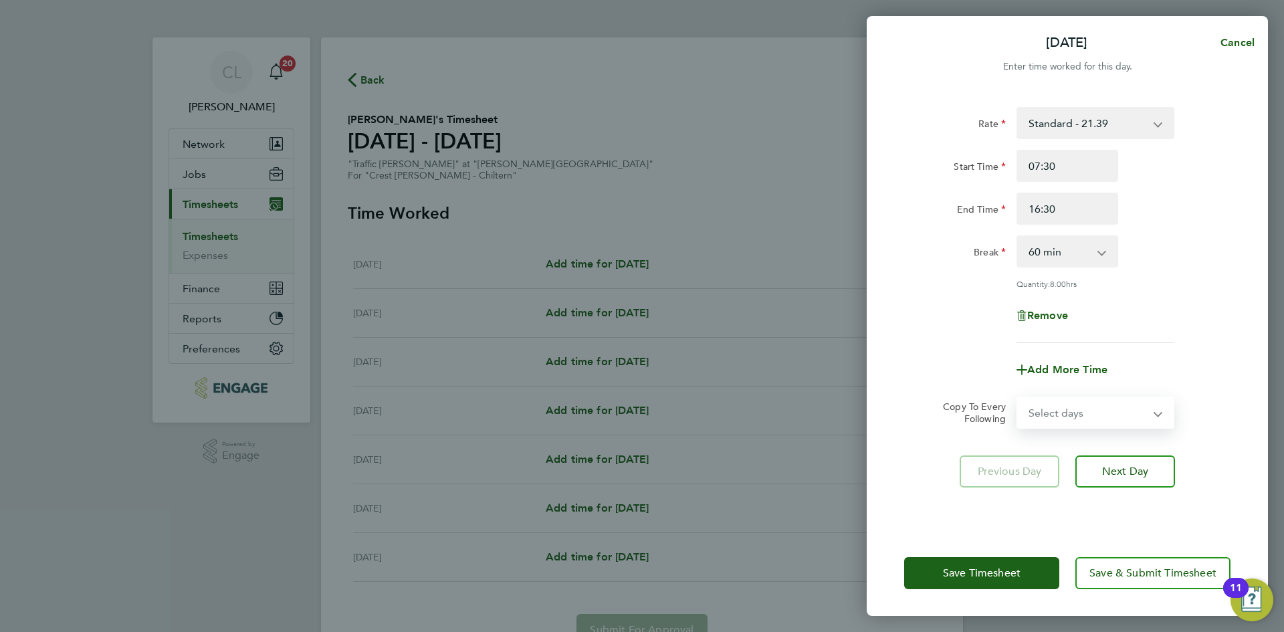
click at [1086, 404] on select "Select days Day Weekday (Mon-Fri) Weekend (Sat-Sun) [DATE] [DATE] [DATE] [DATE]…" at bounding box center [1088, 412] width 140 height 29
select select "WEEKDAY"
click at [1018, 398] on select "Select days Day Weekday (Mon-Fri) Weekend (Sat-Sun) [DATE] [DATE] [DATE] [DATE]…" at bounding box center [1088, 412] width 140 height 29
select select "[DATE]"
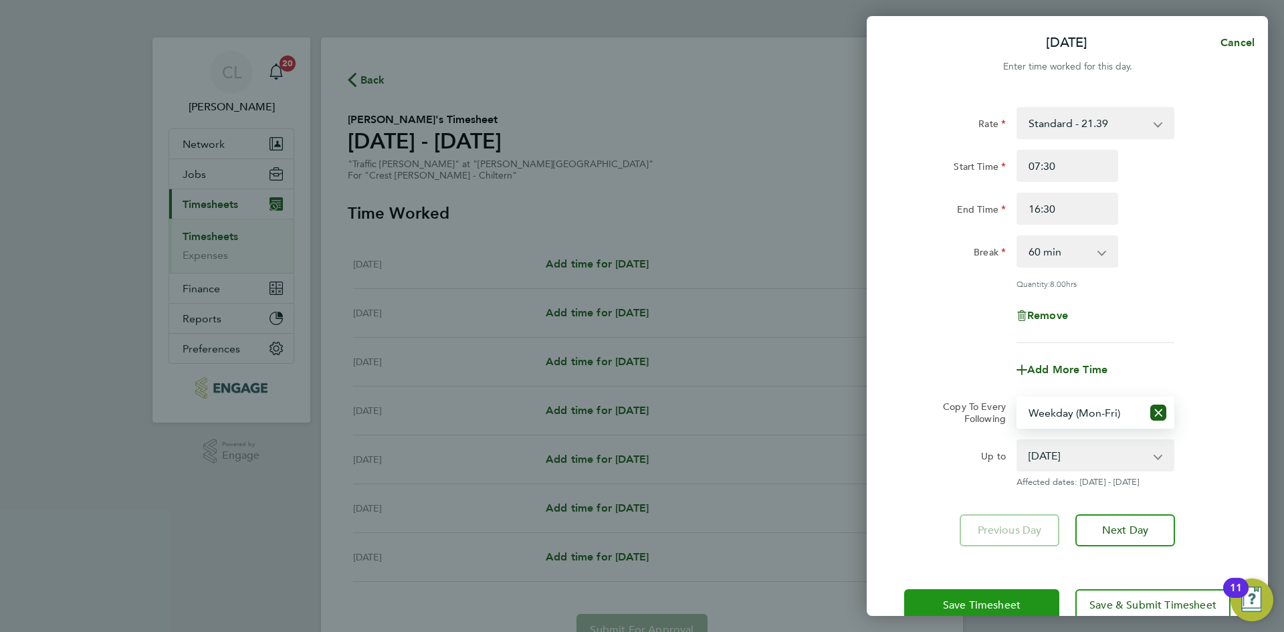
click at [963, 608] on span "Save Timesheet" at bounding box center [982, 604] width 78 height 13
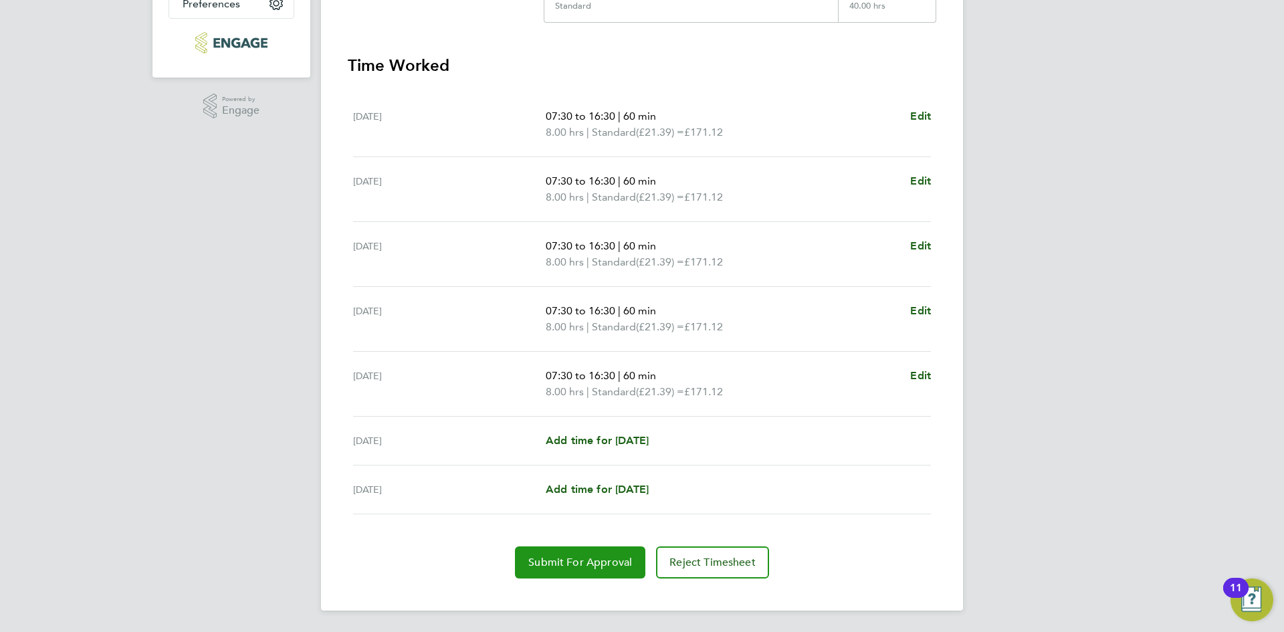
click at [599, 563] on span "Submit For Approval" at bounding box center [580, 562] width 104 height 13
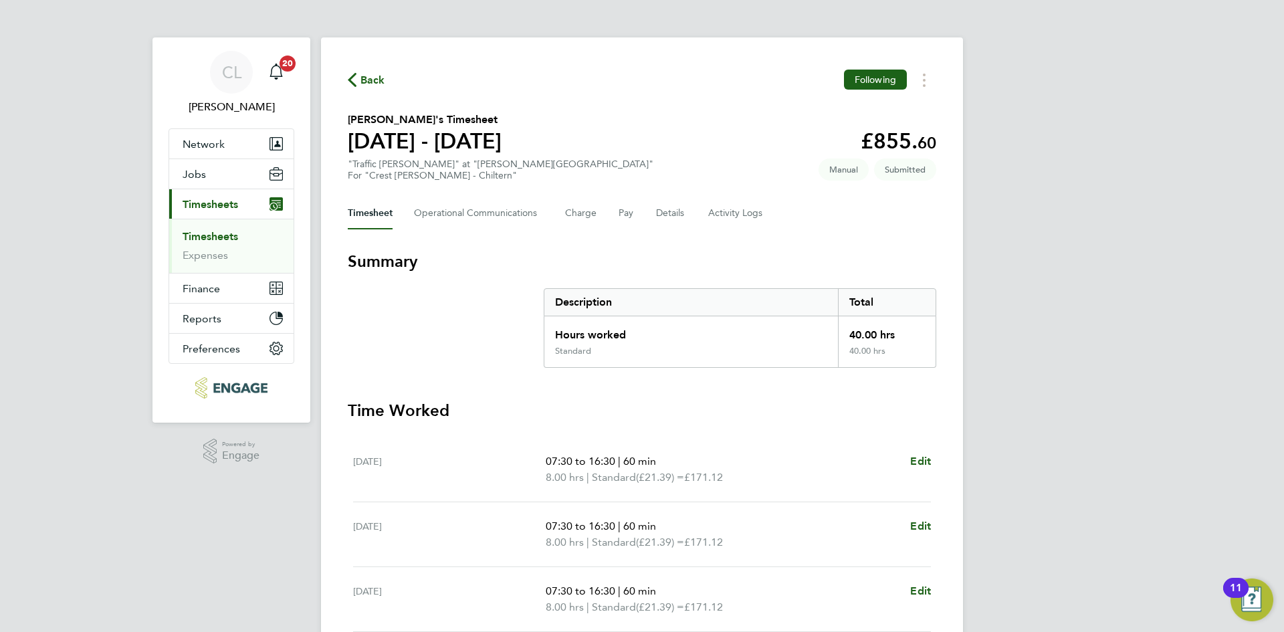
click at [373, 90] on div "Back Following [PERSON_NAME]'s Timesheet [DATE] - [DATE] £855. 60 "Traffic [PER…" at bounding box center [642, 496] width 642 height 918
click at [390, 75] on div "Back Following" at bounding box center [642, 80] width 588 height 21
click at [376, 84] on span "Back" at bounding box center [372, 80] width 25 height 16
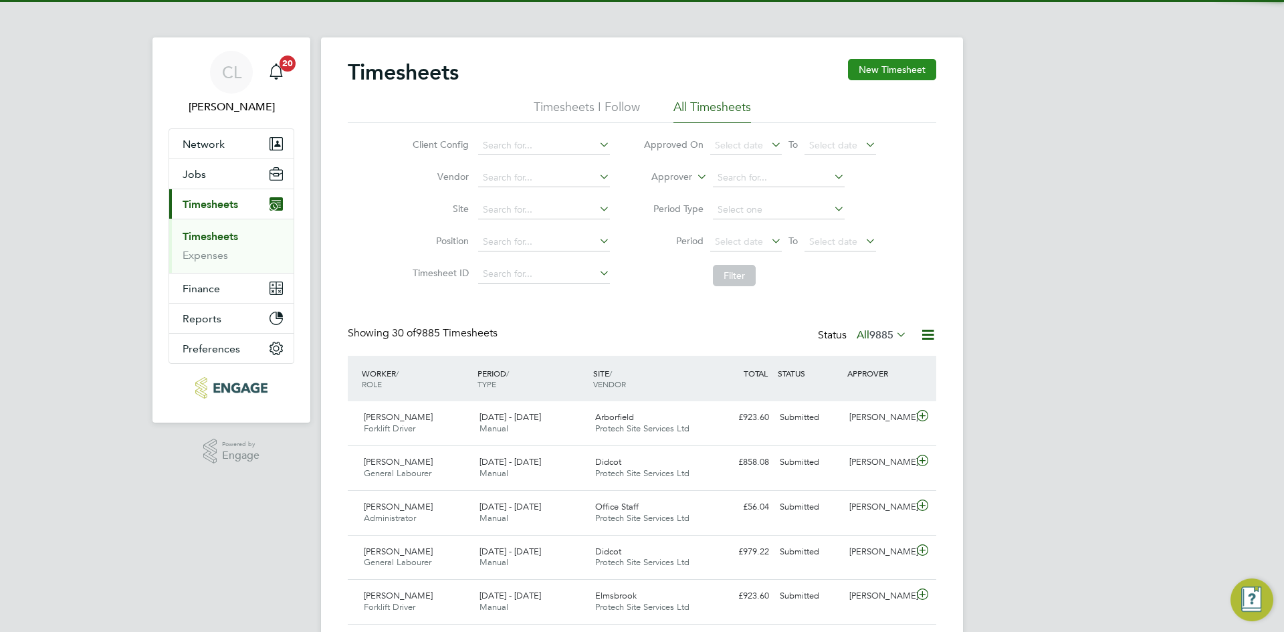
click at [875, 75] on button "New Timesheet" at bounding box center [892, 69] width 88 height 21
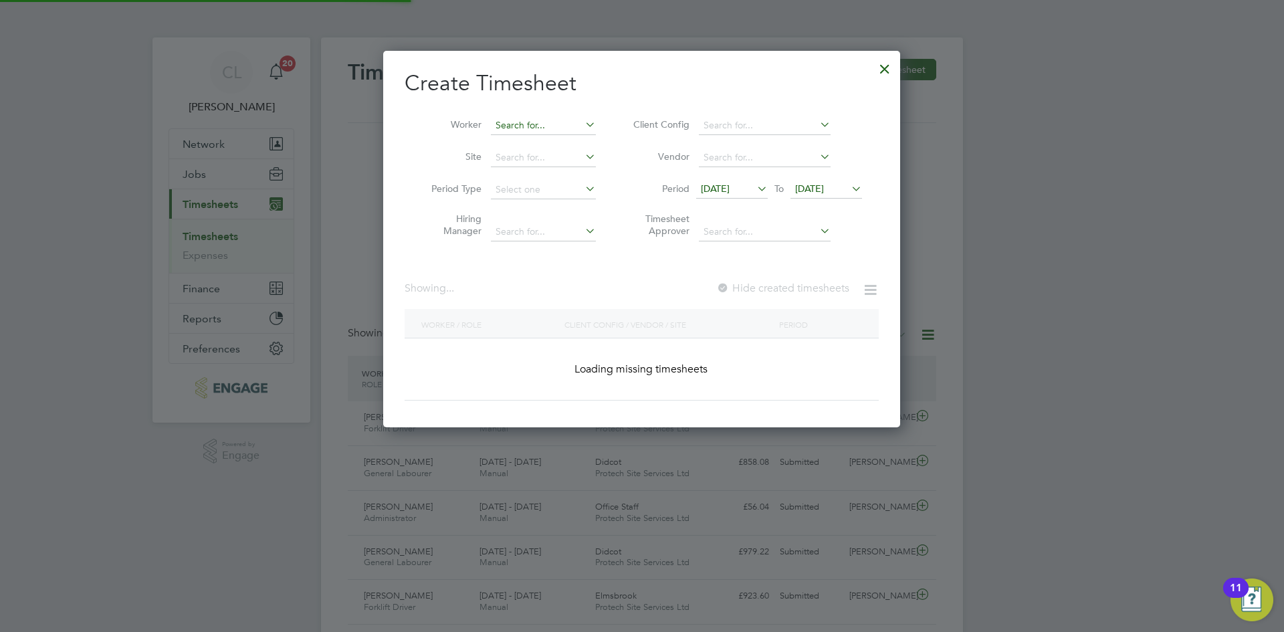
click at [532, 120] on input at bounding box center [543, 125] width 105 height 19
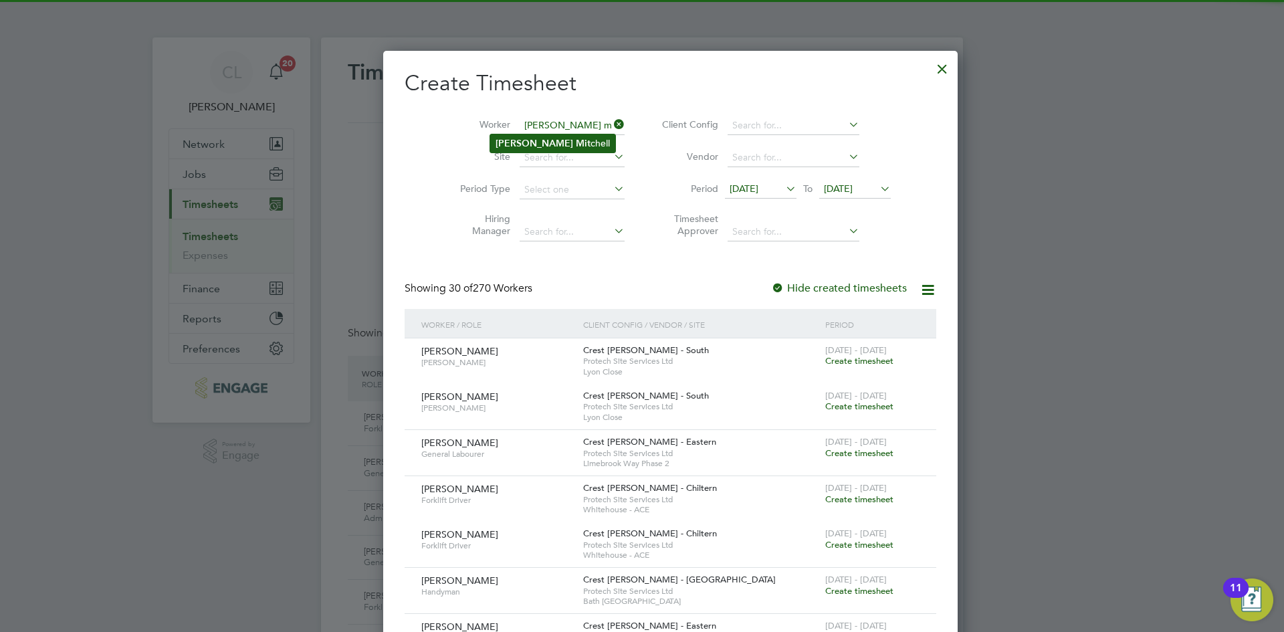
click at [555, 135] on li "[PERSON_NAME] Mit [PERSON_NAME]" at bounding box center [552, 143] width 125 height 18
type input "[PERSON_NAME]"
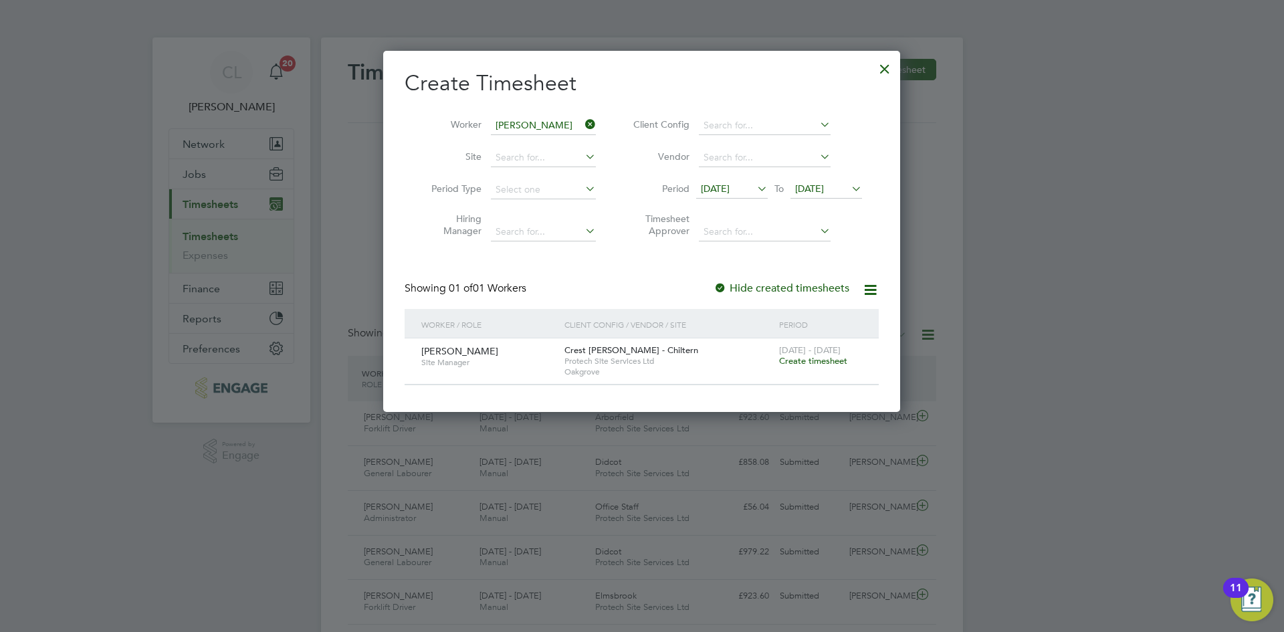
click at [797, 359] on span "Create timesheet" at bounding box center [813, 360] width 68 height 11
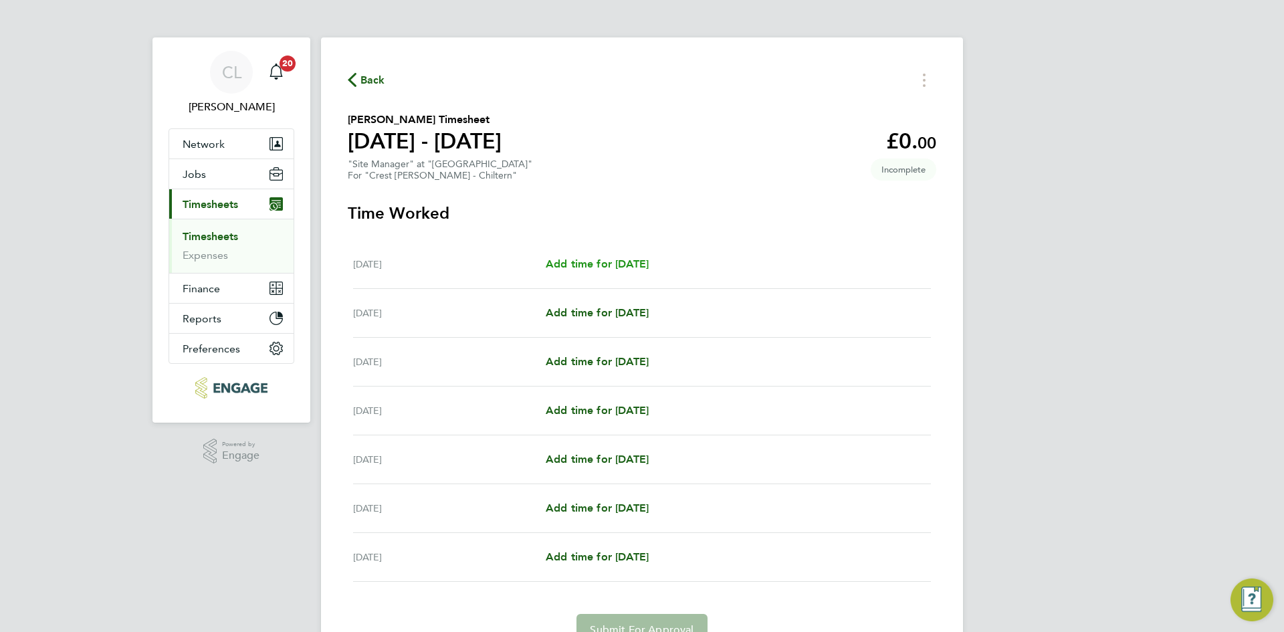
click at [606, 261] on span "Add time for [DATE]" at bounding box center [597, 263] width 103 height 13
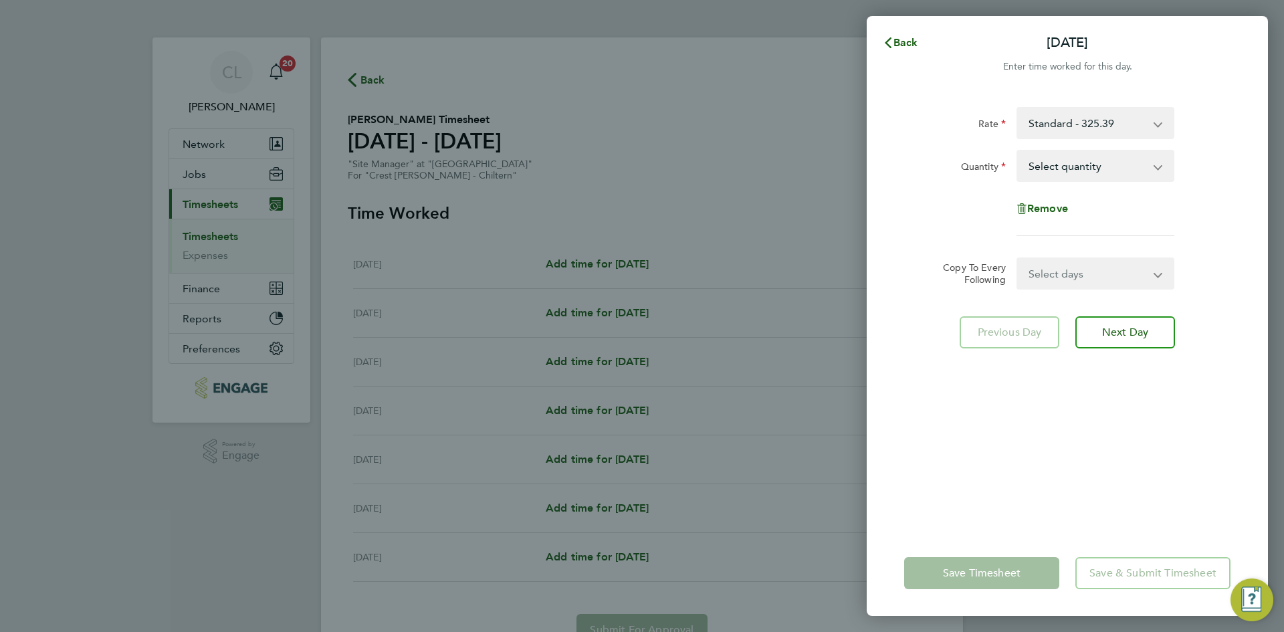
click at [1090, 160] on select "Select quantity 0.5 1" at bounding box center [1087, 165] width 139 height 29
select select "1"
click at [1018, 151] on select "Select quantity 0.5 1" at bounding box center [1087, 165] width 139 height 29
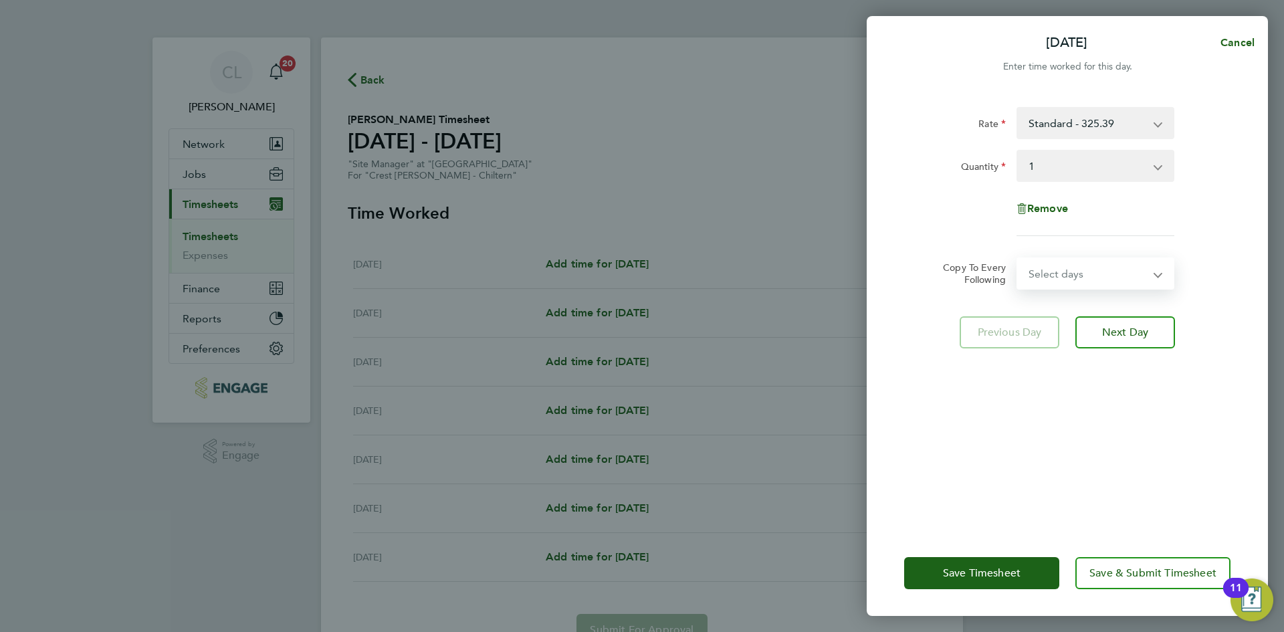
drag, startPoint x: 1088, startPoint y: 271, endPoint x: 1096, endPoint y: 287, distance: 17.9
click at [1088, 271] on select "Select days Day Weekday (Mon-Fri) Weekend (Sat-Sun) [DATE] [DATE] [DATE] [DATE]…" at bounding box center [1088, 273] width 140 height 29
select select "WEEKDAY"
click at [1018, 259] on select "Select days Day Weekday (Mon-Fri) Weekend (Sat-Sun) [DATE] [DATE] [DATE] [DATE]…" at bounding box center [1088, 273] width 140 height 29
select select "[DATE]"
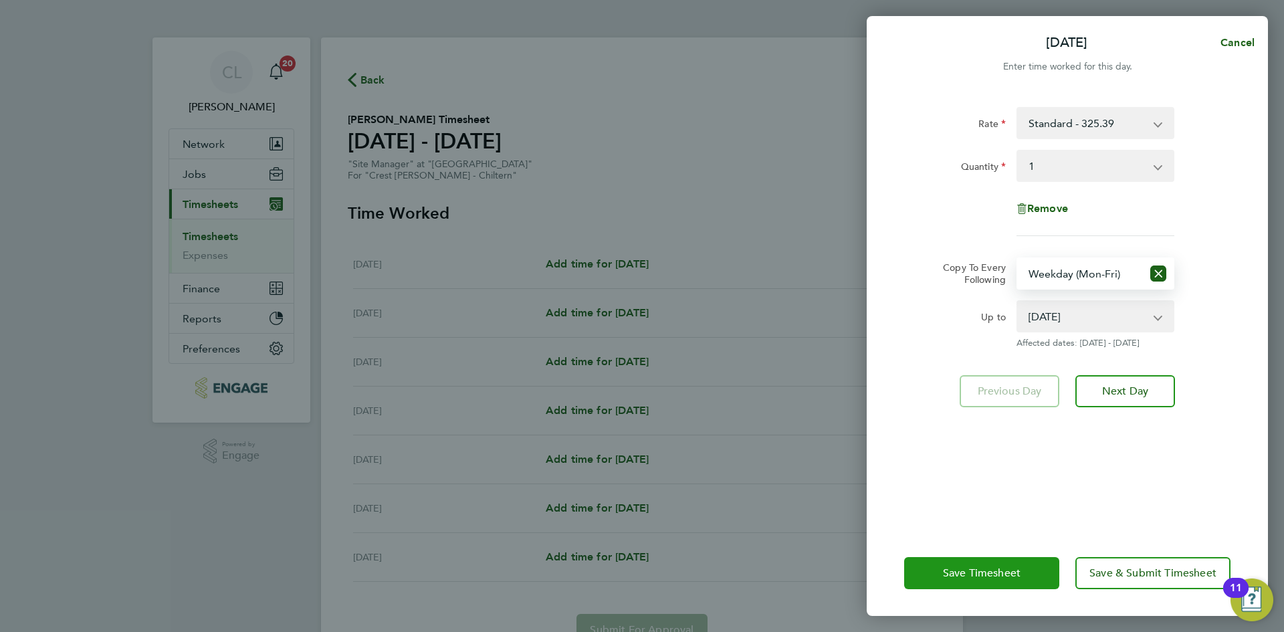
click at [1037, 567] on button "Save Timesheet" at bounding box center [981, 573] width 155 height 32
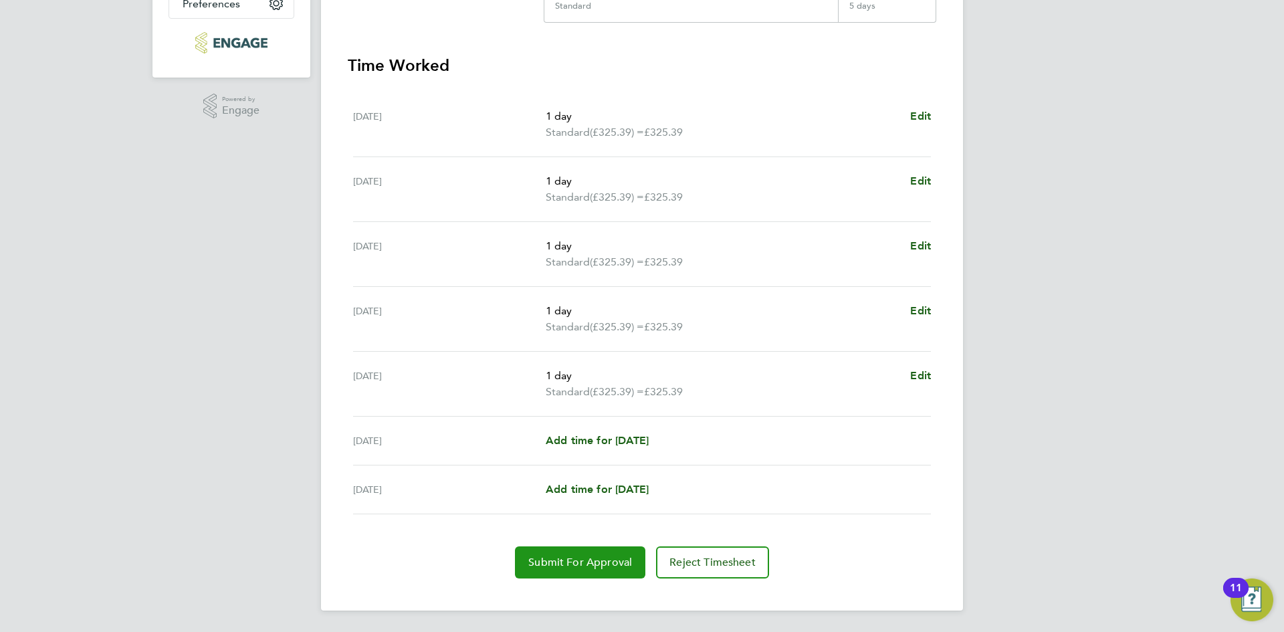
click at [584, 556] on span "Submit For Approval" at bounding box center [580, 562] width 104 height 13
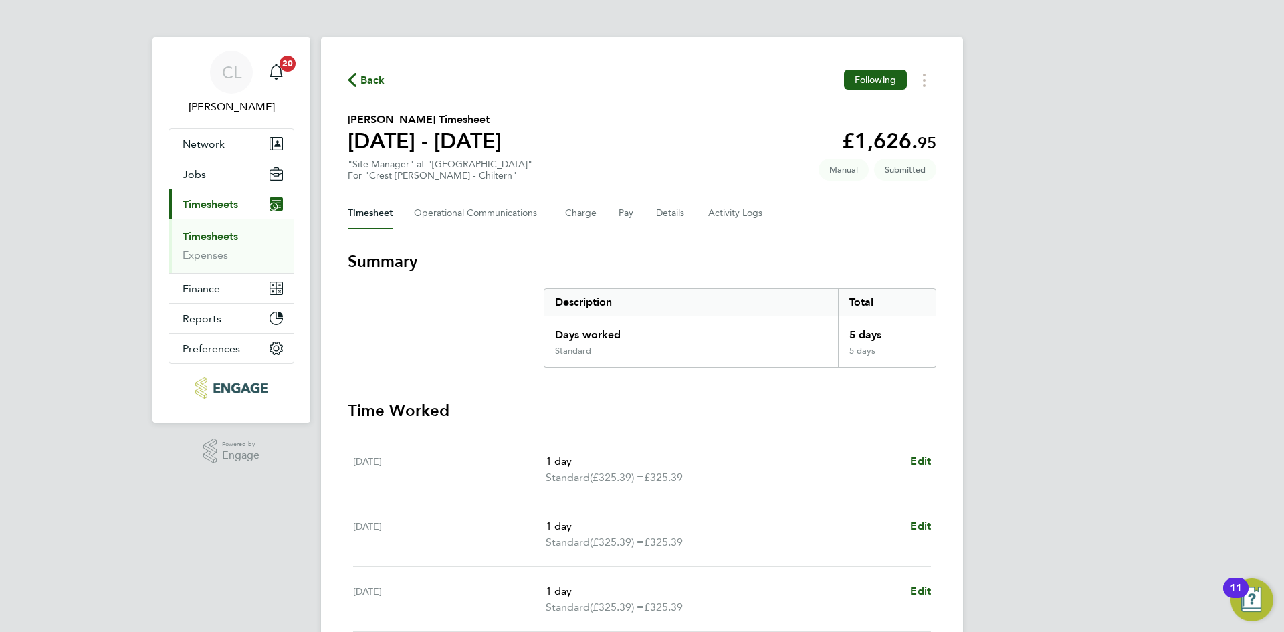
click at [364, 77] on span "Back" at bounding box center [372, 80] width 25 height 16
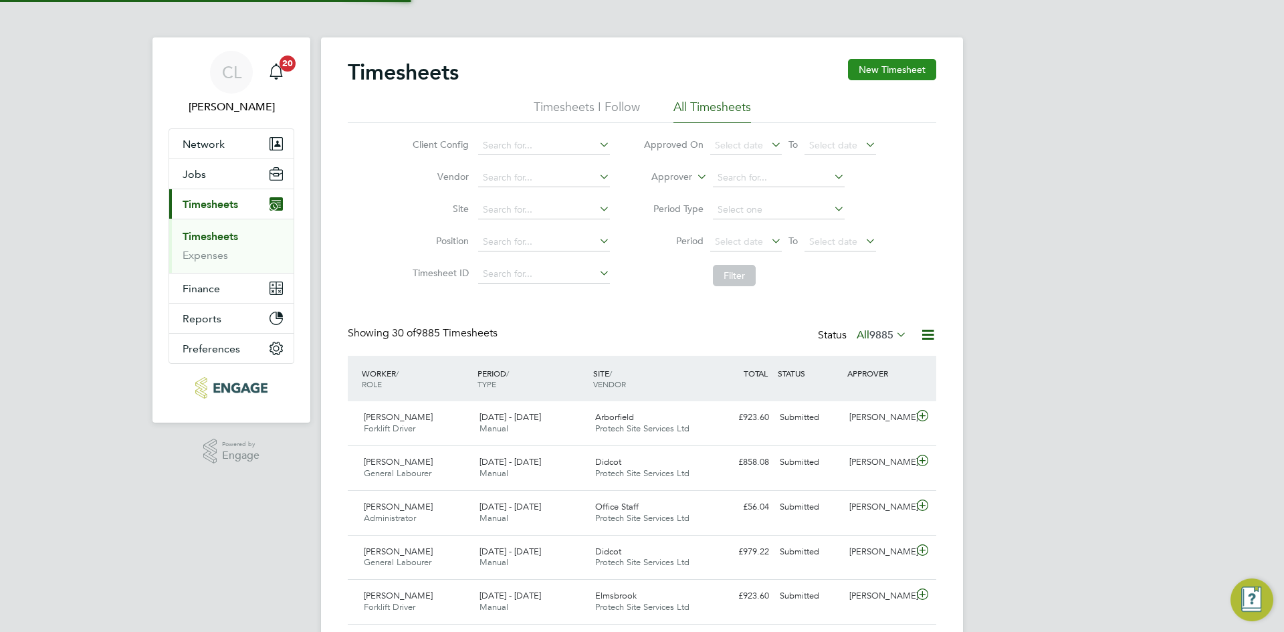
click at [895, 72] on button "New Timesheet" at bounding box center [892, 69] width 88 height 21
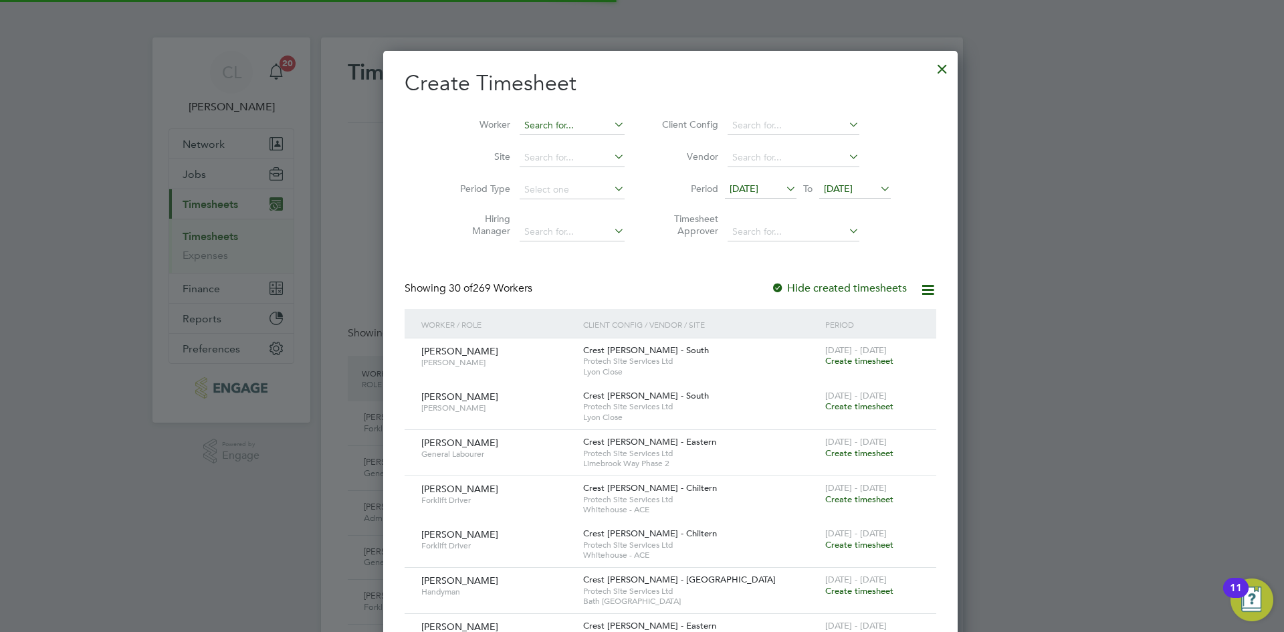
click at [530, 126] on input at bounding box center [571, 125] width 105 height 19
click at [545, 142] on li "[PERSON_NAME]" at bounding box center [577, 143] width 174 height 18
type input "[PERSON_NAME]"
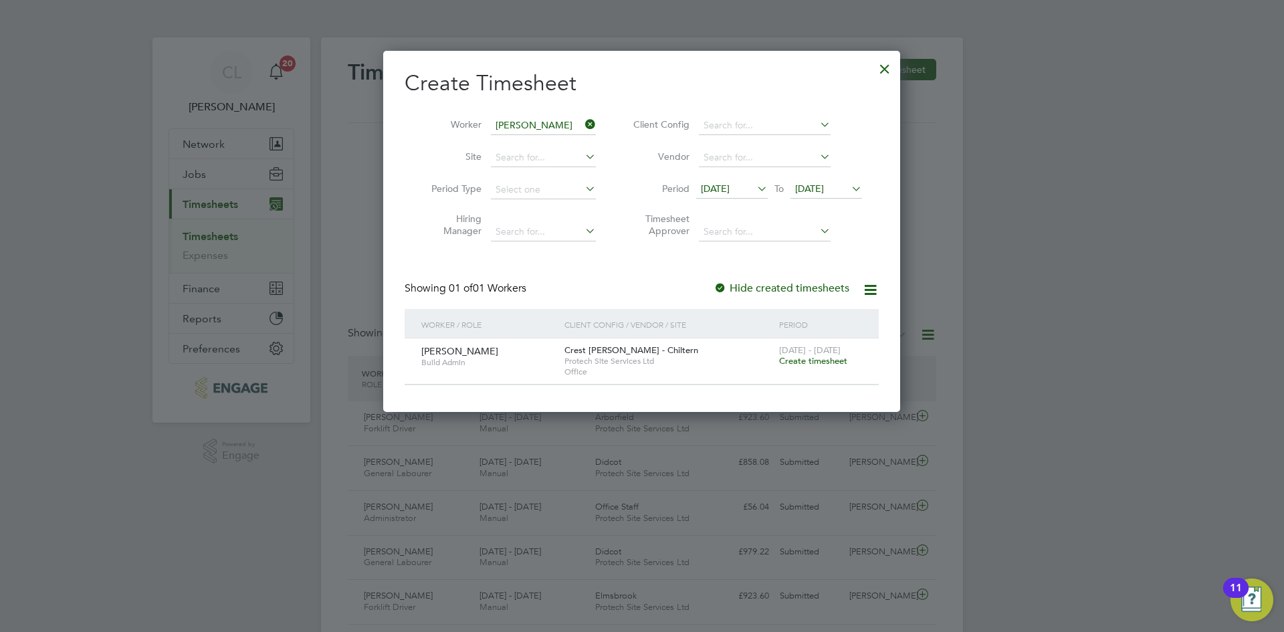
click at [814, 360] on span "Create timesheet" at bounding box center [813, 360] width 68 height 11
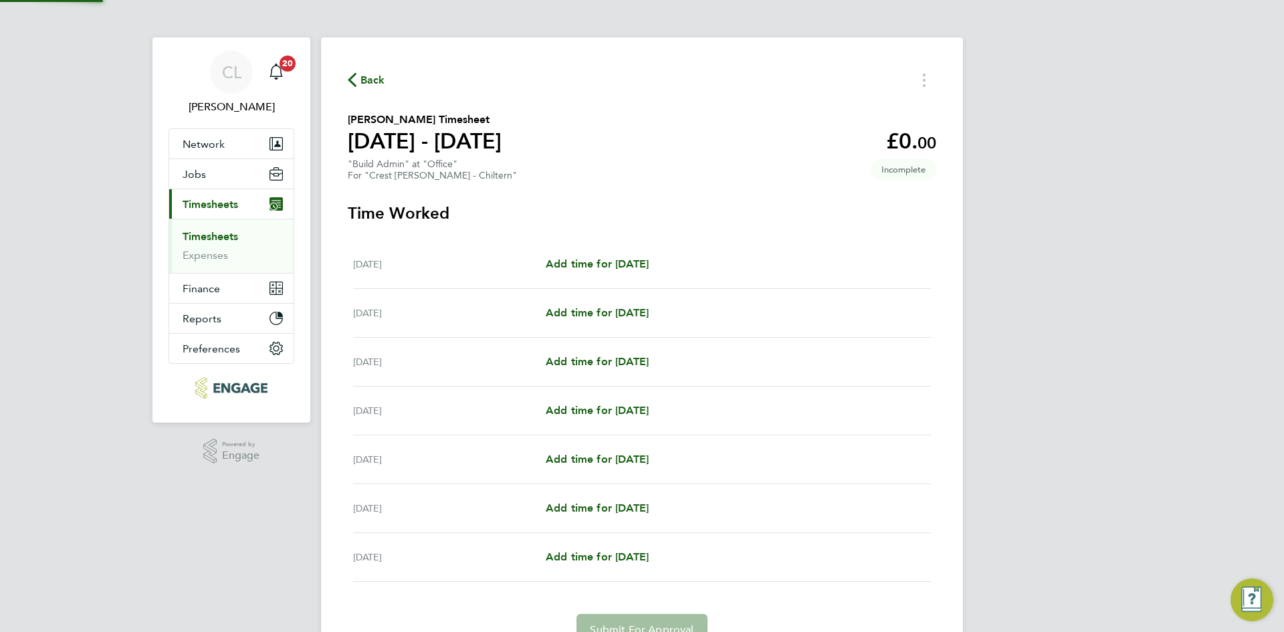
click at [609, 251] on div "[DATE] Add time for [DATE] Add time for [DATE]" at bounding box center [642, 264] width 578 height 49
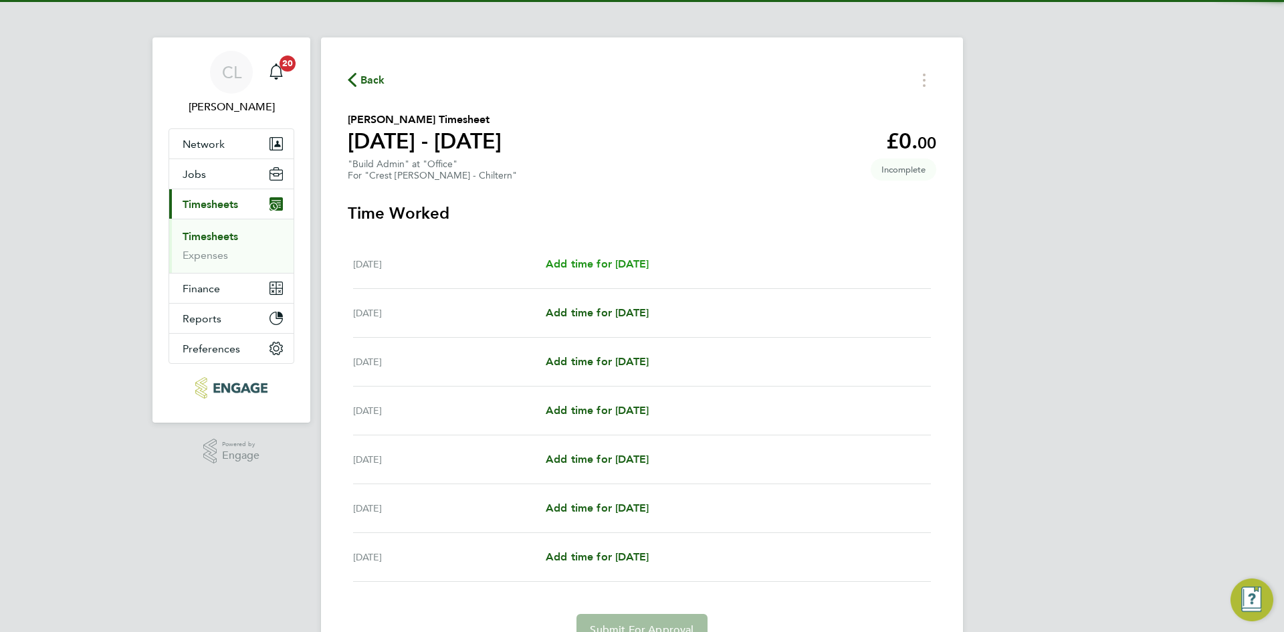
click at [608, 268] on span "Add time for [DATE]" at bounding box center [597, 263] width 103 height 13
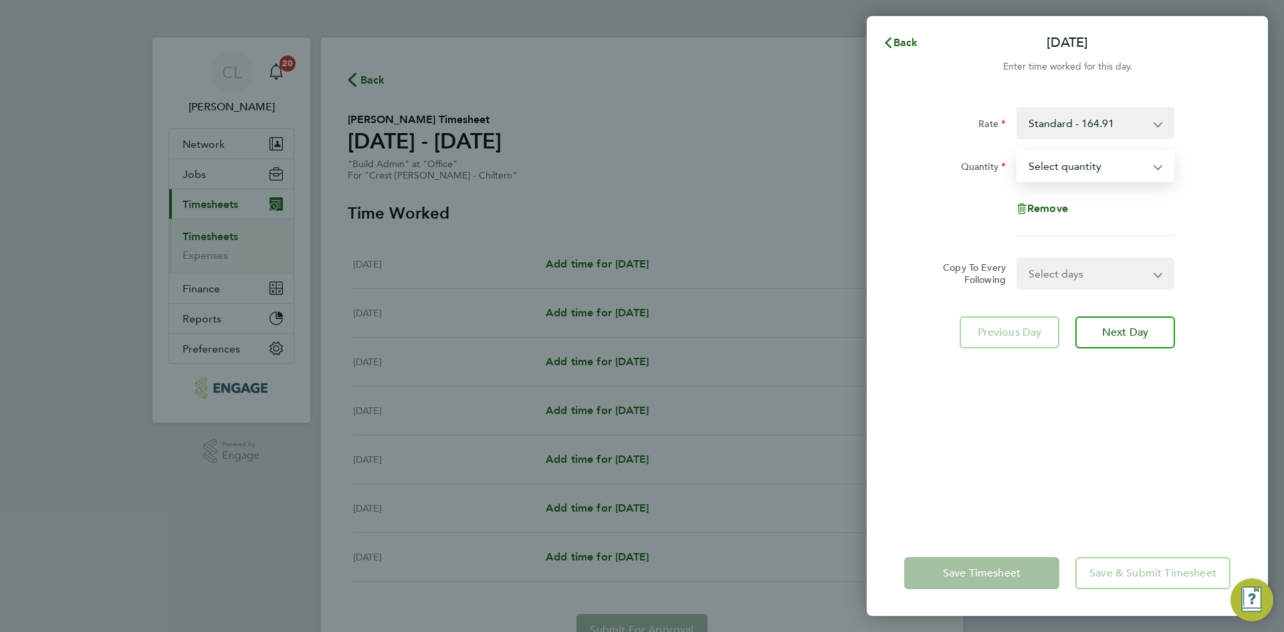
click at [1124, 172] on select "Select quantity 0.5 1" at bounding box center [1087, 165] width 139 height 29
select select "1"
click at [1018, 151] on select "Select quantity 0.5 1" at bounding box center [1087, 165] width 139 height 29
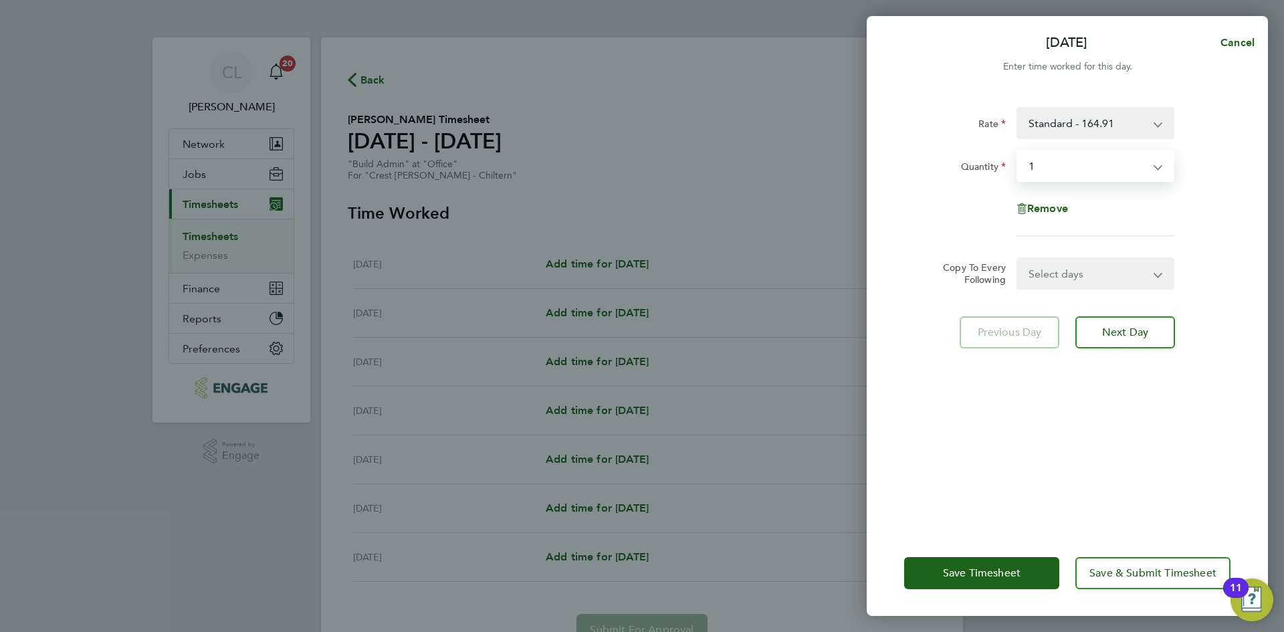
click at [1093, 286] on select "Select days Day Weekday (Mon-Fri) Weekend (Sat-Sun) [DATE] [DATE] [DATE] [DATE]…" at bounding box center [1088, 273] width 140 height 29
select select "WEEKDAY"
click at [1018, 259] on select "Select days Day Weekday (Mon-Fri) Weekend (Sat-Sun) [DATE] [DATE] [DATE] [DATE]…" at bounding box center [1088, 273] width 140 height 29
select select "[DATE]"
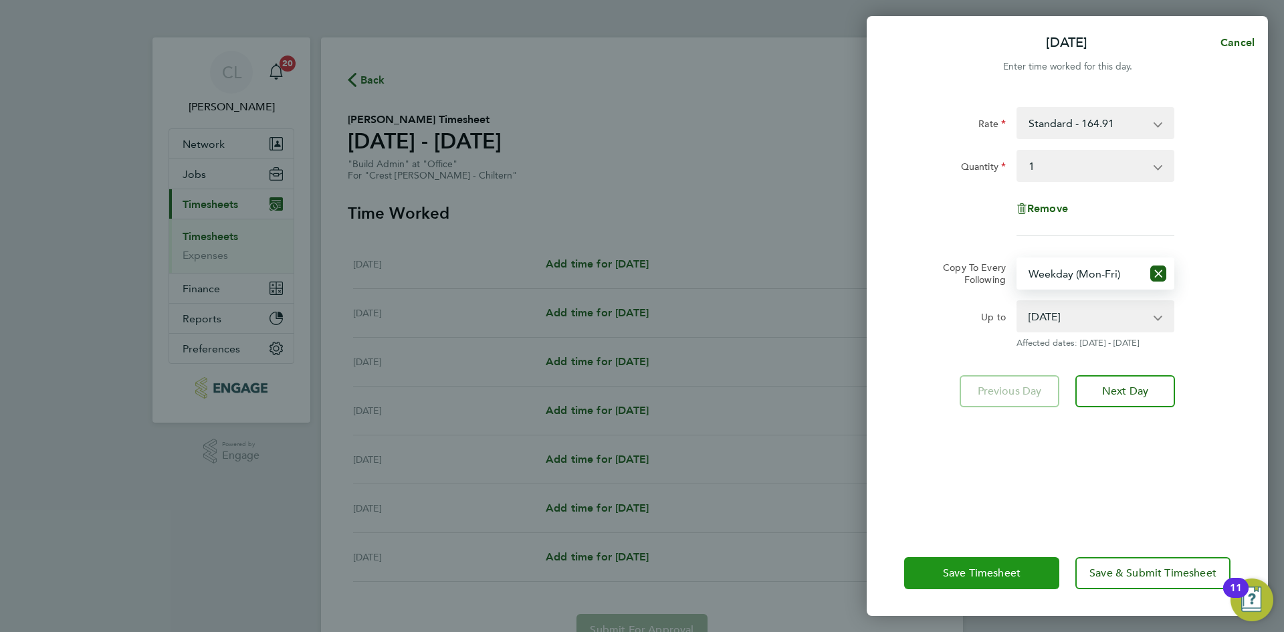
click at [959, 567] on span "Save Timesheet" at bounding box center [982, 572] width 78 height 13
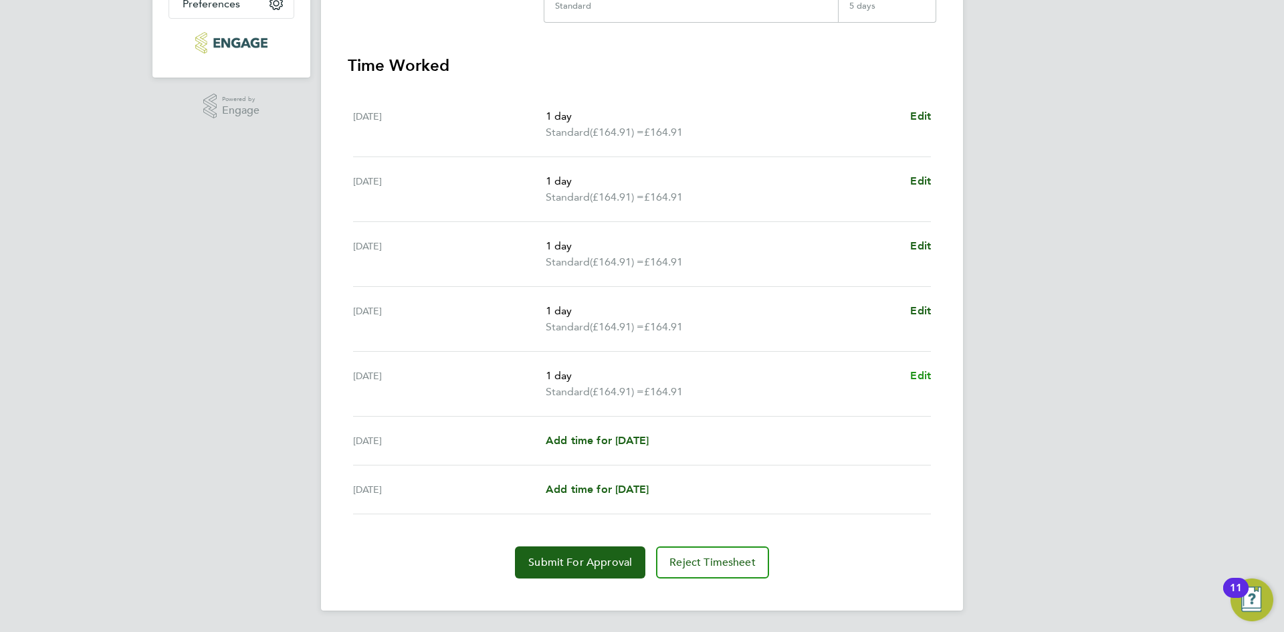
click at [930, 373] on span "Edit" at bounding box center [920, 375] width 21 height 13
select select "1"
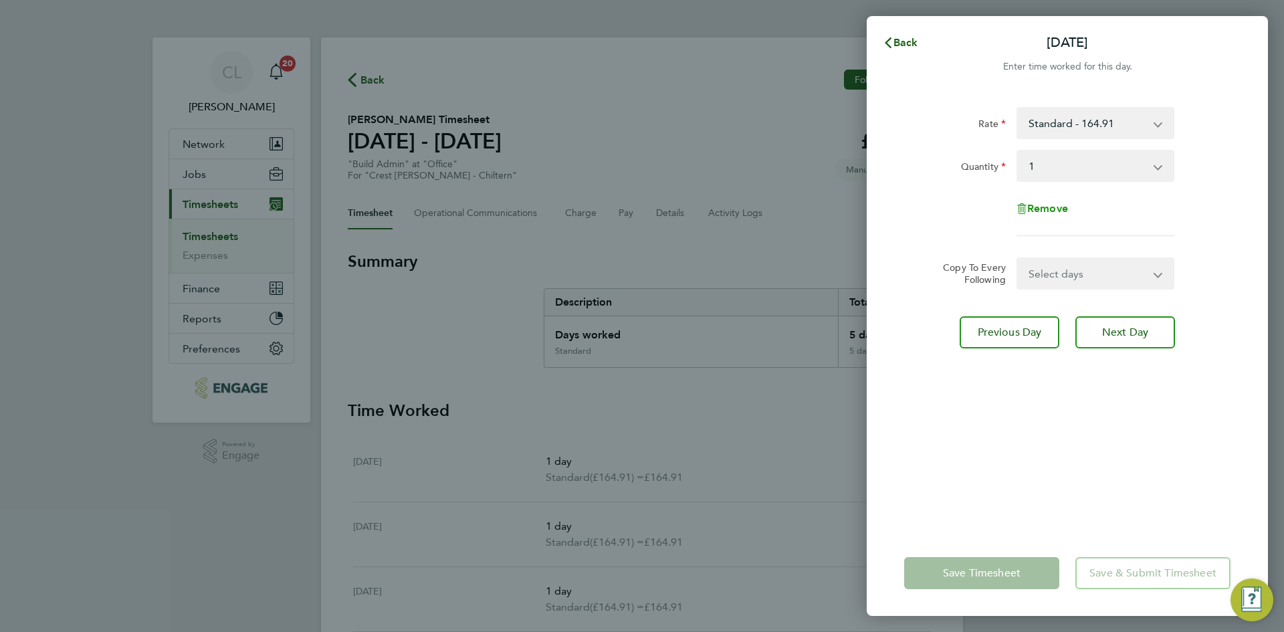
click at [1036, 205] on span "Remove" at bounding box center [1047, 208] width 41 height 13
select select "null"
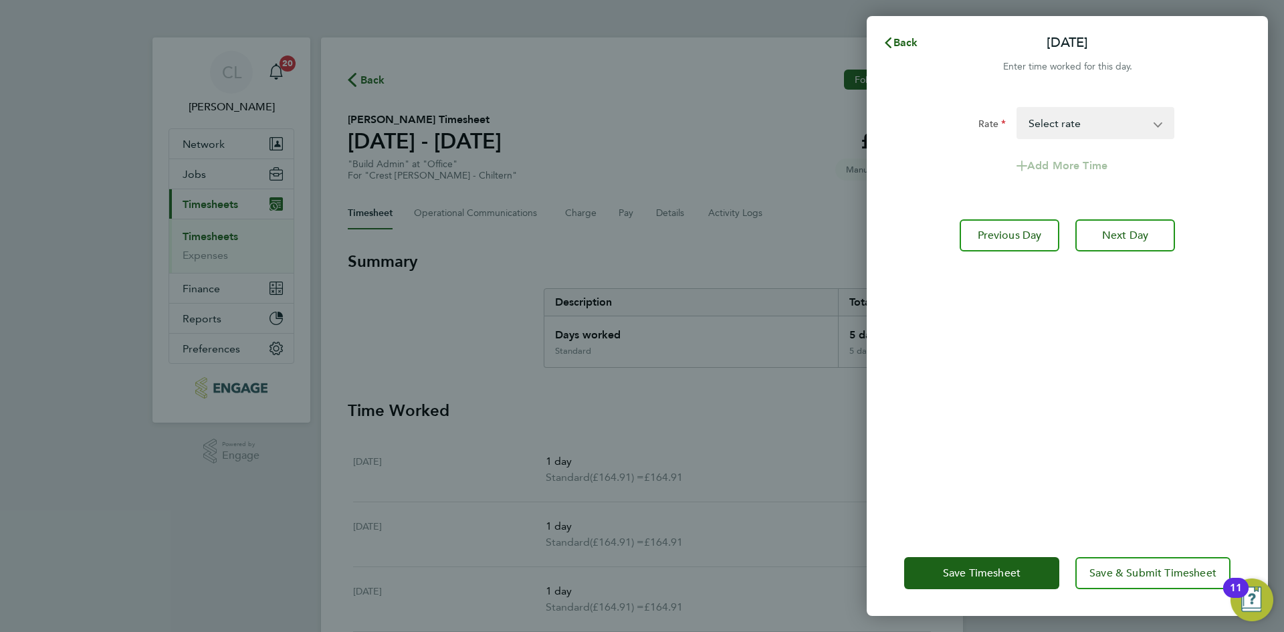
click at [965, 608] on div "Save Timesheet Save & Submit Timesheet" at bounding box center [1066, 573] width 401 height 86
click at [967, 568] on span "Save Timesheet" at bounding box center [982, 572] width 78 height 13
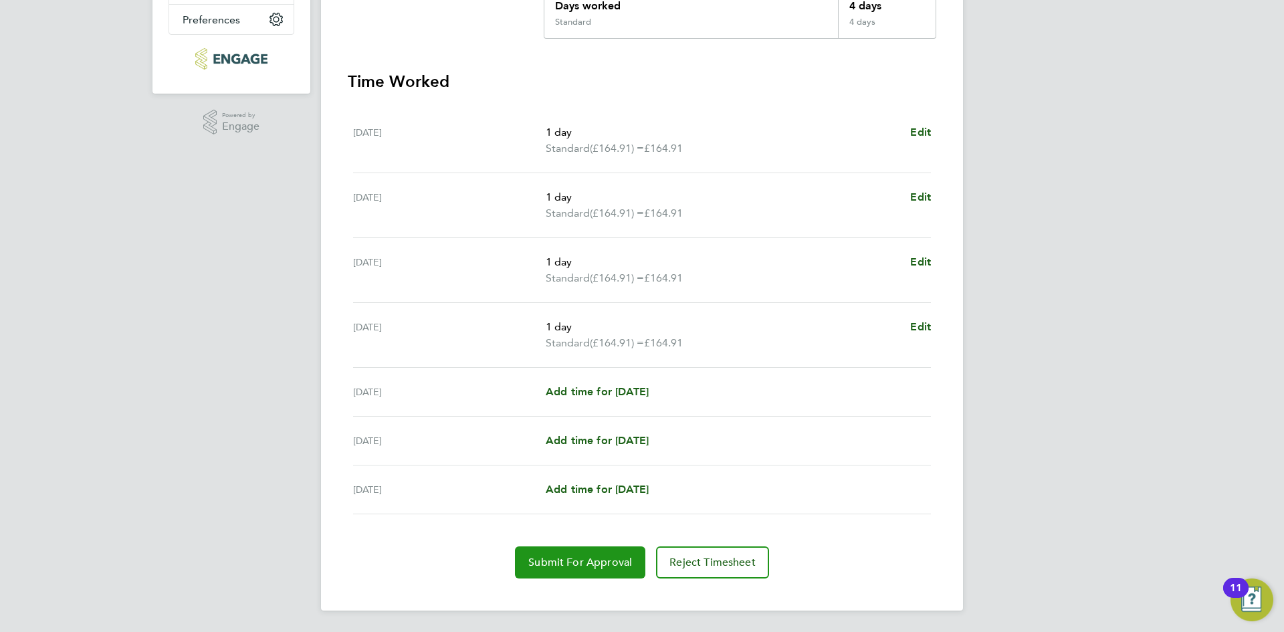
click at [584, 553] on button "Submit For Approval" at bounding box center [580, 562] width 130 height 32
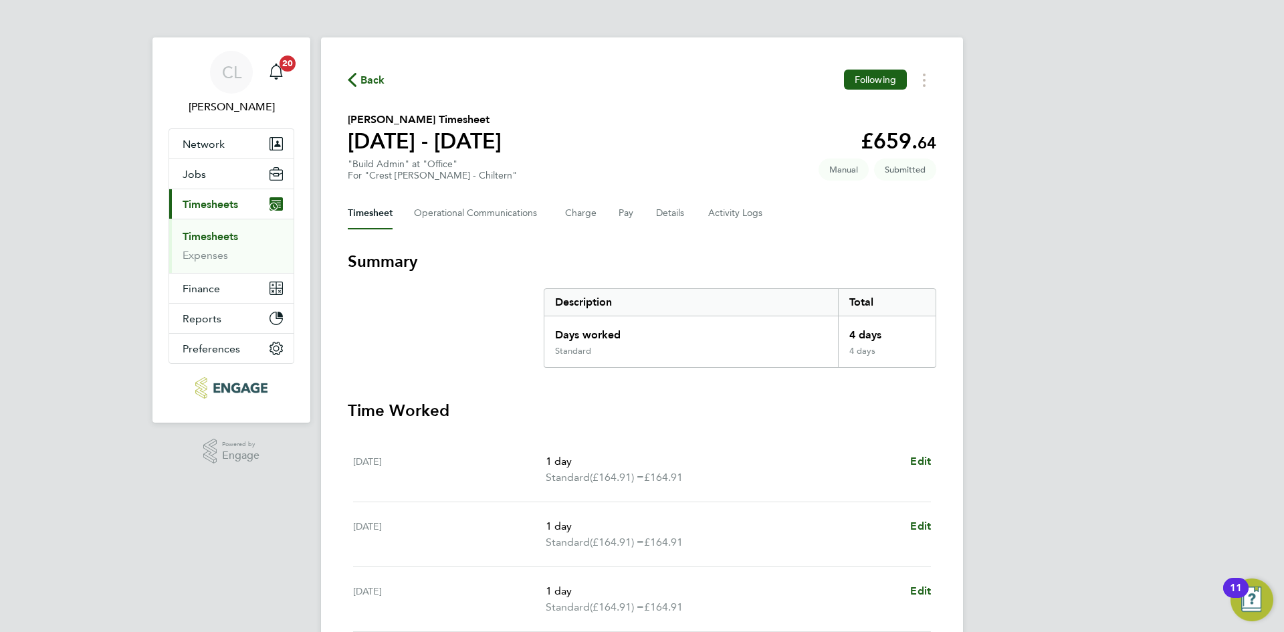
click at [362, 76] on span "Back" at bounding box center [372, 80] width 25 height 16
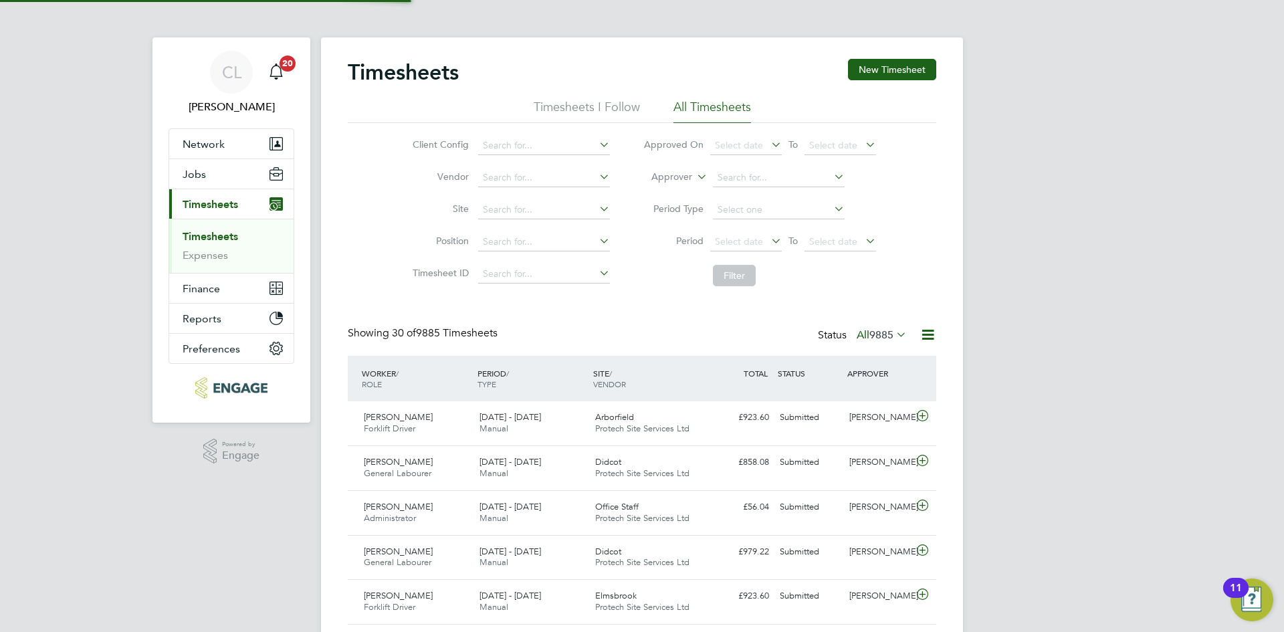
click at [898, 84] on div "Timesheets New Timesheet" at bounding box center [642, 79] width 588 height 40
click at [886, 70] on button "New Timesheet" at bounding box center [892, 69] width 88 height 21
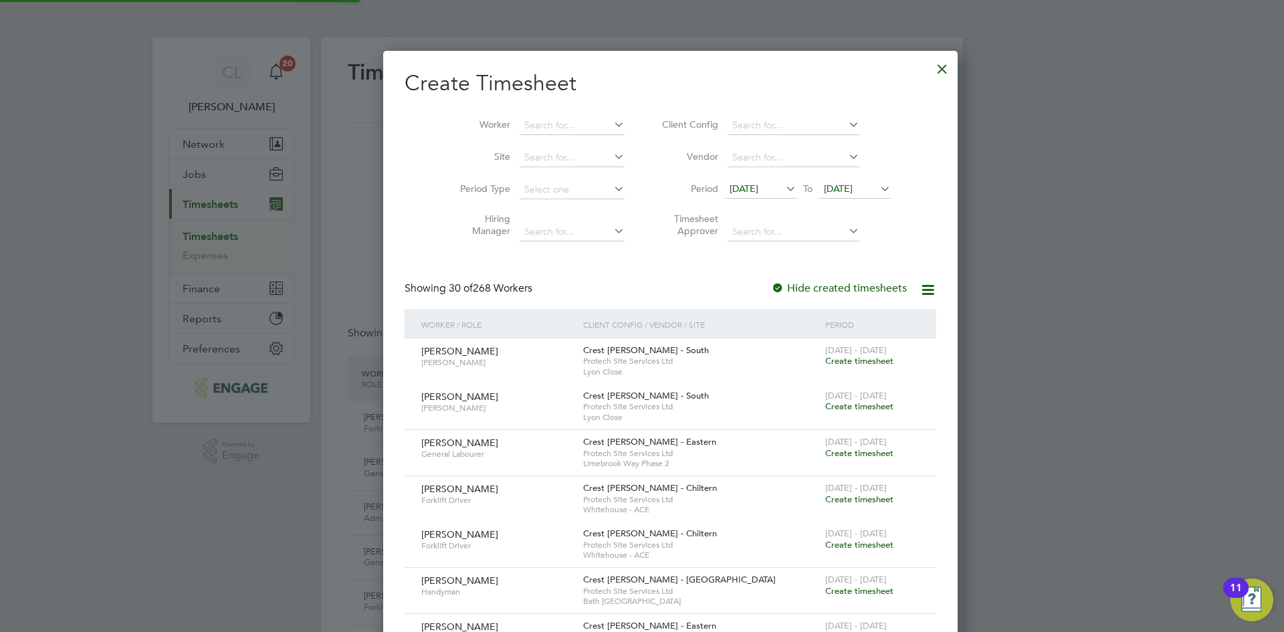
click at [563, 115] on li "Worker" at bounding box center [537, 126] width 208 height 32
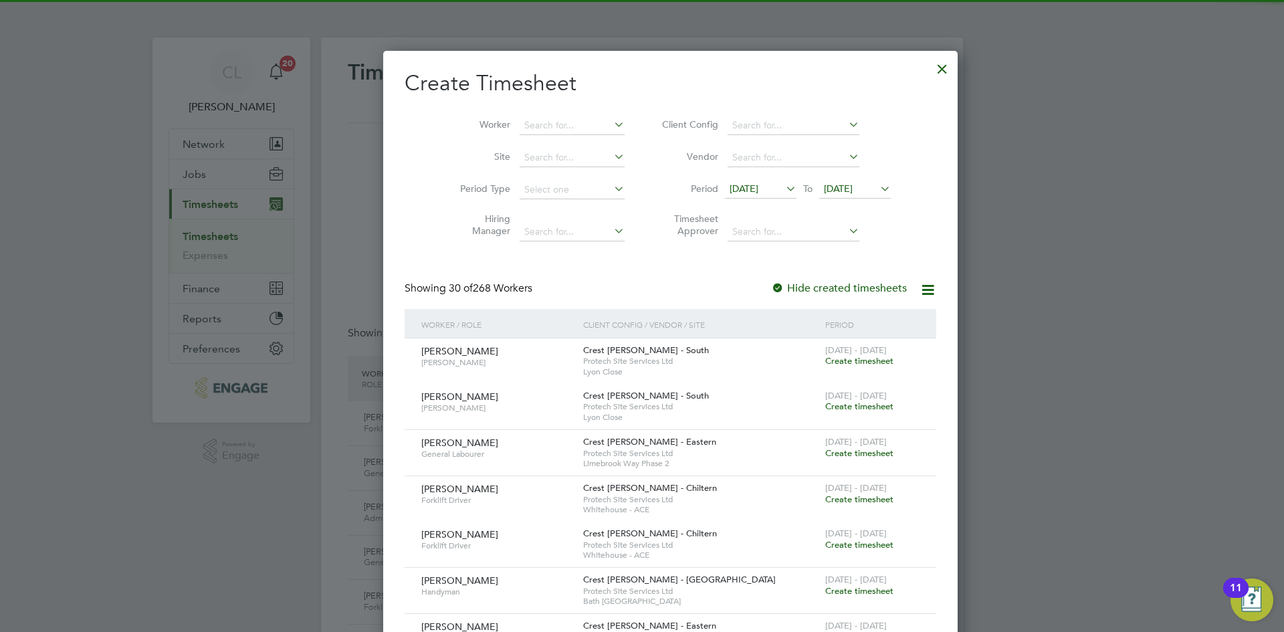
click at [548, 111] on li "Worker" at bounding box center [537, 126] width 208 height 32
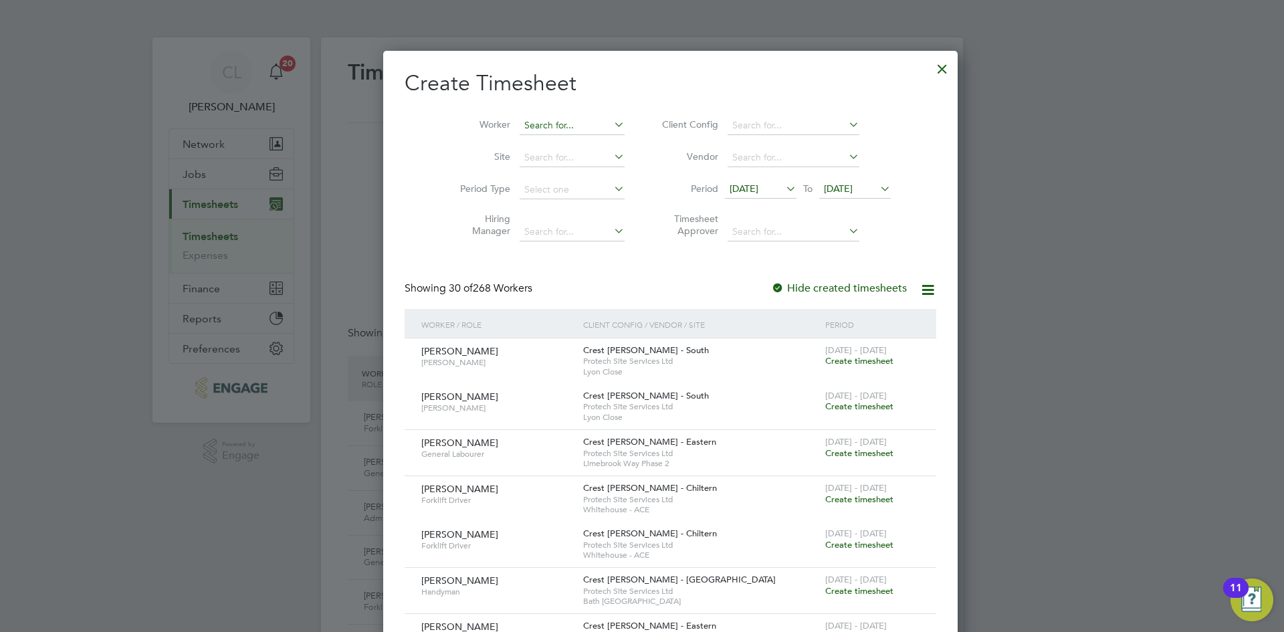
drag, startPoint x: 531, startPoint y: 113, endPoint x: 534, endPoint y: 124, distance: 11.2
click at [532, 118] on li "Worker" at bounding box center [537, 126] width 208 height 32
click at [534, 124] on input at bounding box center [571, 125] width 105 height 19
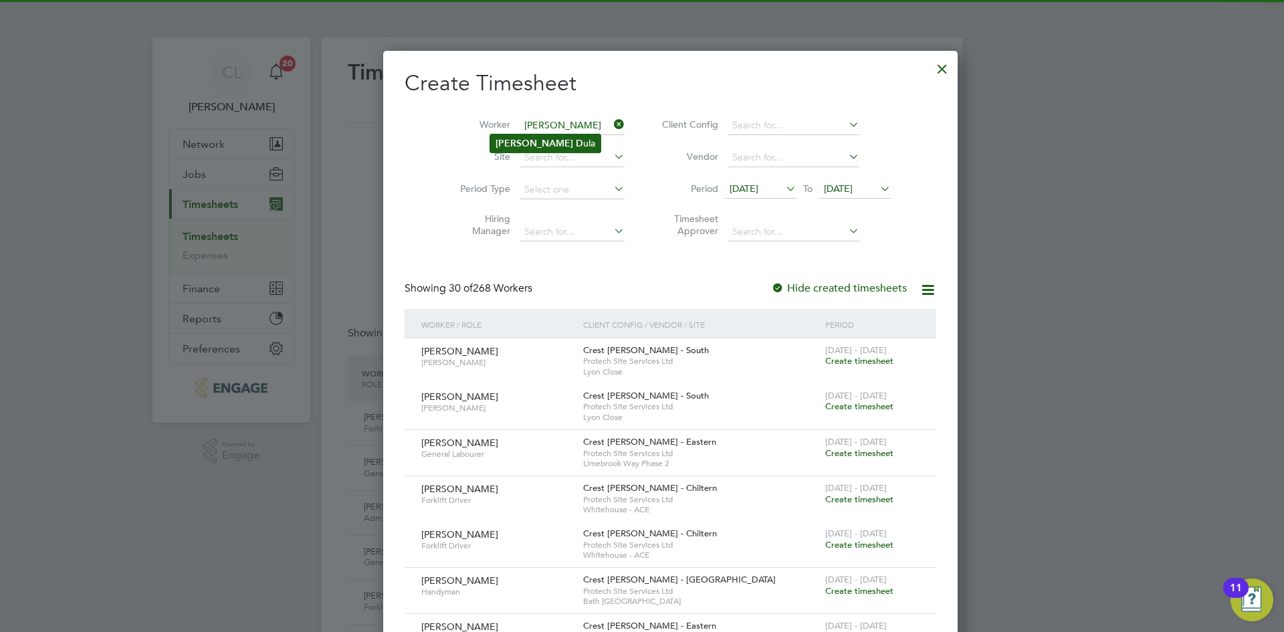
click at [546, 138] on li "[PERSON_NAME]" at bounding box center [545, 143] width 110 height 18
type input "[PERSON_NAME]"
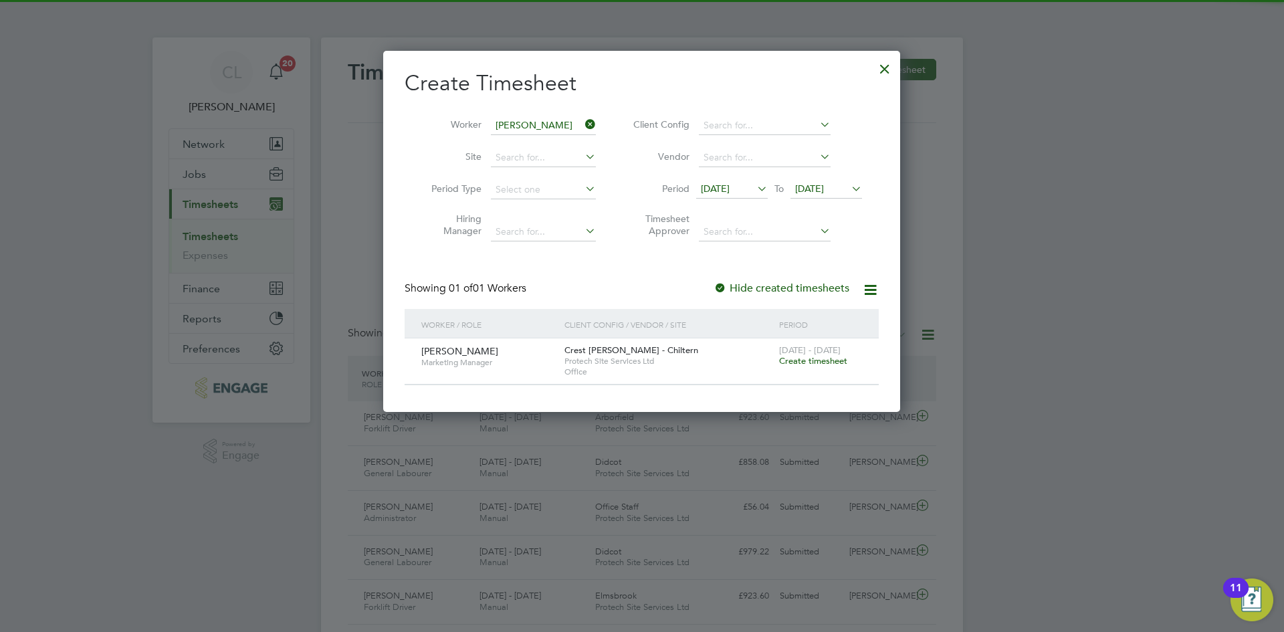
click at [825, 357] on span "Create timesheet" at bounding box center [813, 360] width 68 height 11
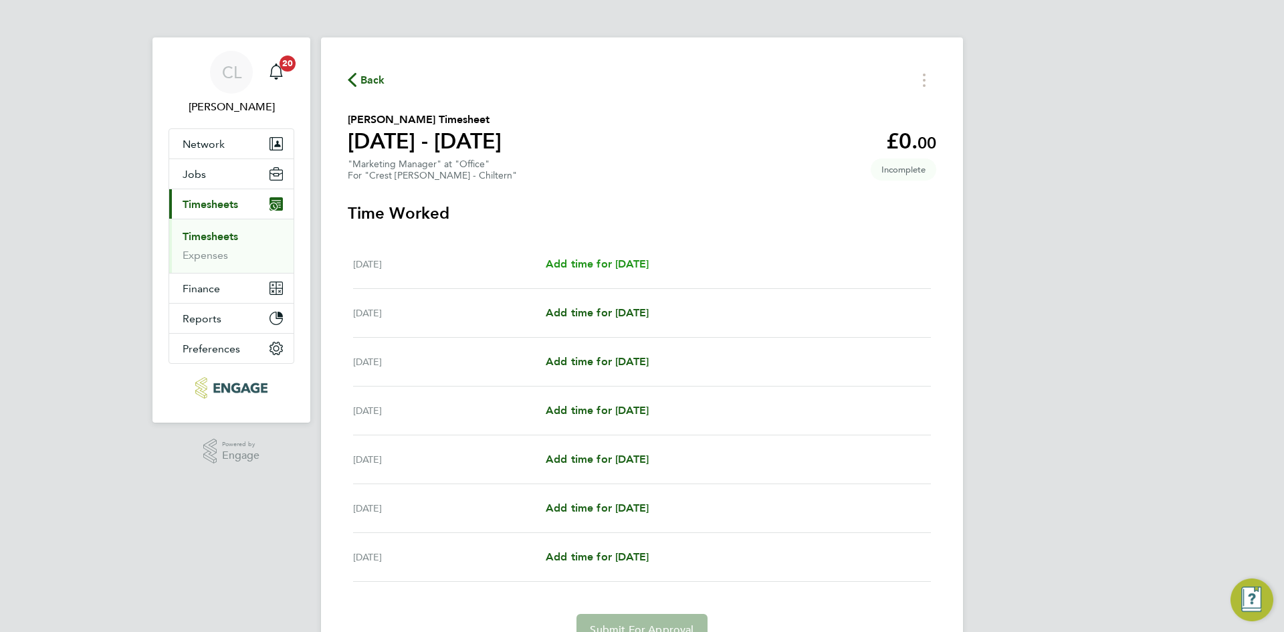
click at [619, 258] on span "Add time for [DATE]" at bounding box center [597, 263] width 103 height 13
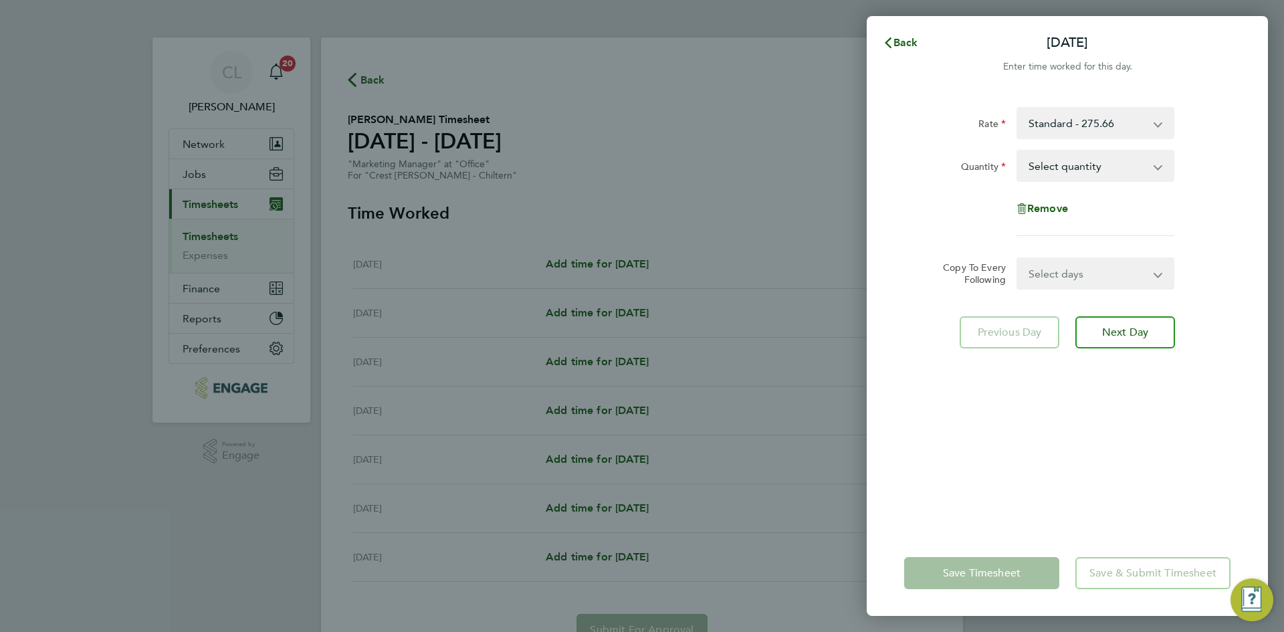
click at [1054, 161] on select "Select quantity 0.5 1" at bounding box center [1087, 165] width 139 height 29
select select "1"
click at [1018, 151] on select "Select quantity 0.5 1" at bounding box center [1087, 165] width 139 height 29
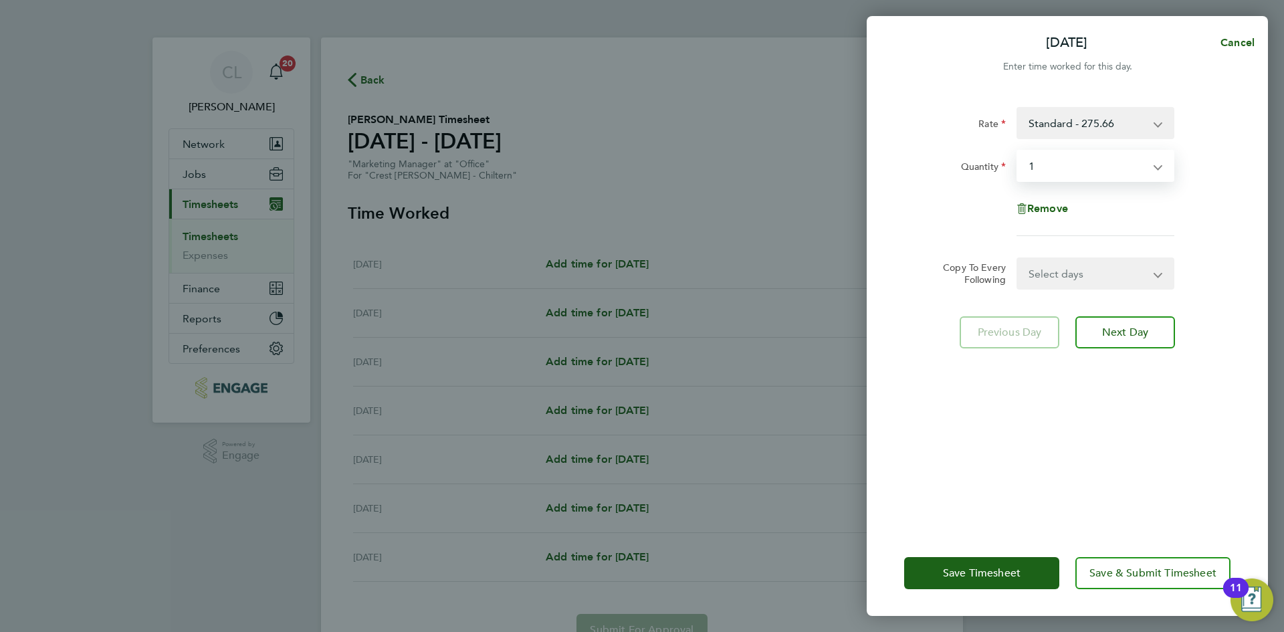
click at [1078, 281] on select "Select days Day Weekday (Mon-Fri) Weekend (Sat-Sun) [DATE] [DATE] [DATE] [DATE]…" at bounding box center [1088, 273] width 140 height 29
select select "WEEKDAY"
click at [1018, 259] on select "Select days Day Weekday (Mon-Fri) Weekend (Sat-Sun) [DATE] [DATE] [DATE] [DATE]…" at bounding box center [1088, 273] width 140 height 29
select select "[DATE]"
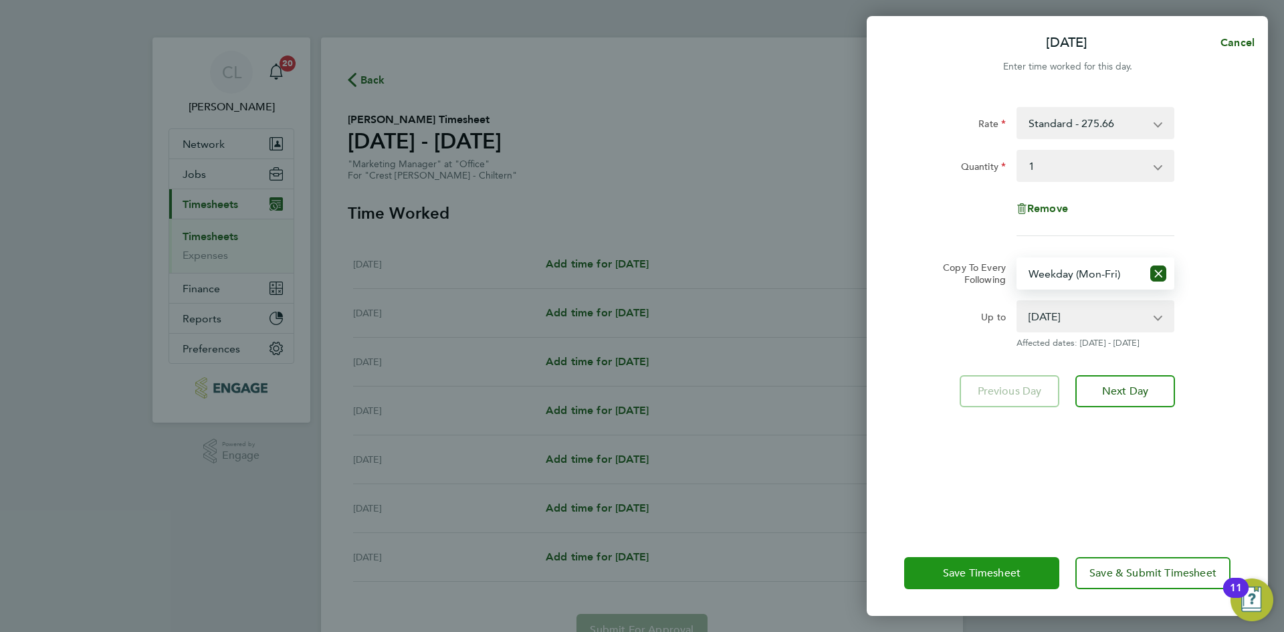
click at [980, 569] on span "Save Timesheet" at bounding box center [982, 572] width 78 height 13
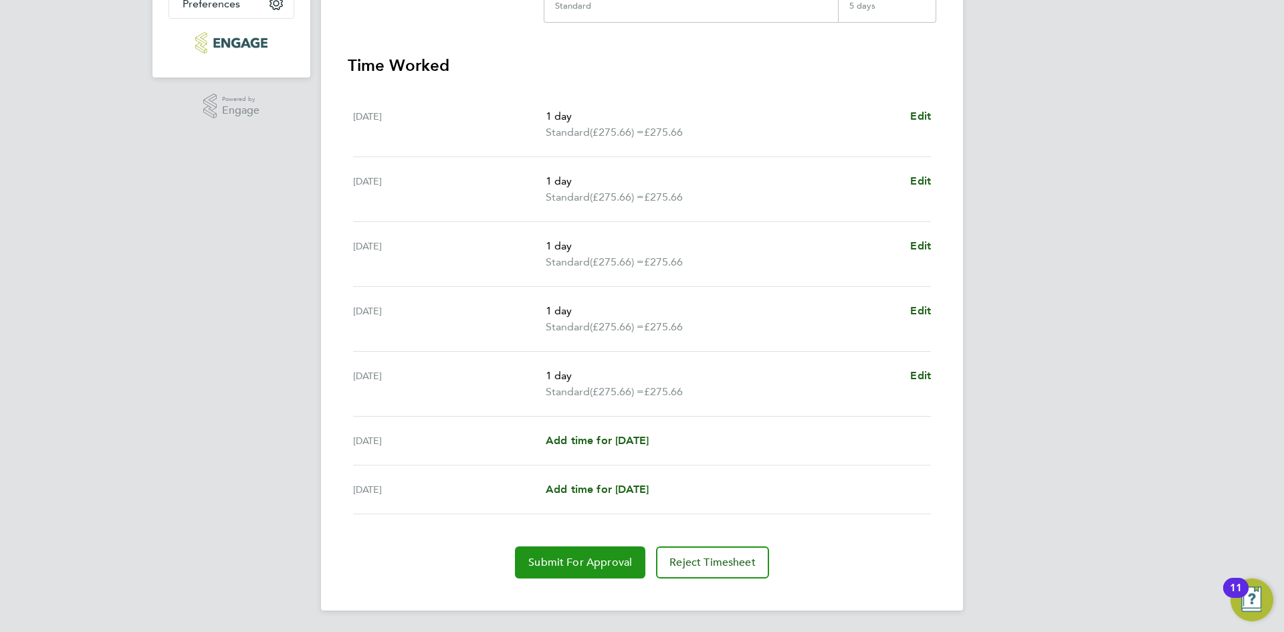
click at [576, 562] on span "Submit For Approval" at bounding box center [580, 562] width 104 height 13
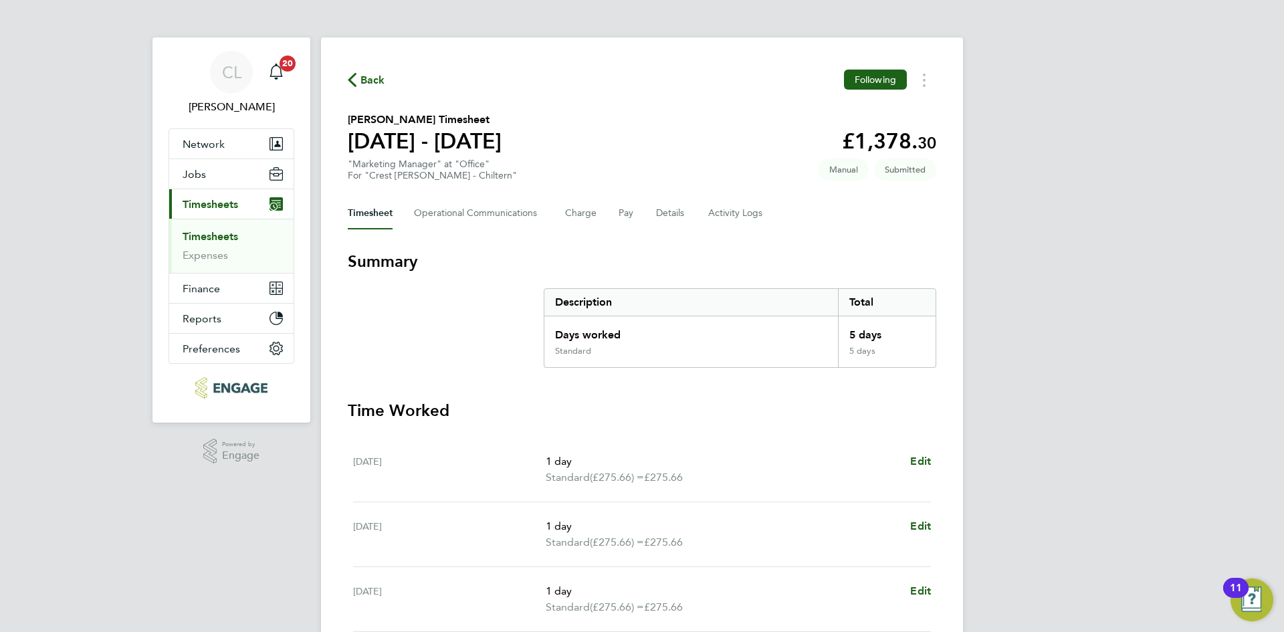
click at [384, 90] on div "Back Following" at bounding box center [642, 80] width 588 height 21
click at [372, 80] on span "Back" at bounding box center [372, 80] width 25 height 16
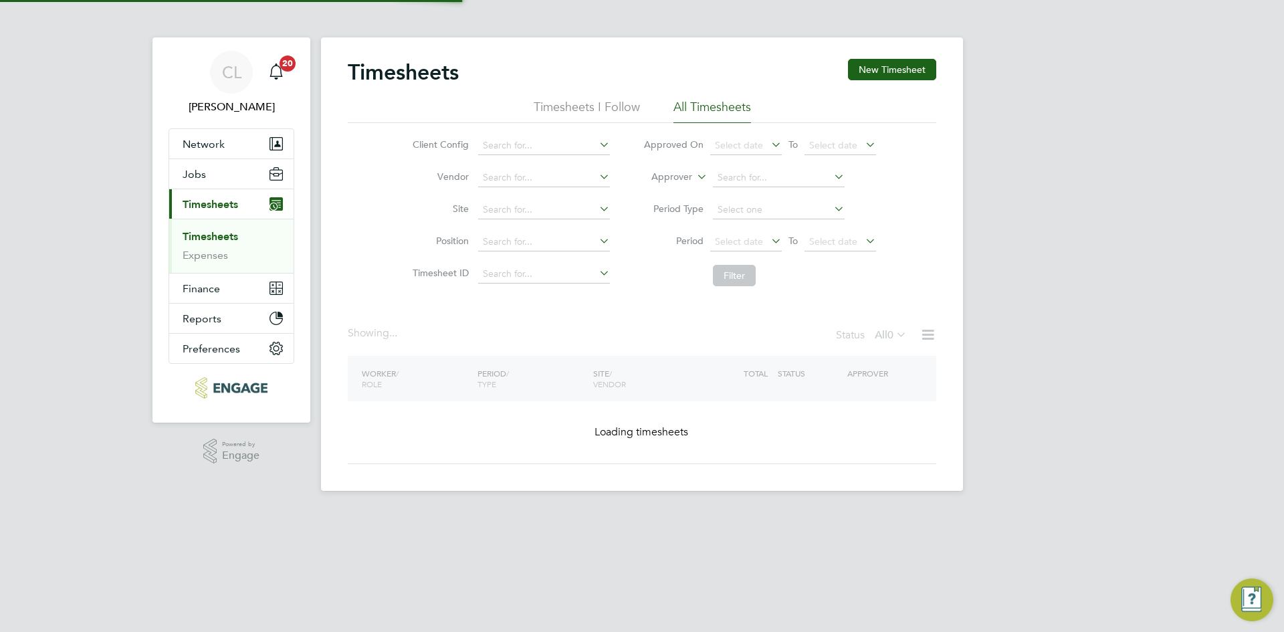
click at [889, 72] on button "New Timesheet" at bounding box center [892, 69] width 88 height 21
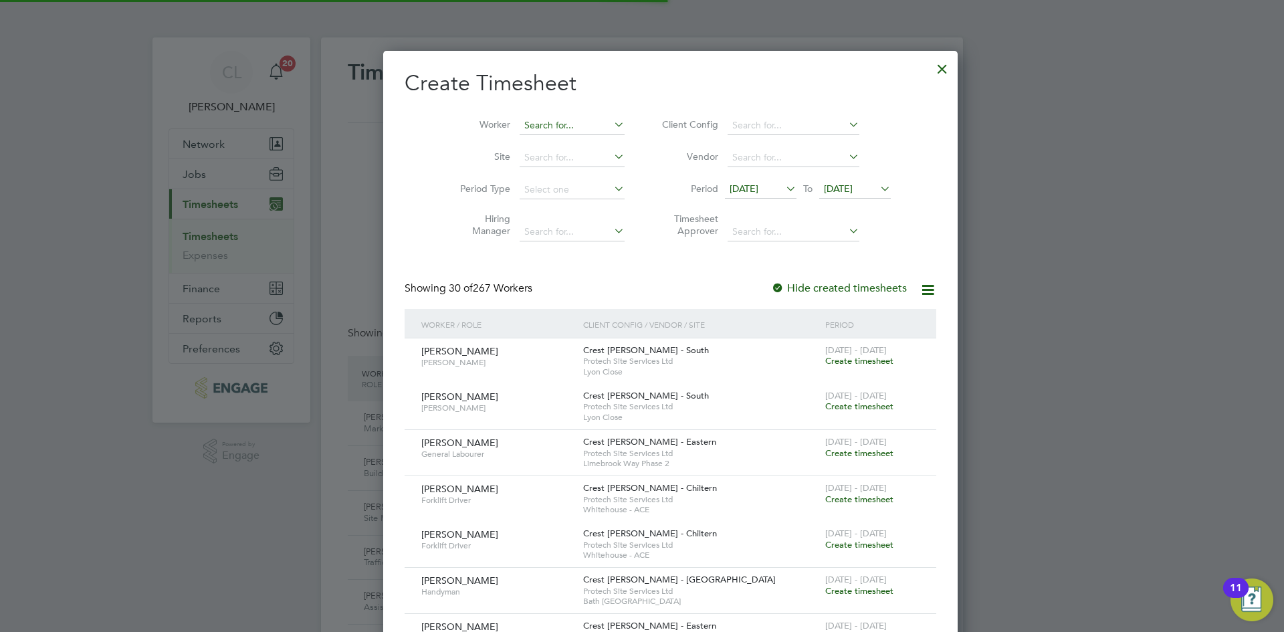
click at [544, 118] on input at bounding box center [571, 125] width 105 height 19
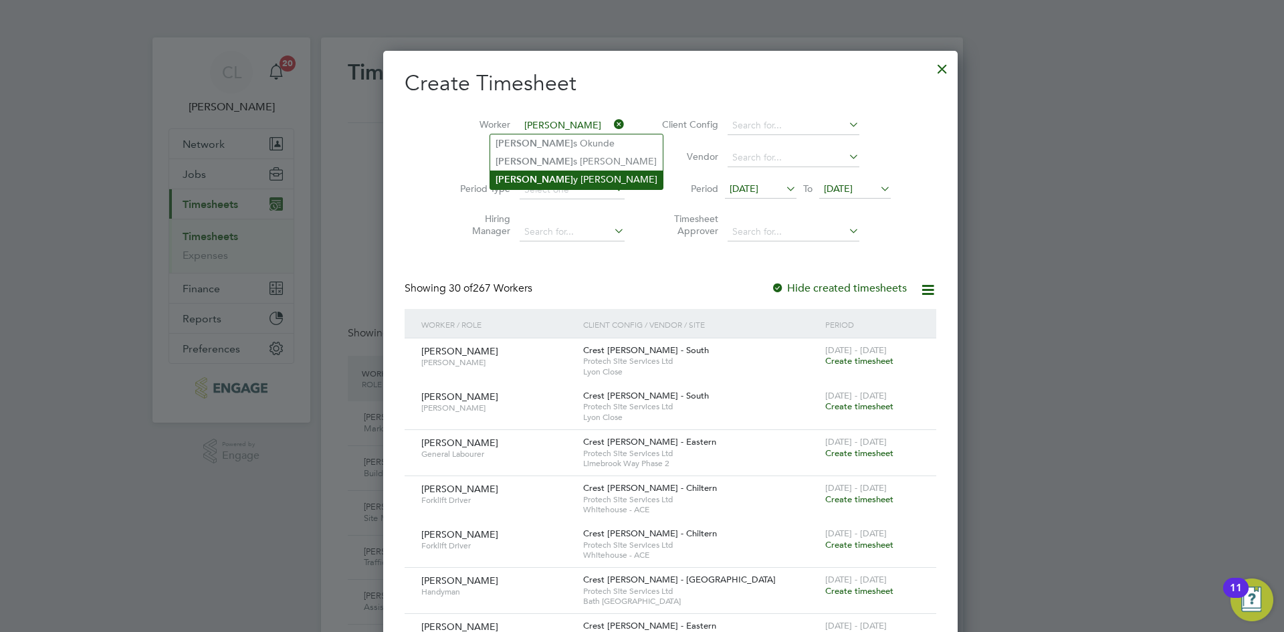
click at [579, 176] on li "[PERSON_NAME]" at bounding box center [576, 179] width 172 height 18
type input "[PERSON_NAME]"
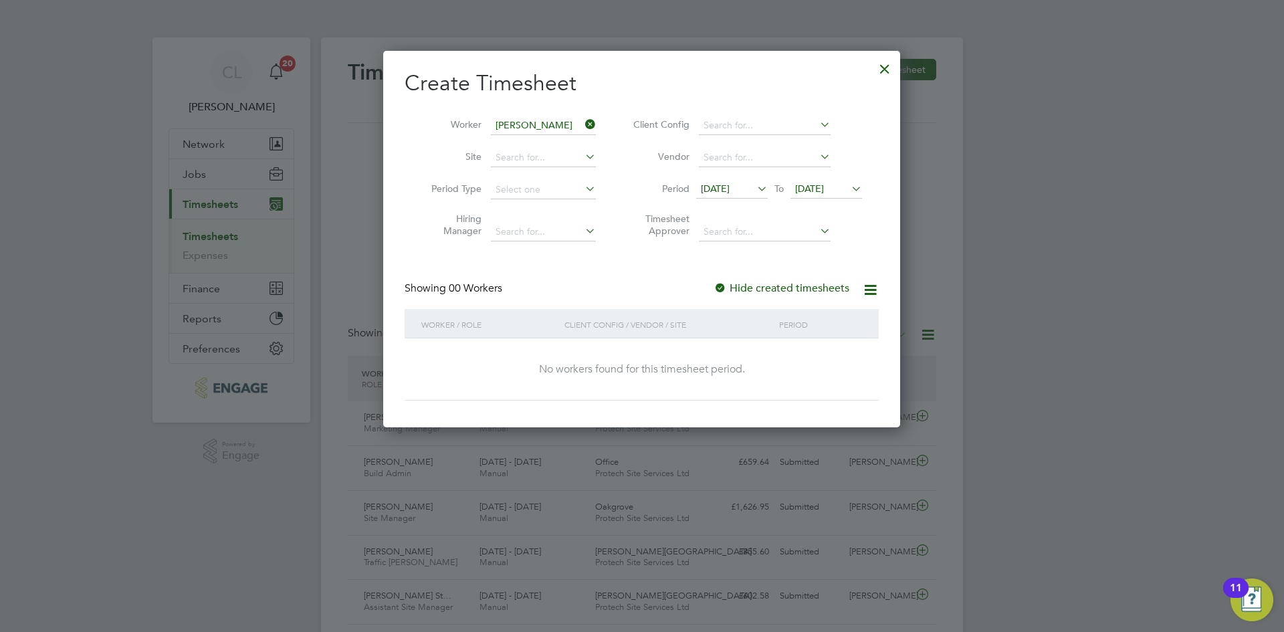
click at [824, 187] on span "[DATE]" at bounding box center [809, 189] width 29 height 12
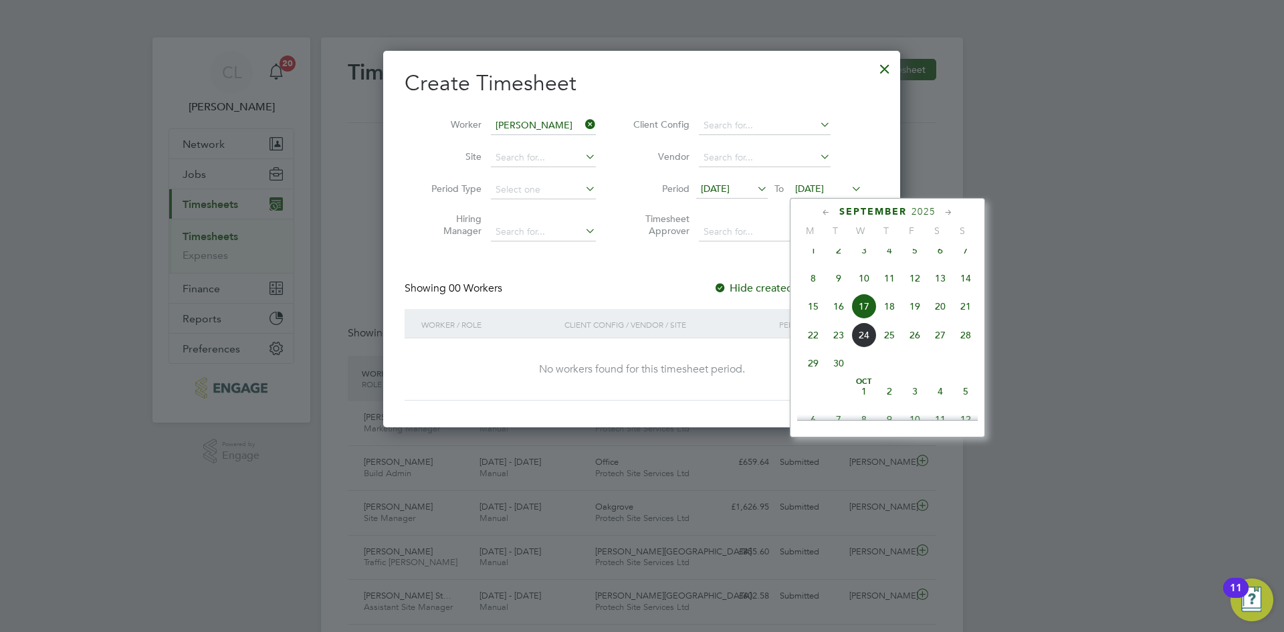
click at [975, 348] on span "28" at bounding box center [965, 334] width 25 height 25
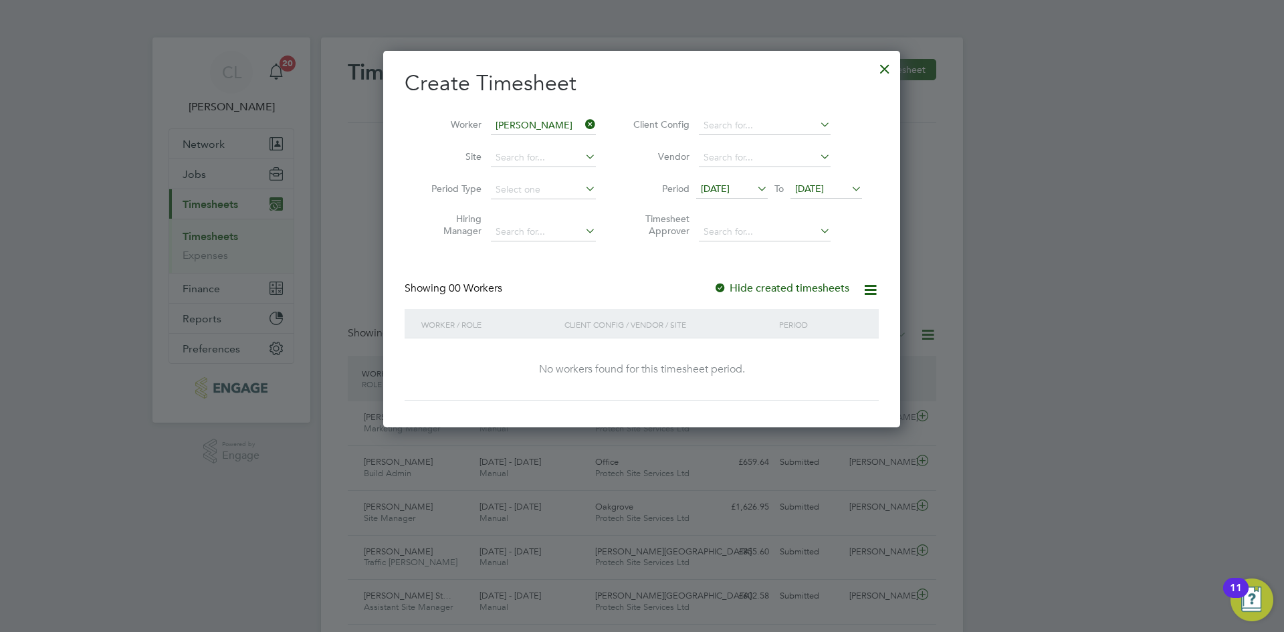
click at [878, 64] on div at bounding box center [884, 65] width 24 height 24
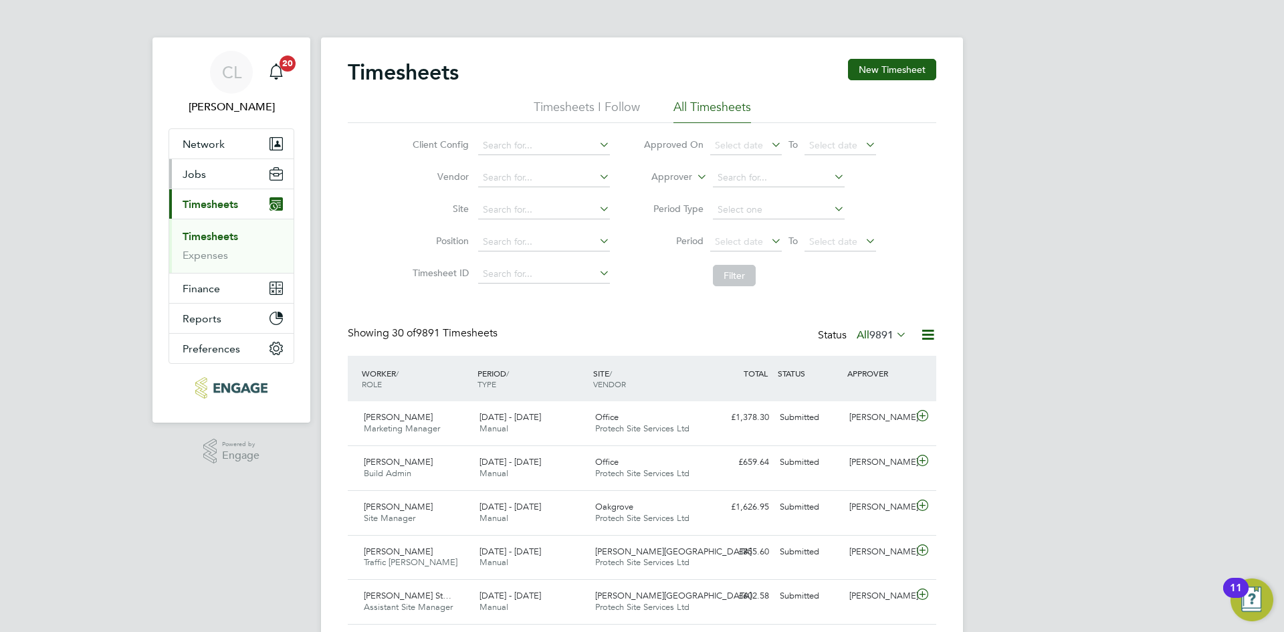
click at [207, 182] on button "Jobs" at bounding box center [231, 173] width 124 height 29
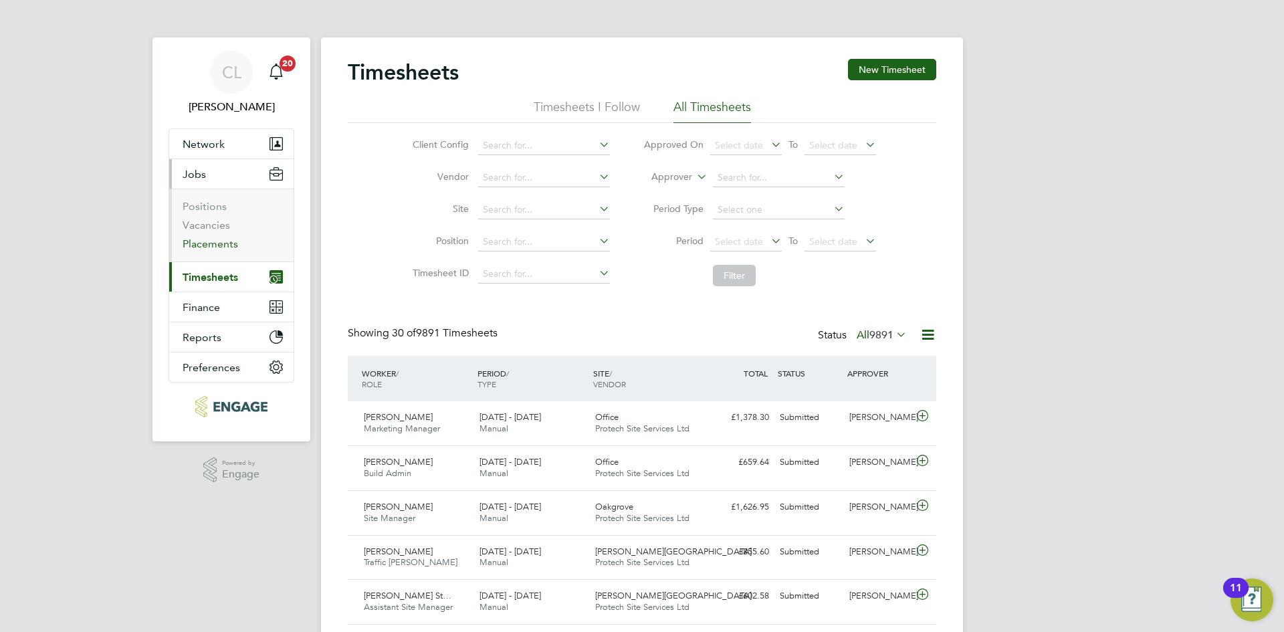
drag, startPoint x: 217, startPoint y: 242, endPoint x: 239, endPoint y: 248, distance: 22.9
click at [217, 242] on link "Placements" at bounding box center [210, 243] width 55 height 13
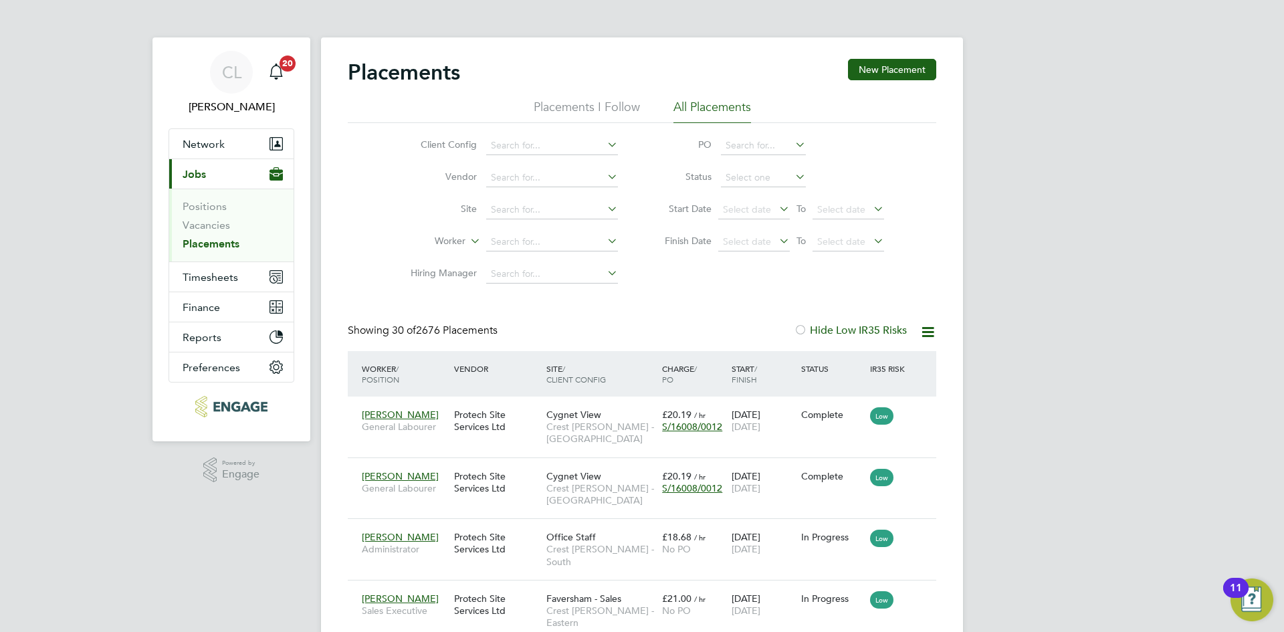
click at [521, 229] on li "Worker" at bounding box center [508, 242] width 251 height 32
click at [518, 242] on input at bounding box center [552, 242] width 132 height 19
click at [566, 265] on li "[PERSON_NAME]" at bounding box center [567, 260] width 165 height 18
type input "[PERSON_NAME]"
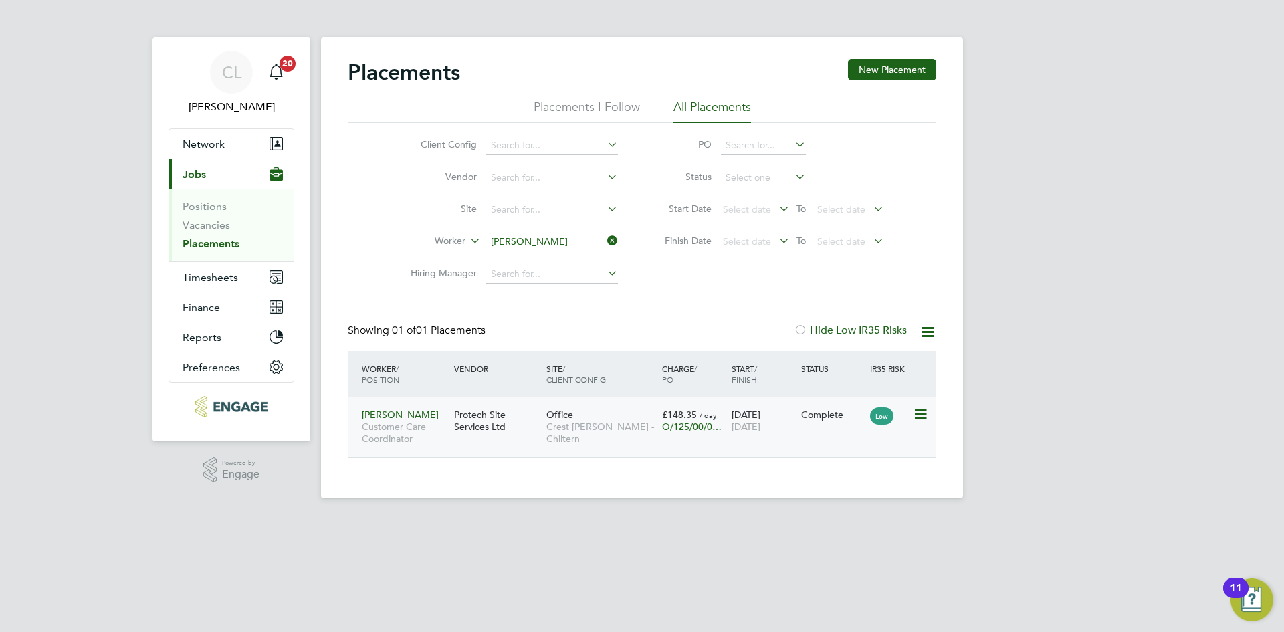
click at [747, 425] on span "[DATE]" at bounding box center [745, 427] width 29 height 12
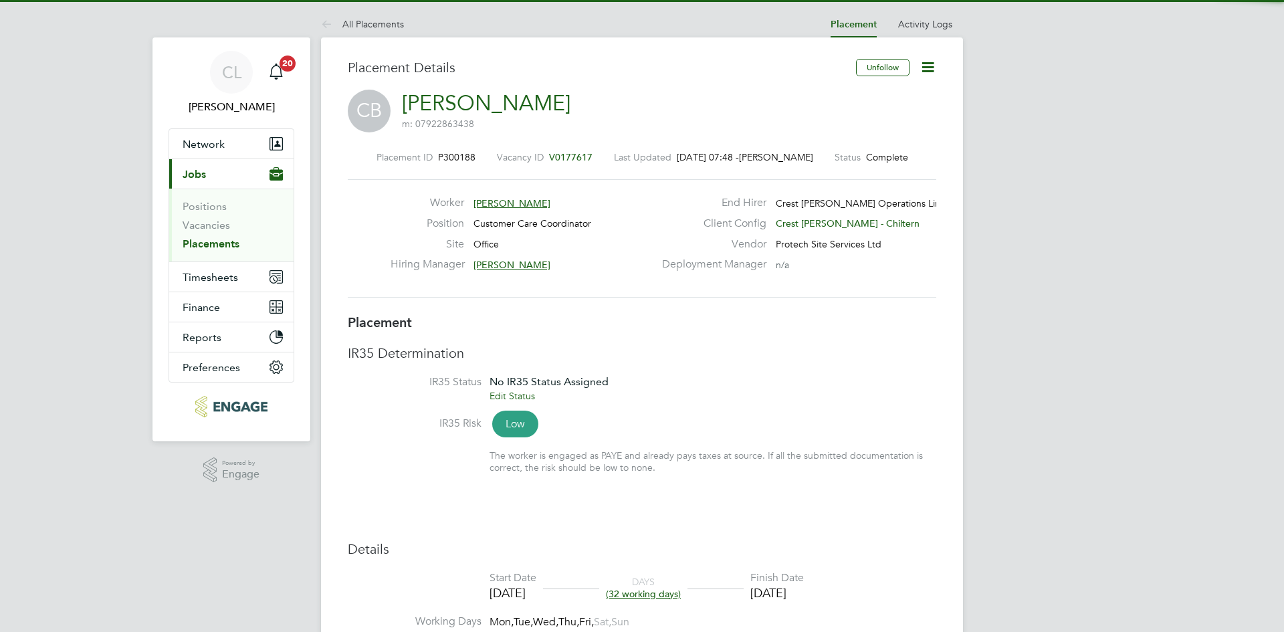
click at [928, 64] on icon at bounding box center [927, 67] width 17 height 17
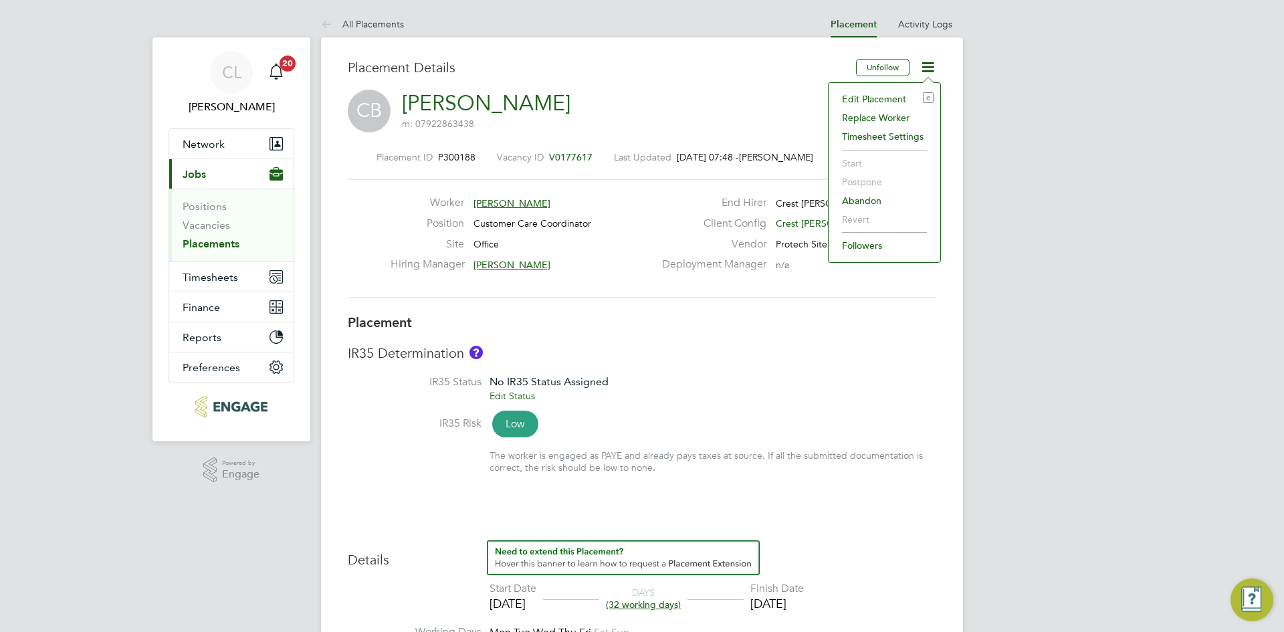
click at [881, 97] on li "Edit Placement e" at bounding box center [884, 99] width 98 height 19
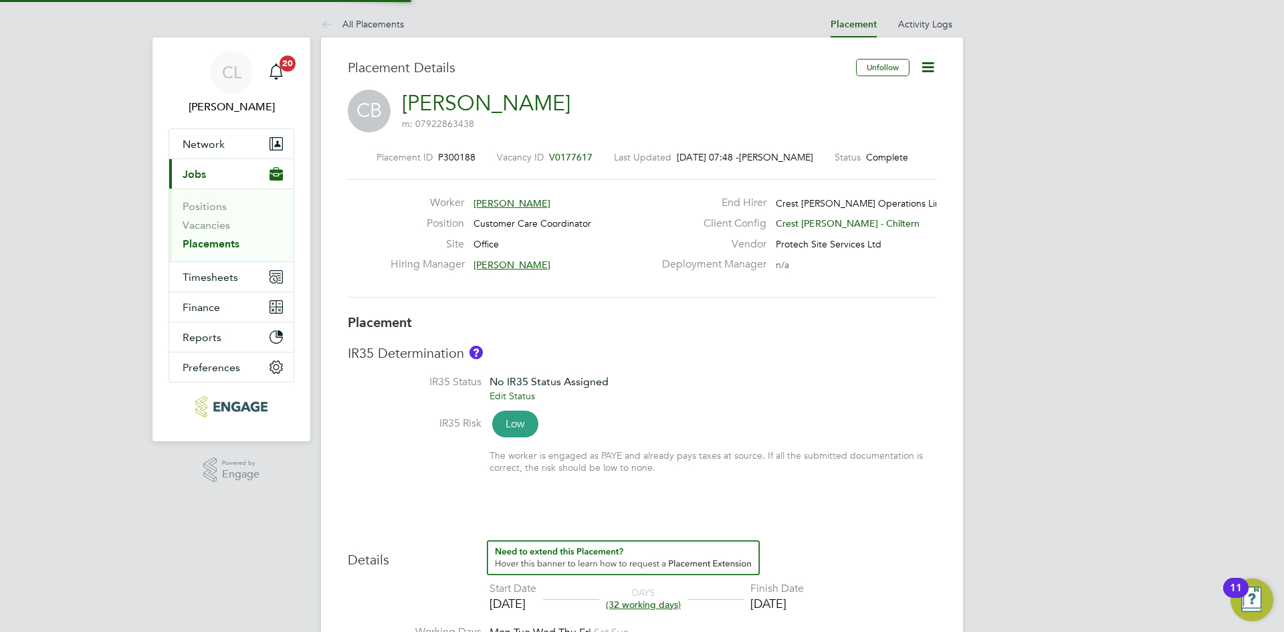
type input "[PERSON_NAME]"
type input "[DATE]"
type input "08:00"
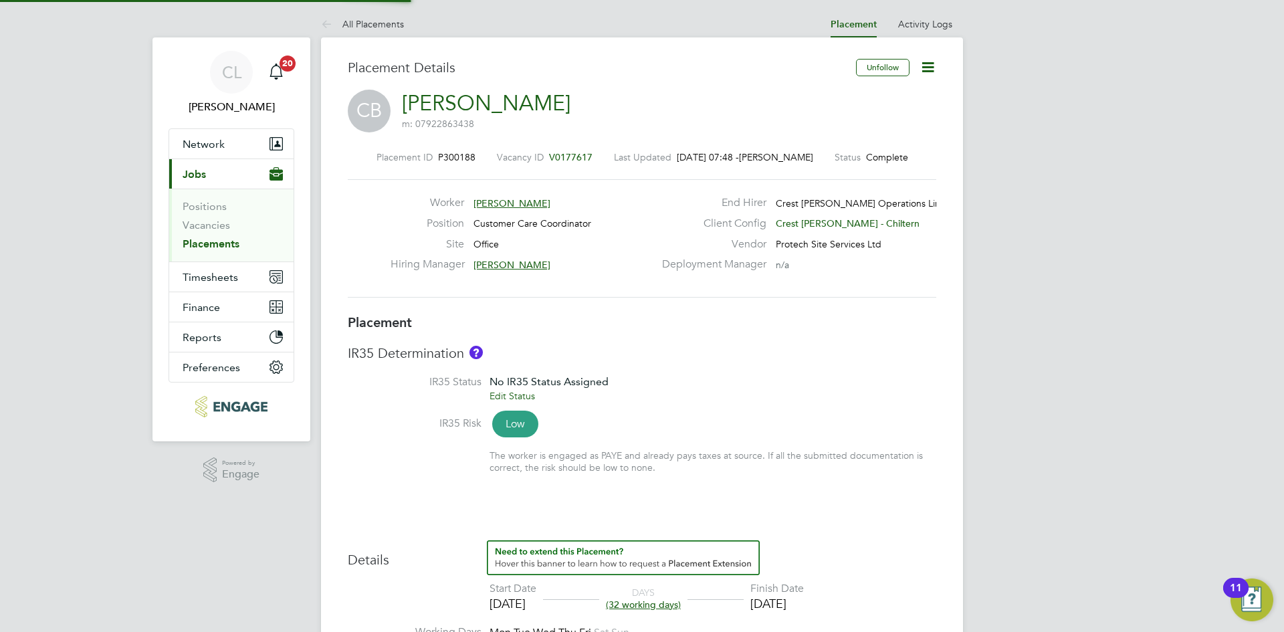
type input "18:00"
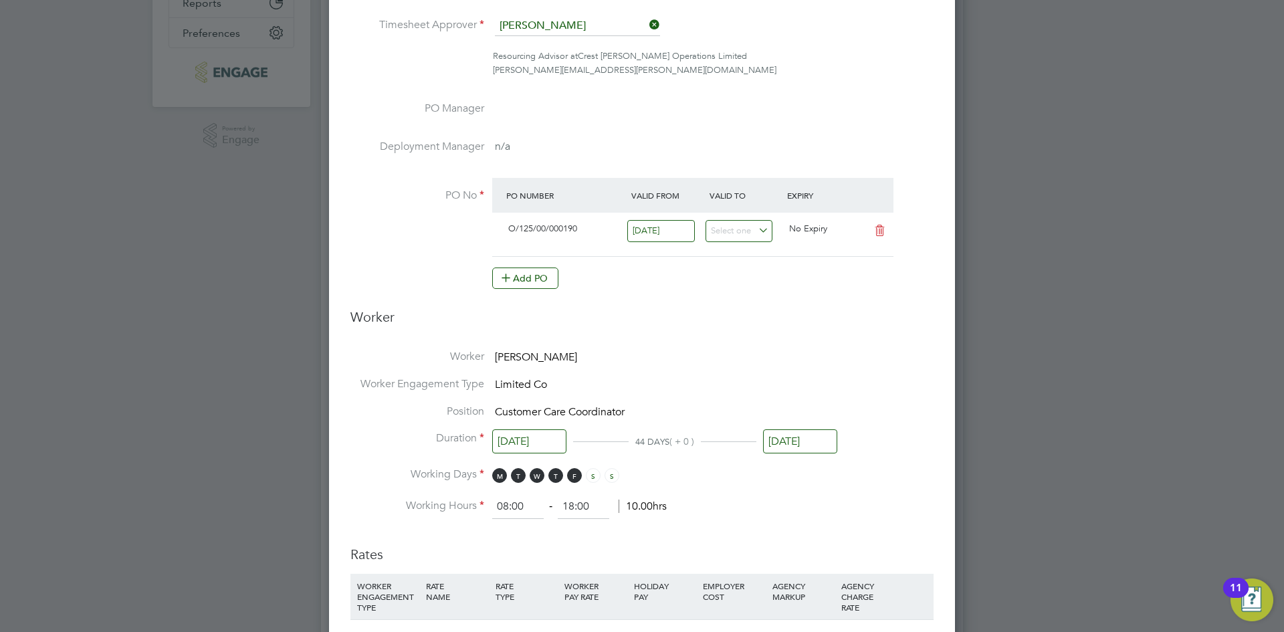
click at [792, 441] on input "[DATE]" at bounding box center [800, 441] width 74 height 25
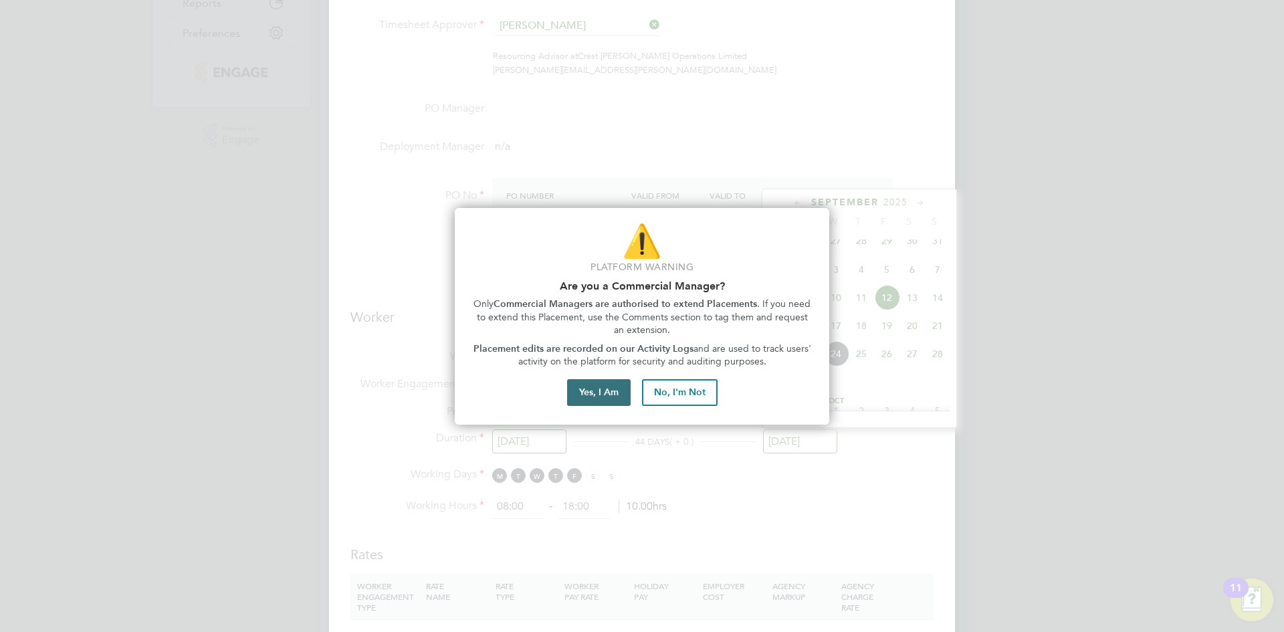
click at [608, 389] on button "Yes, I Am" at bounding box center [599, 392] width 64 height 27
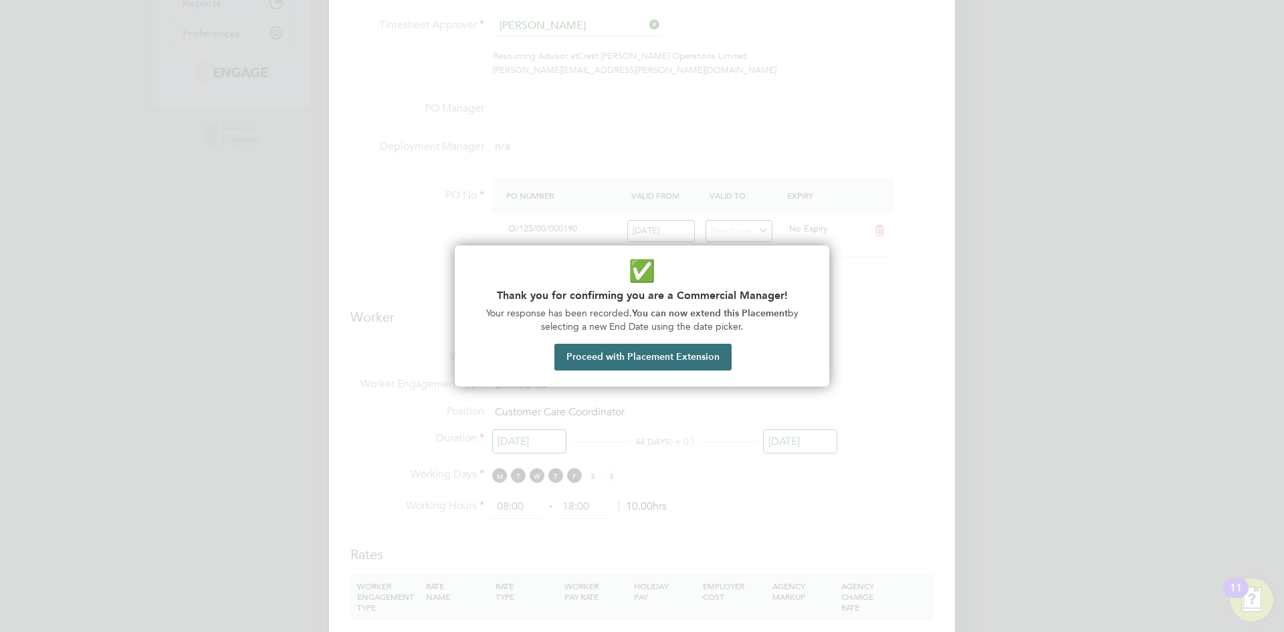
click at [633, 363] on button "Proceed with Placement Extension" at bounding box center [642, 357] width 177 height 27
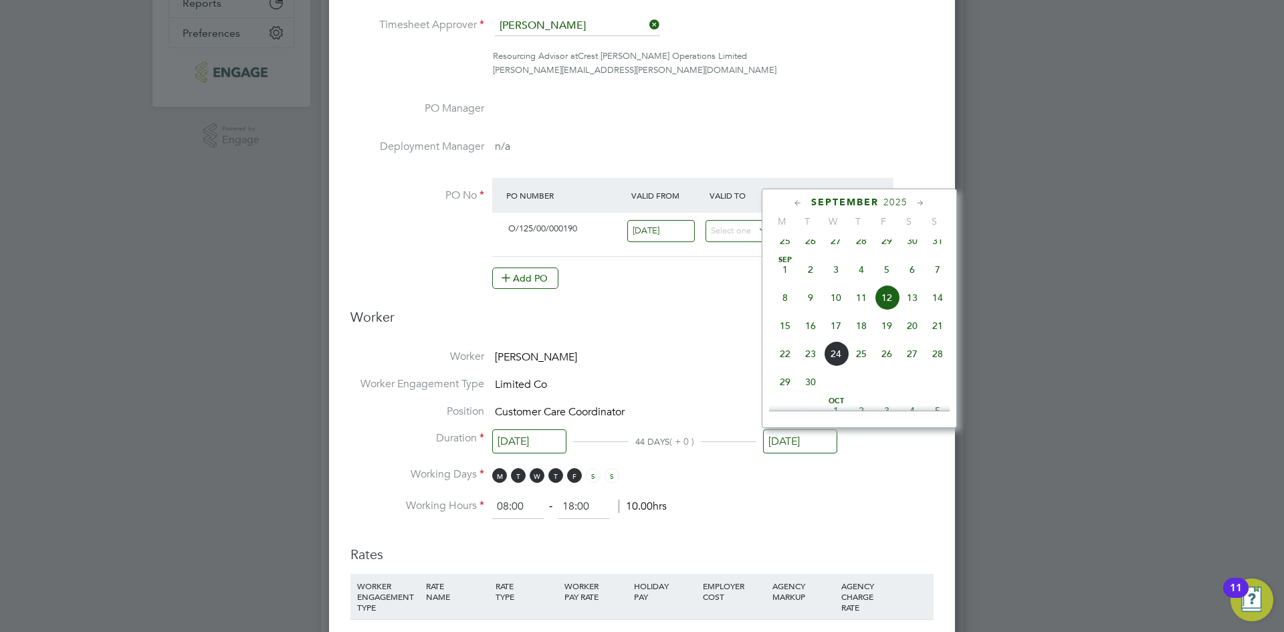
click at [914, 207] on icon at bounding box center [920, 203] width 13 height 15
drag, startPoint x: 941, startPoint y: 364, endPoint x: 905, endPoint y: 380, distance: 40.1
click at [941, 360] on span "30" at bounding box center [937, 346] width 25 height 25
type input "30 Nov 2025"
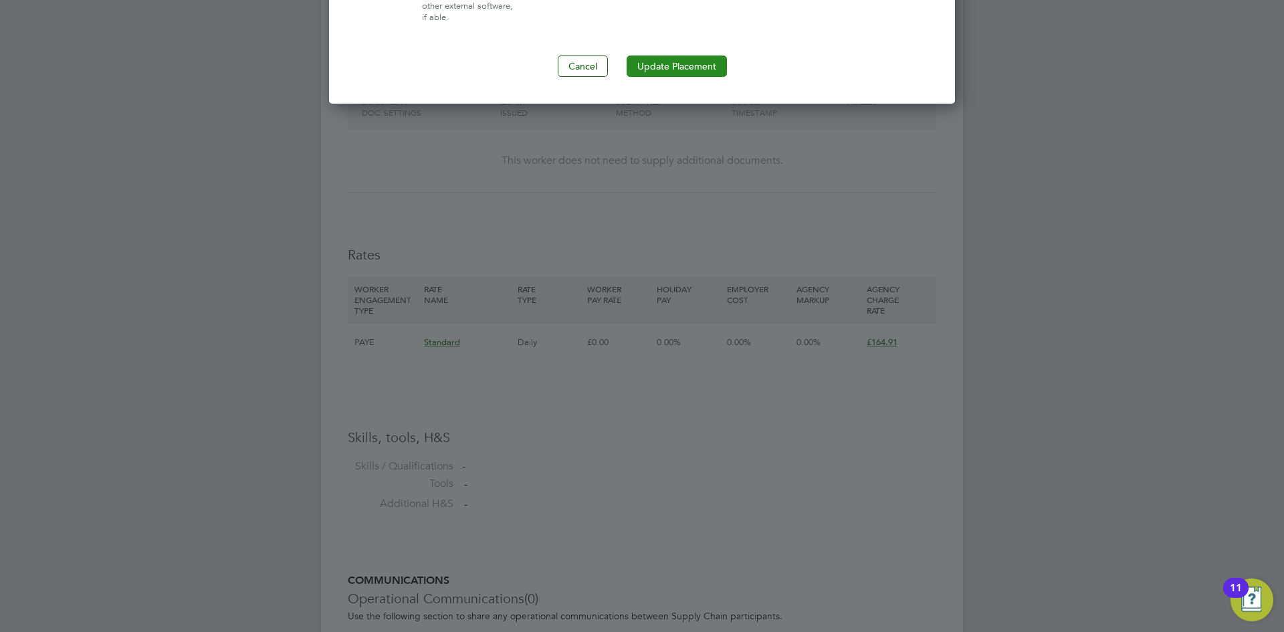
click at [699, 70] on button "Update Placement" at bounding box center [676, 65] width 100 height 21
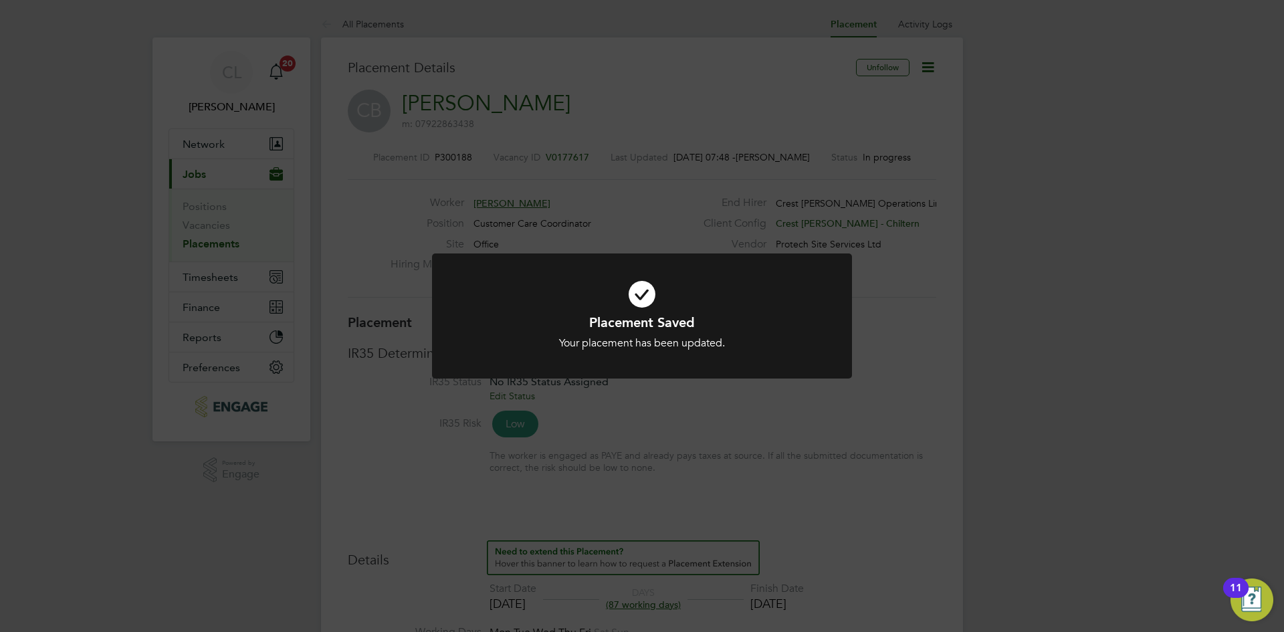
click at [231, 281] on div "Placement Saved Your placement has been updated. Cancel Okay" at bounding box center [642, 316] width 1284 height 632
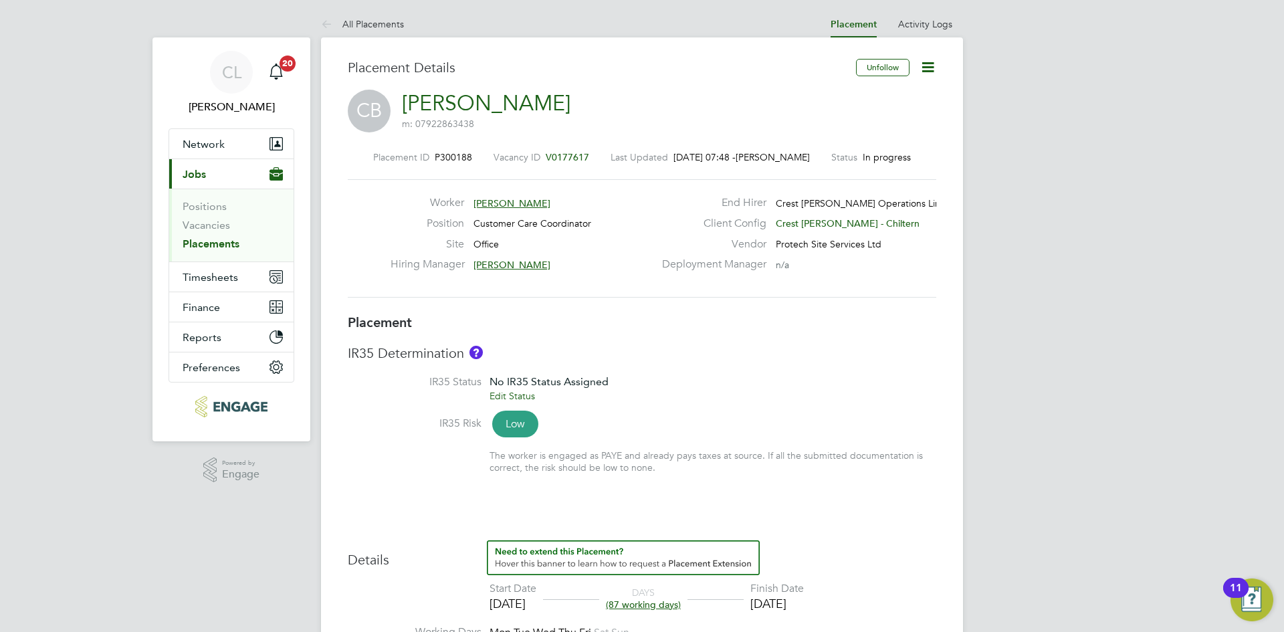
click at [220, 260] on ul "Positions Vacancies Placements" at bounding box center [231, 225] width 124 height 73
click at [206, 260] on ul "Positions Vacancies Placements" at bounding box center [231, 225] width 124 height 73
click at [226, 271] on span "Timesheets" at bounding box center [210, 277] width 55 height 13
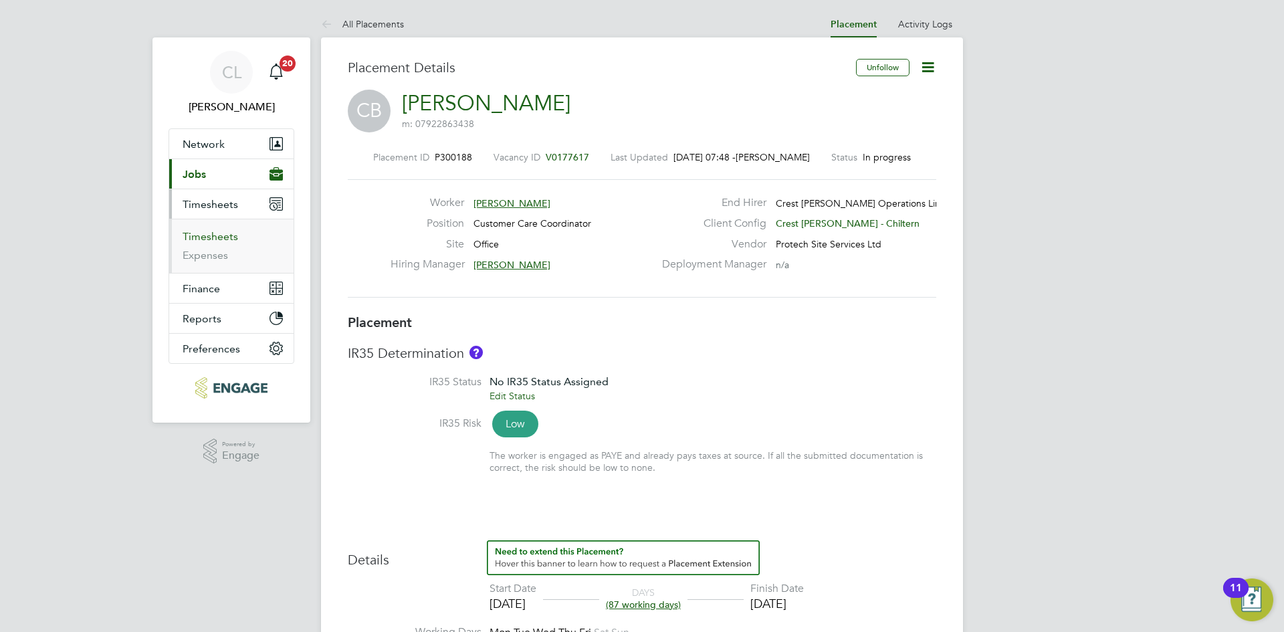
drag, startPoint x: 226, startPoint y: 235, endPoint x: 239, endPoint y: 231, distance: 13.1
click at [226, 235] on link "Timesheets" at bounding box center [210, 236] width 55 height 13
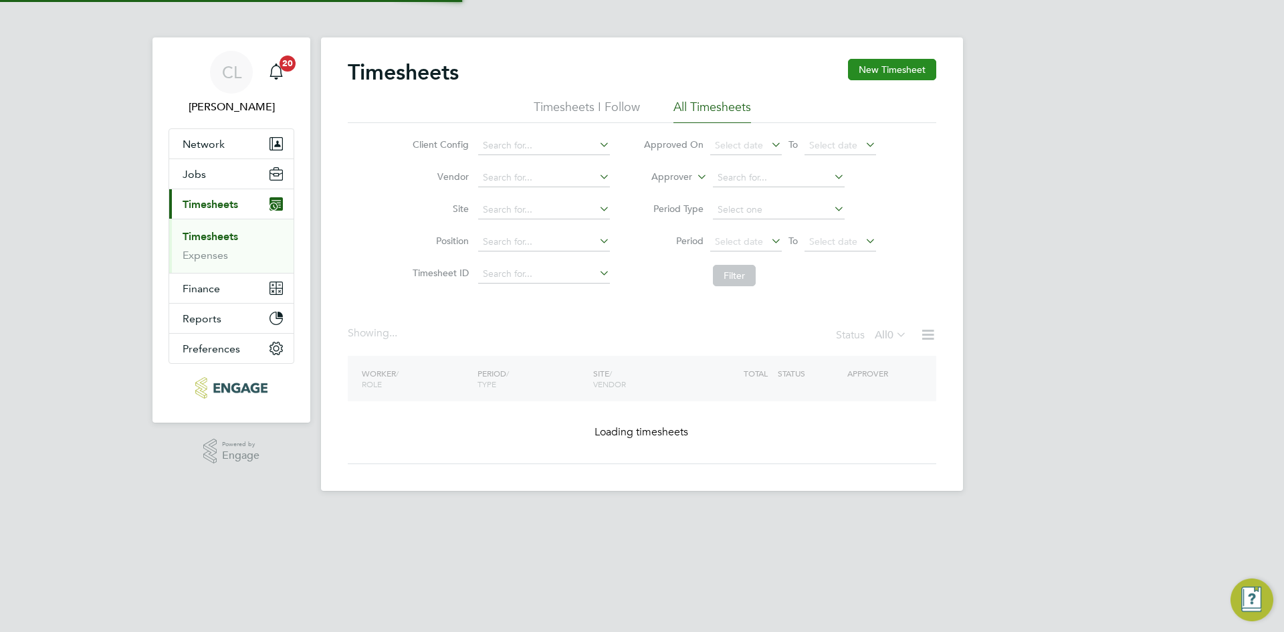
click at [925, 62] on button "New Timesheet" at bounding box center [892, 69] width 88 height 21
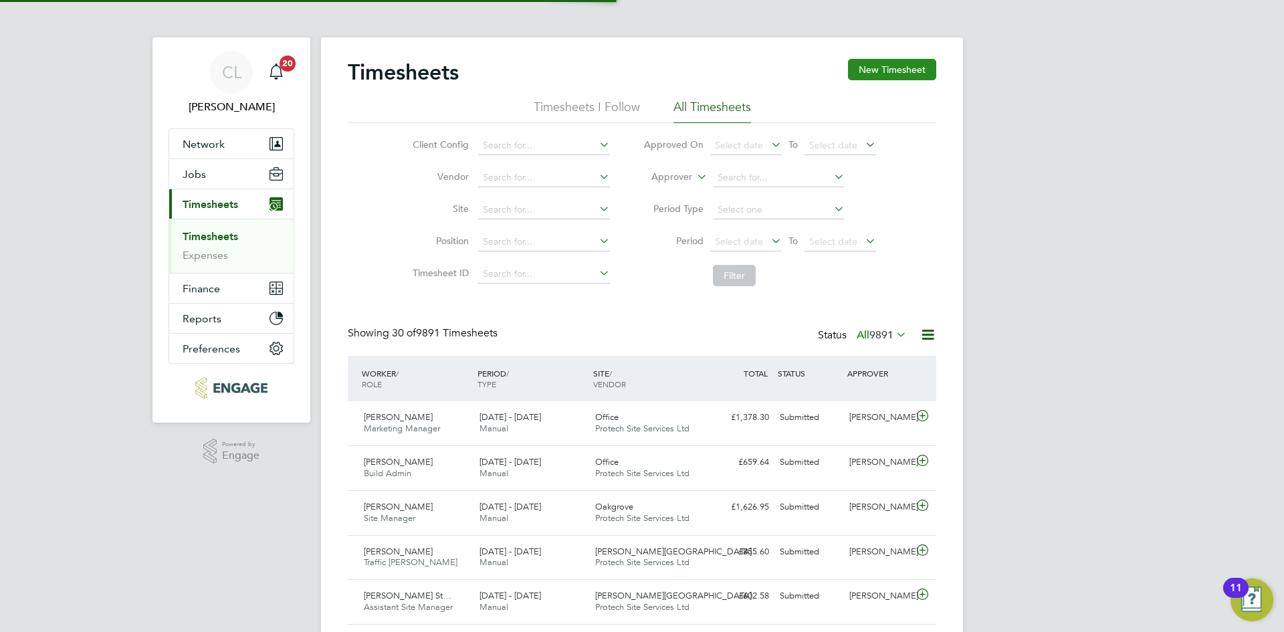
click at [0, 0] on div at bounding box center [0, 0] width 0 height 0
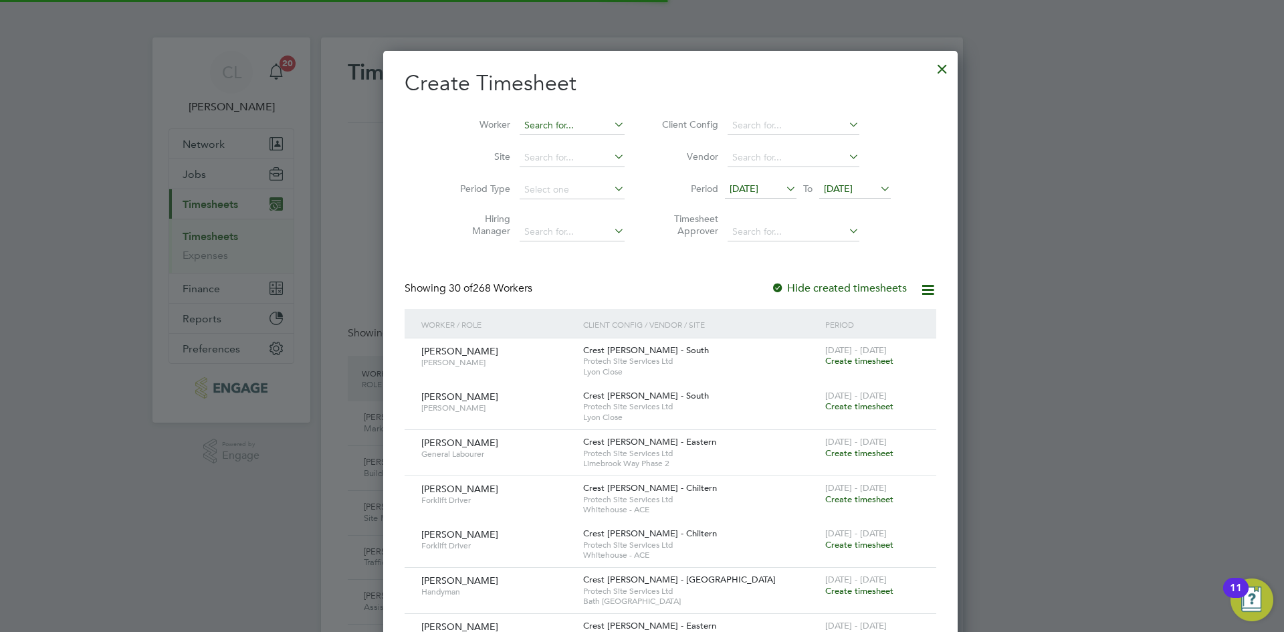
click at [536, 130] on input at bounding box center [571, 125] width 105 height 19
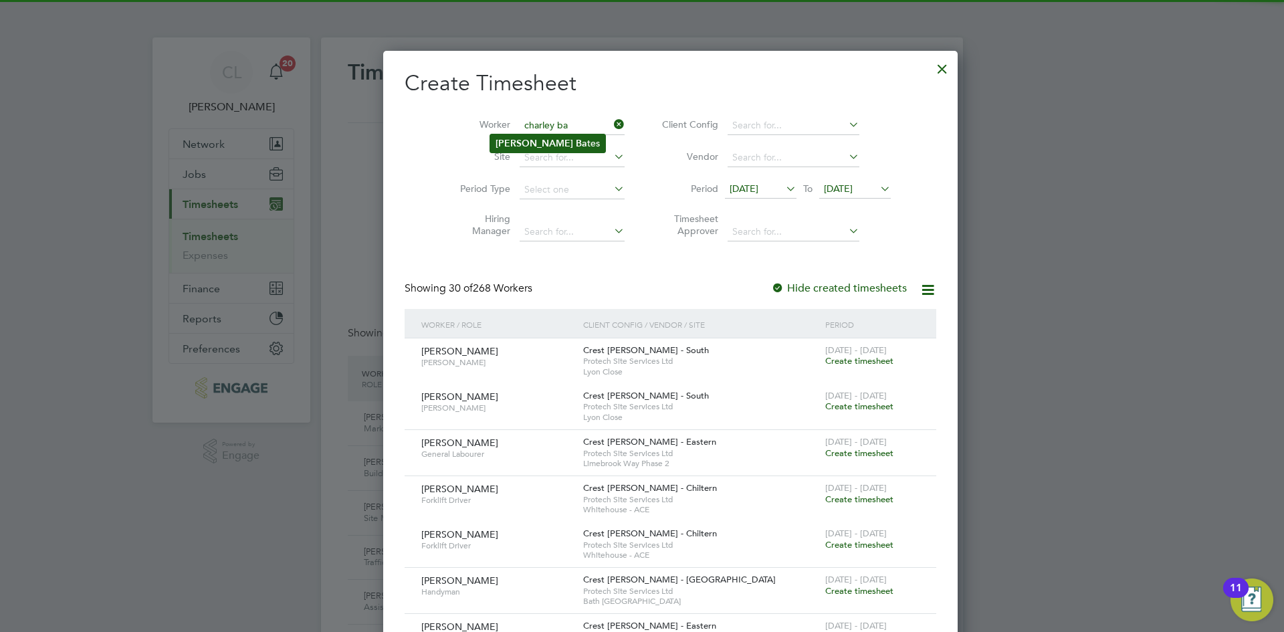
click at [576, 145] on b "Ba" at bounding box center [581, 143] width 11 height 11
type input "[PERSON_NAME]"
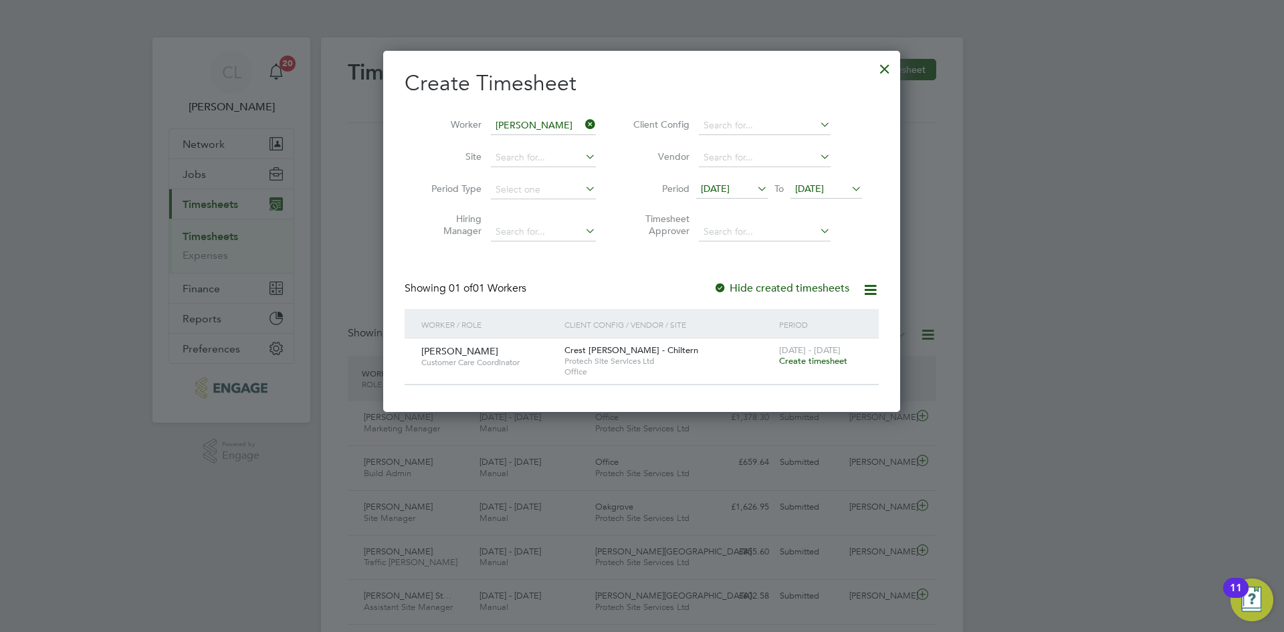
click at [824, 362] on span "Create timesheet" at bounding box center [813, 360] width 68 height 11
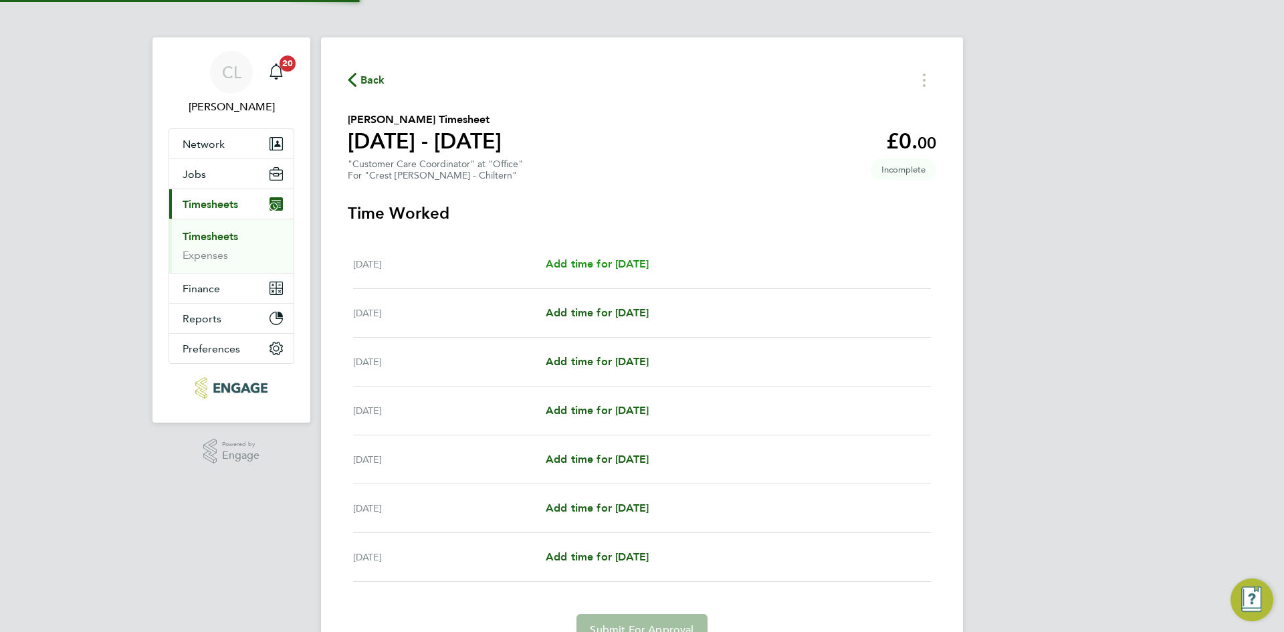
click at [639, 271] on link "Add time for [DATE]" at bounding box center [597, 264] width 103 height 16
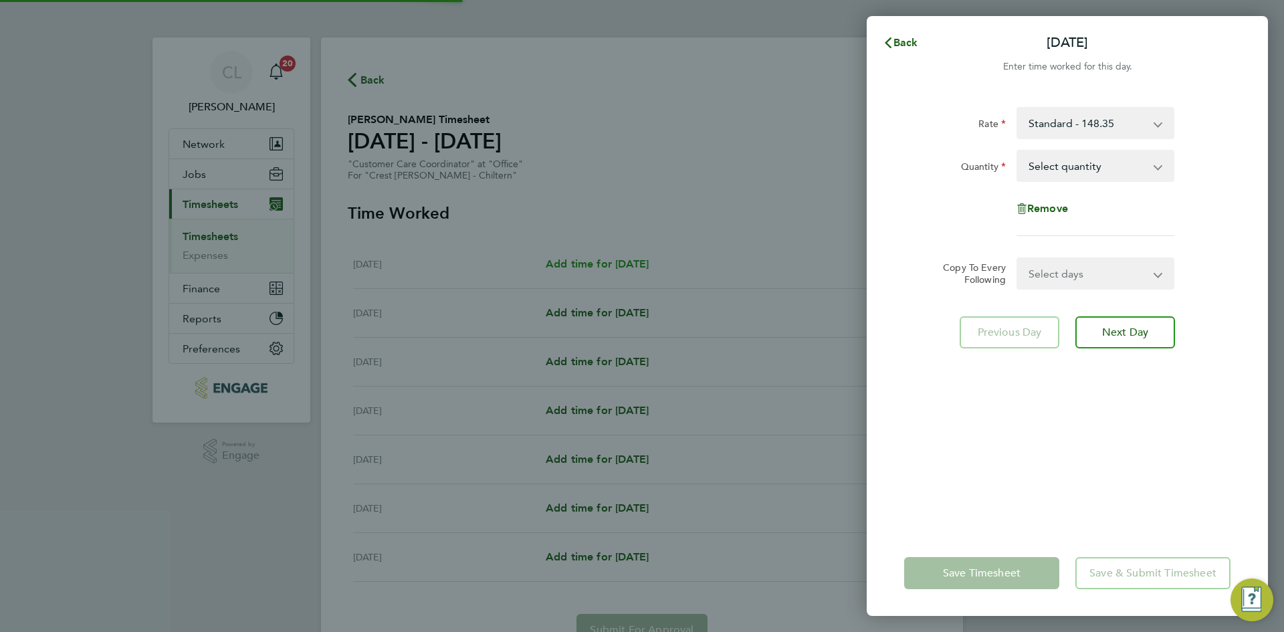
click at [654, 255] on div "Back Mon 15 Sep Enter time worked for this day. Rate Standard - 148.35 Quantity…" at bounding box center [642, 316] width 1284 height 632
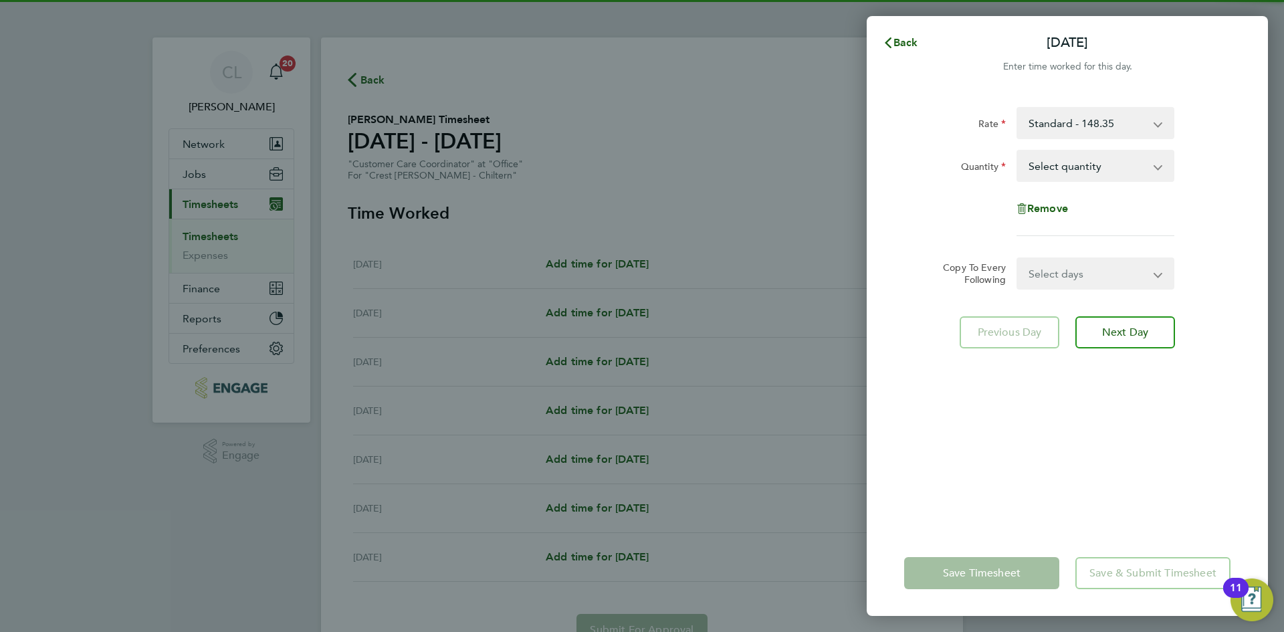
click at [1088, 187] on div "Rate Standard - 148.35 Quantity Select quantity 0.5 1 Remove" at bounding box center [1067, 171] width 326 height 129
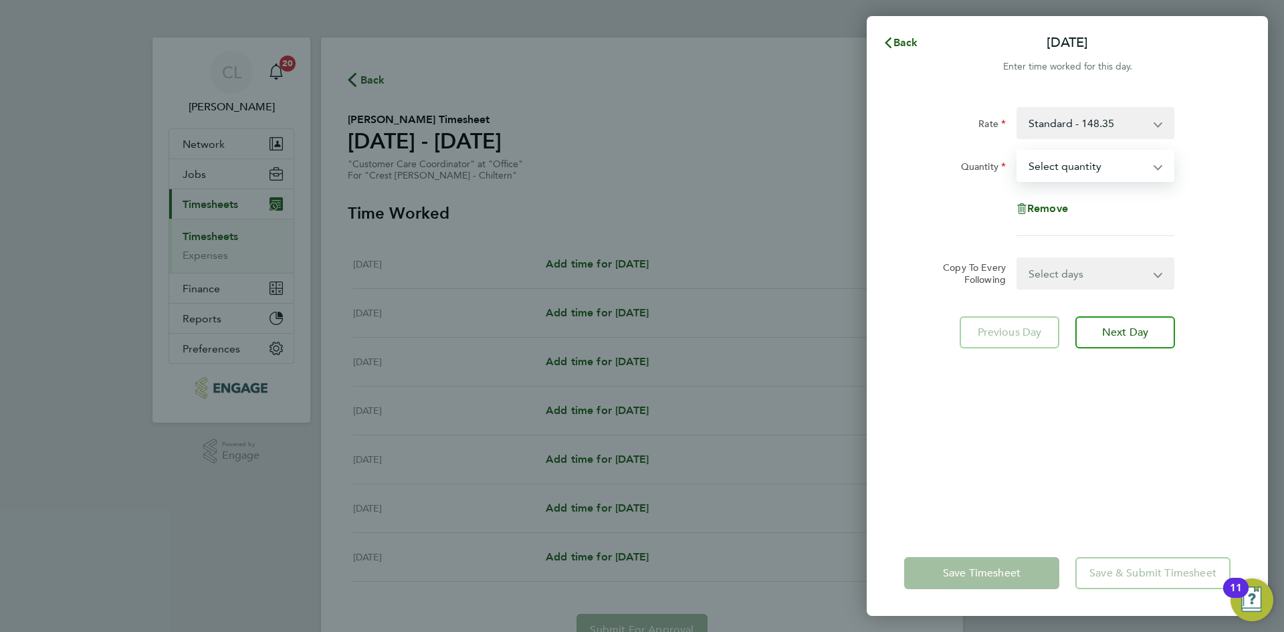
click at [1093, 169] on select "Select quantity 0.5 1" at bounding box center [1087, 165] width 139 height 29
select select "1"
click at [1018, 151] on select "Select quantity 0.5 1" at bounding box center [1087, 165] width 139 height 29
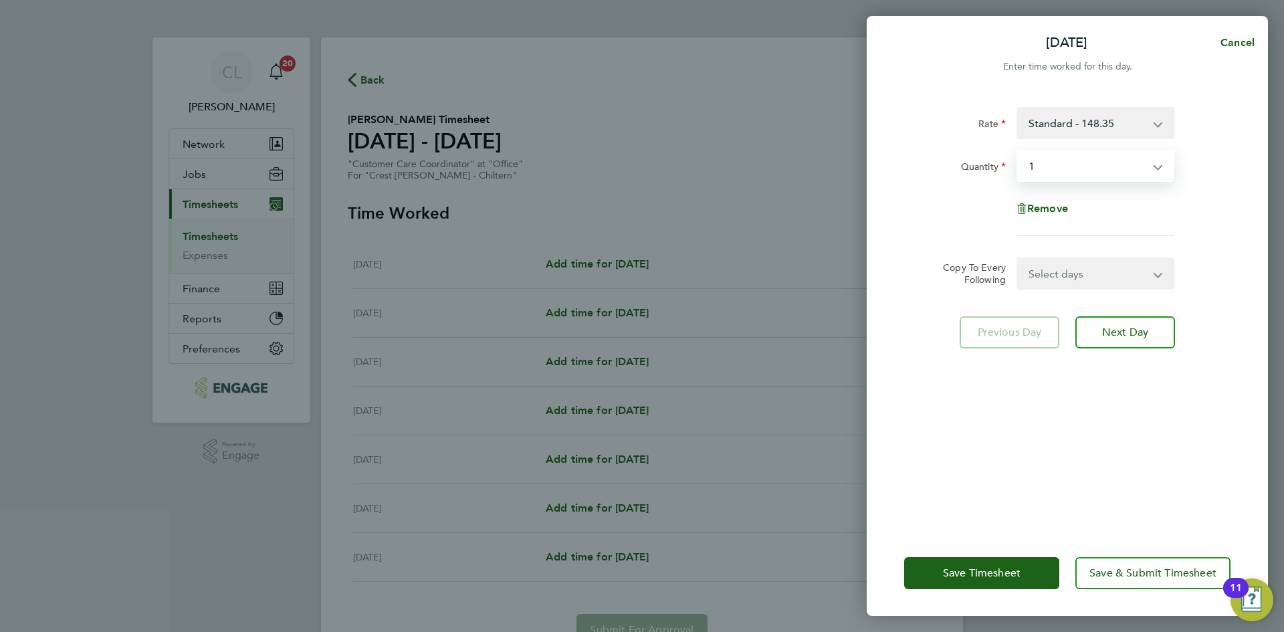
click at [1070, 270] on select "Select days Day Weekday (Mon-Fri) Weekend (Sat-Sun) [DATE] [DATE] [DATE] [DATE]…" at bounding box center [1088, 273] width 140 height 29
select select "WEEKDAY"
click at [1018, 259] on select "Select days Day Weekday (Mon-Fri) Weekend (Sat-Sun) [DATE] [DATE] [DATE] [DATE]…" at bounding box center [1088, 273] width 140 height 29
select select "[DATE]"
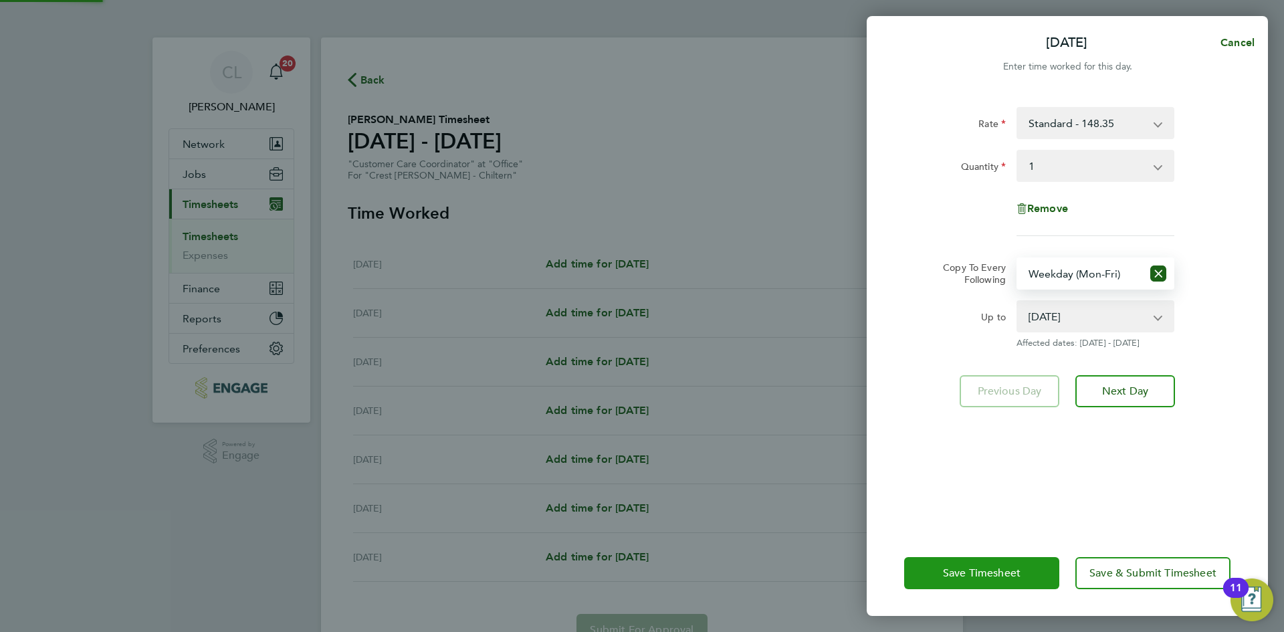
click at [991, 588] on button "Save Timesheet" at bounding box center [981, 573] width 155 height 32
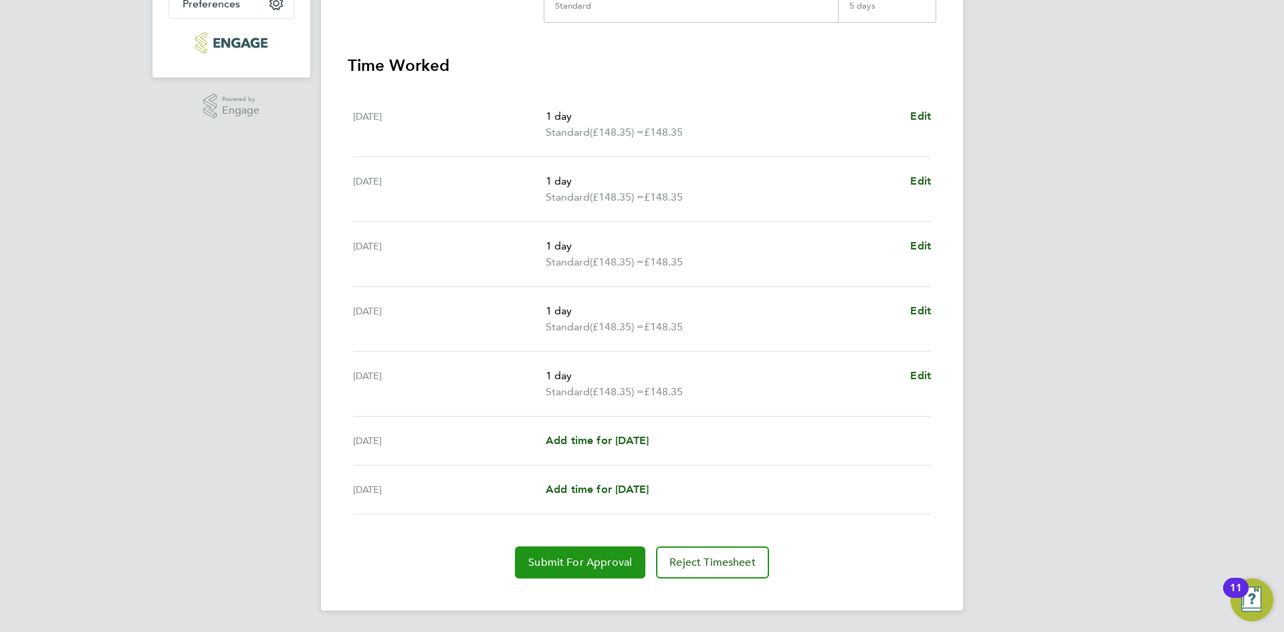
click at [566, 568] on span "Submit For Approval" at bounding box center [580, 562] width 104 height 13
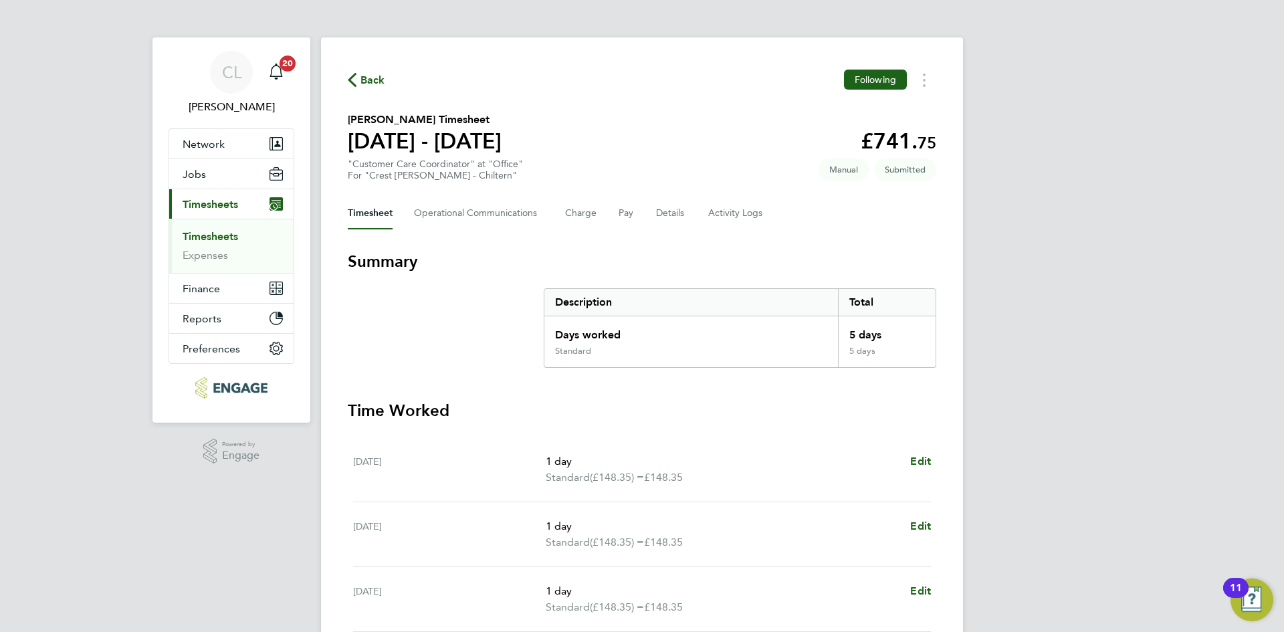
click at [378, 80] on span "Back" at bounding box center [372, 80] width 25 height 16
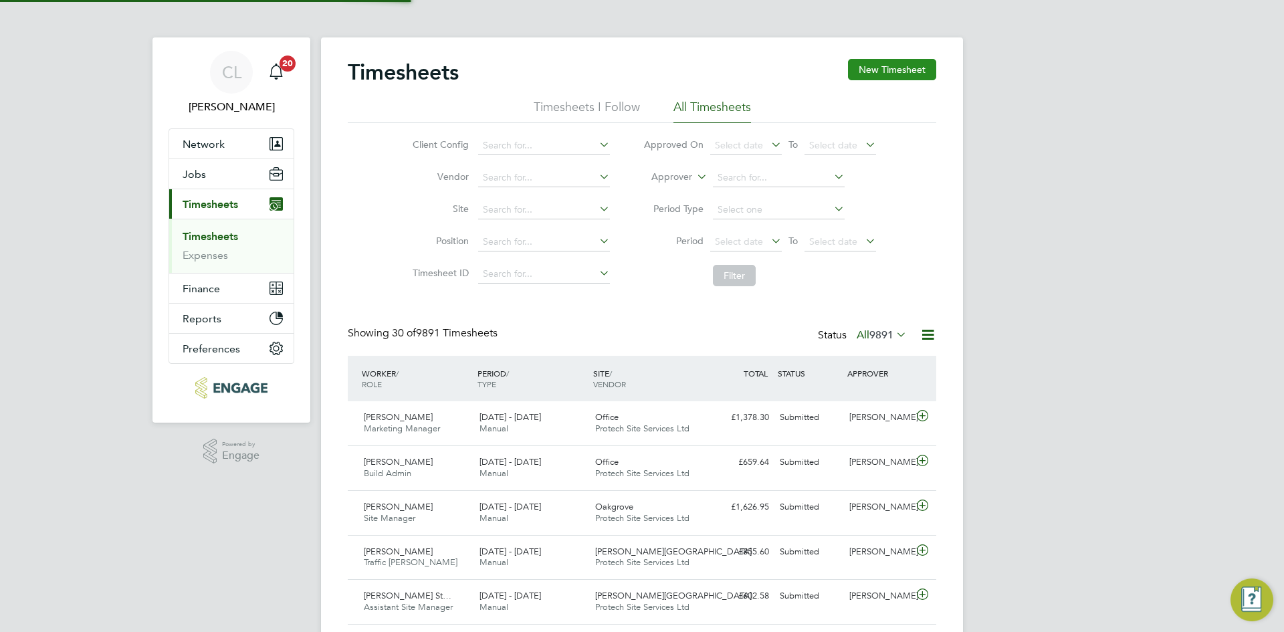
click at [920, 63] on button "New Timesheet" at bounding box center [892, 69] width 88 height 21
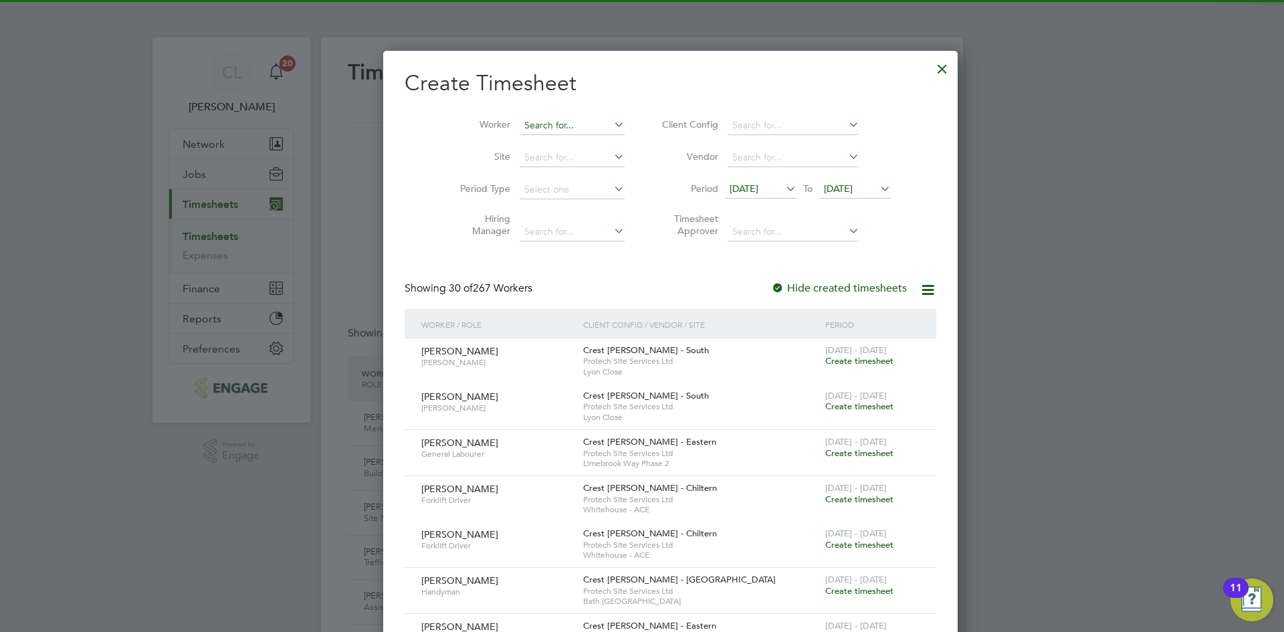
click at [519, 121] on input at bounding box center [571, 125] width 105 height 19
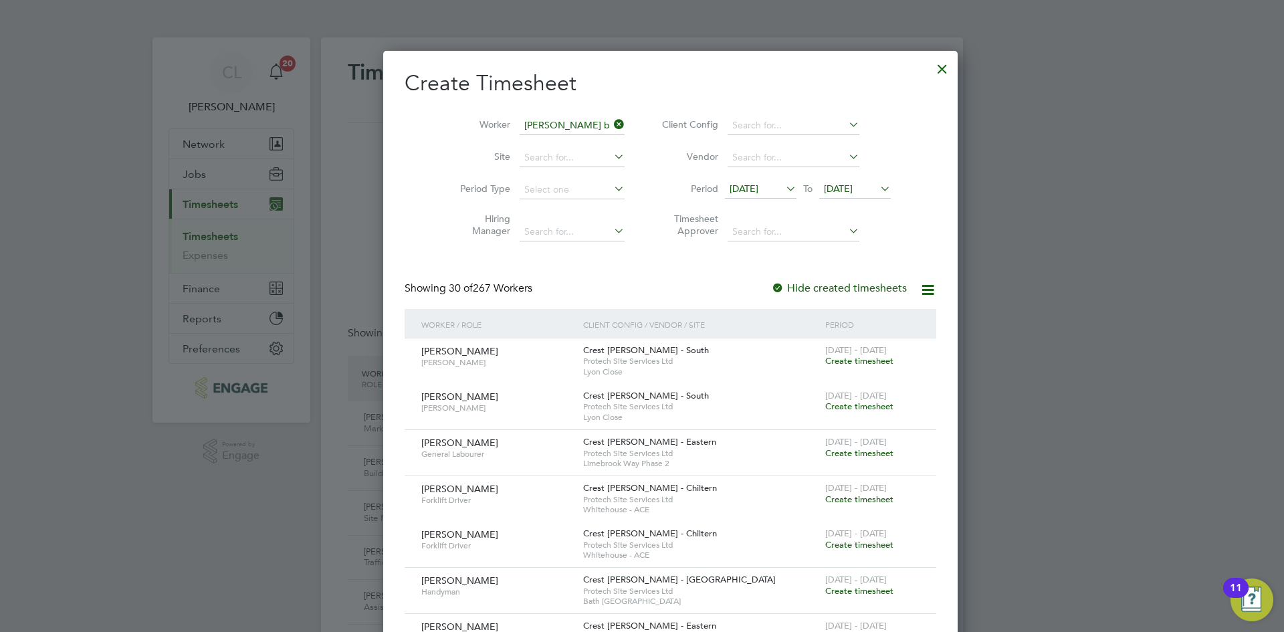
click at [565, 144] on li "Leah B lair" at bounding box center [544, 143] width 109 height 18
type input "Leah Blair"
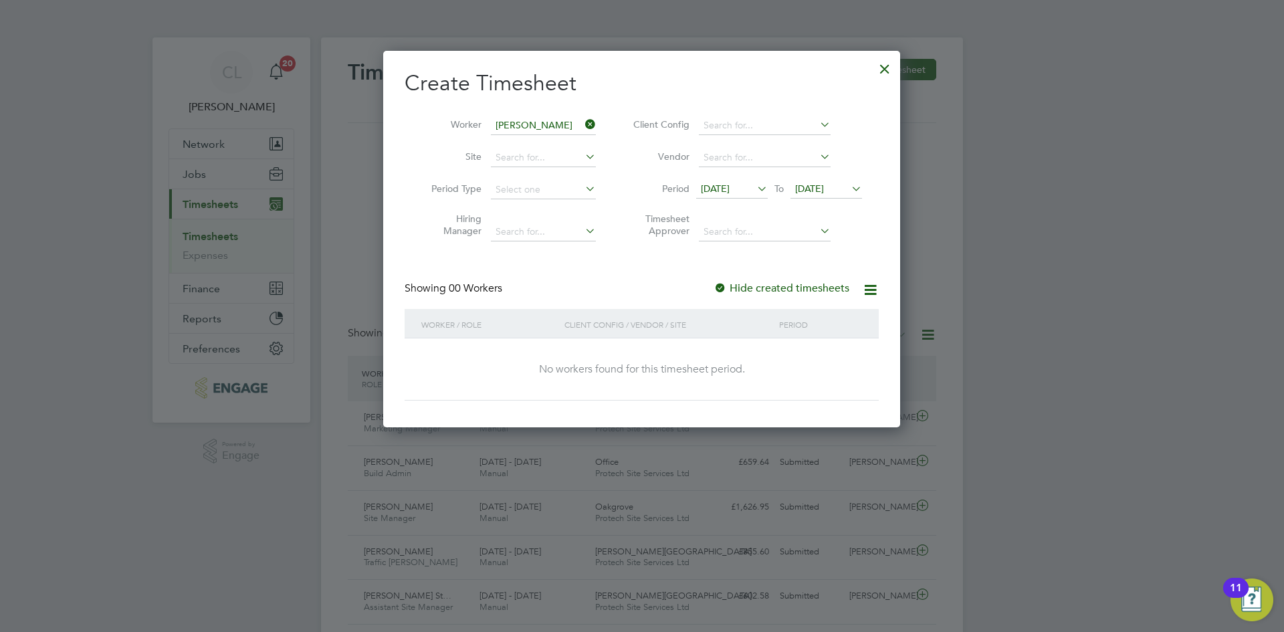
click at [824, 185] on span "[DATE]" at bounding box center [809, 189] width 29 height 12
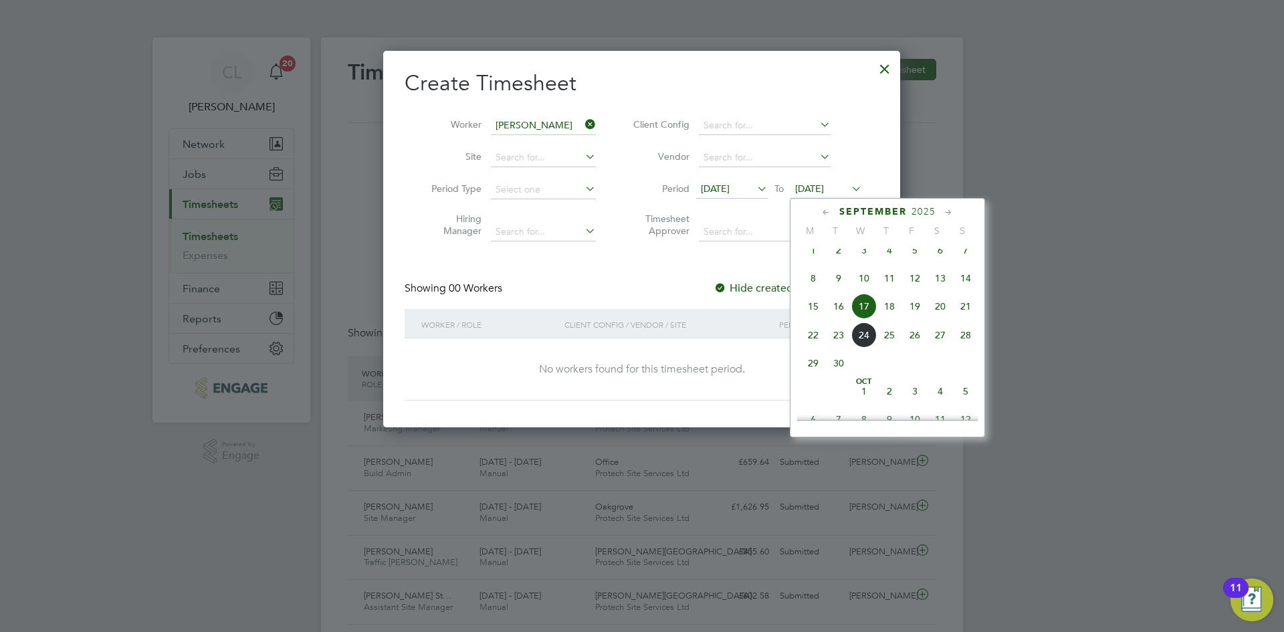
click at [964, 316] on span "21" at bounding box center [965, 306] width 25 height 25
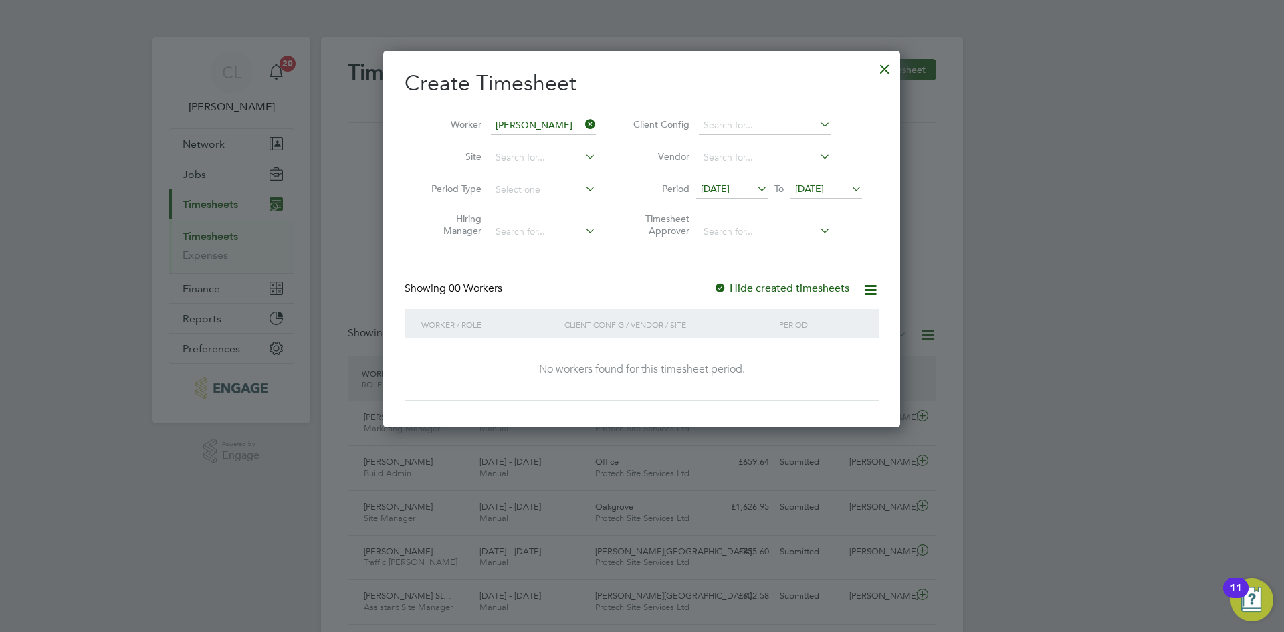
click at [875, 63] on div at bounding box center [884, 65] width 24 height 24
